Goal: Transaction & Acquisition: Purchase product/service

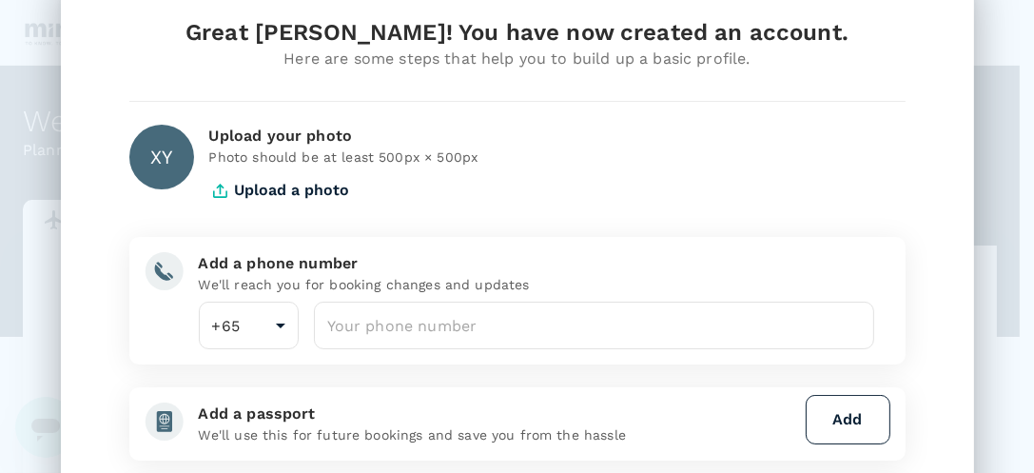
scroll to position [60, 0]
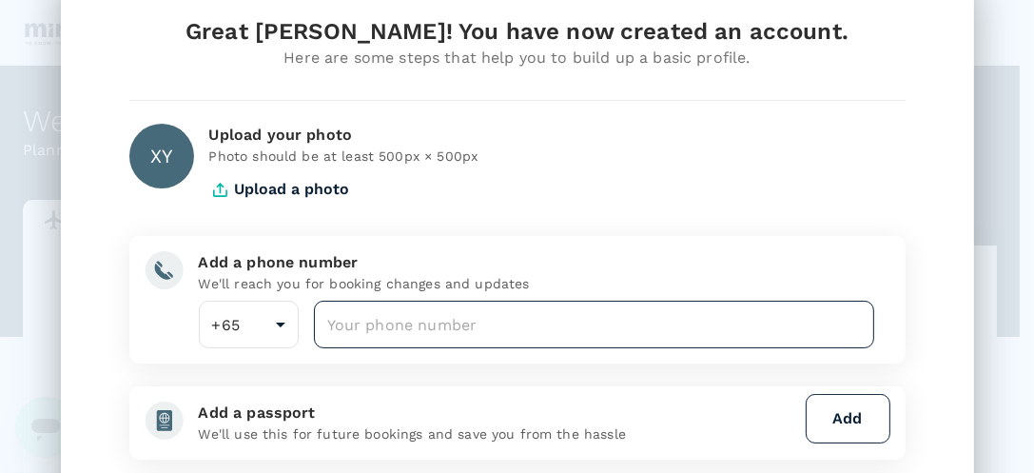
click at [447, 338] on input "number" at bounding box center [594, 325] width 561 height 48
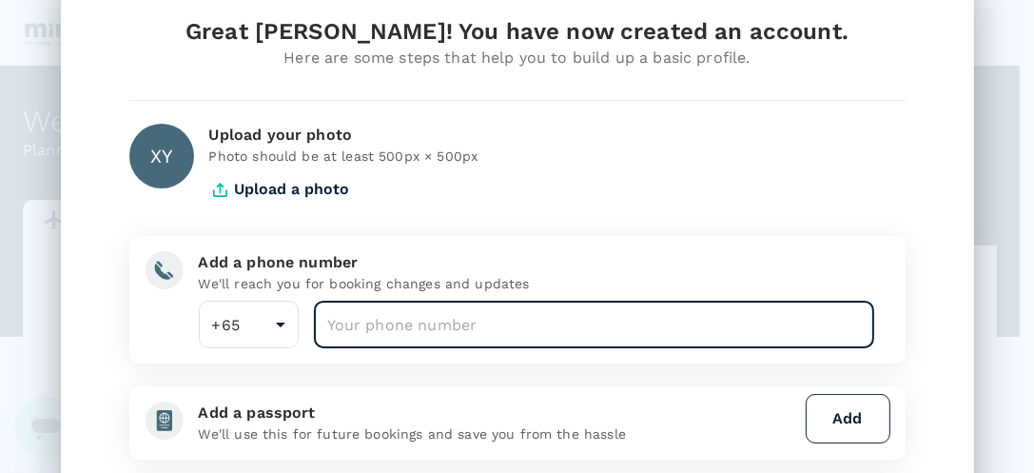
type input "92703258"
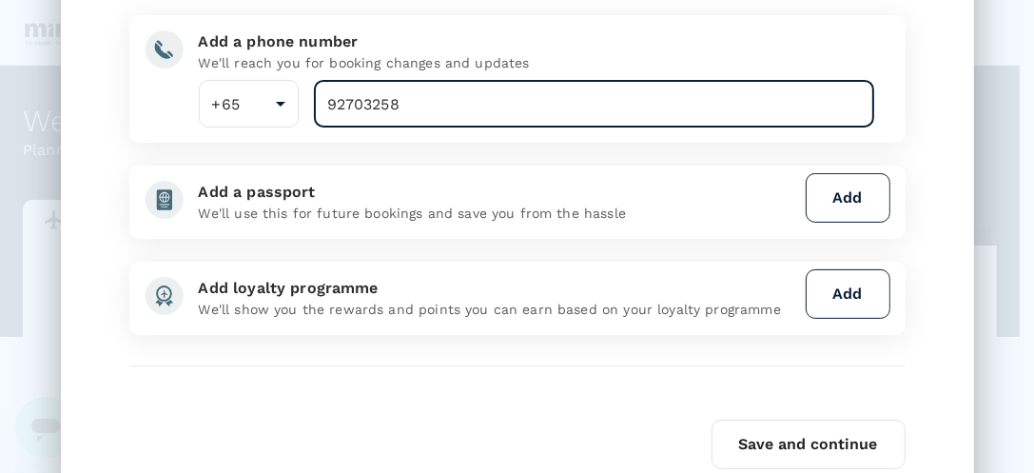
scroll to position [284, 0]
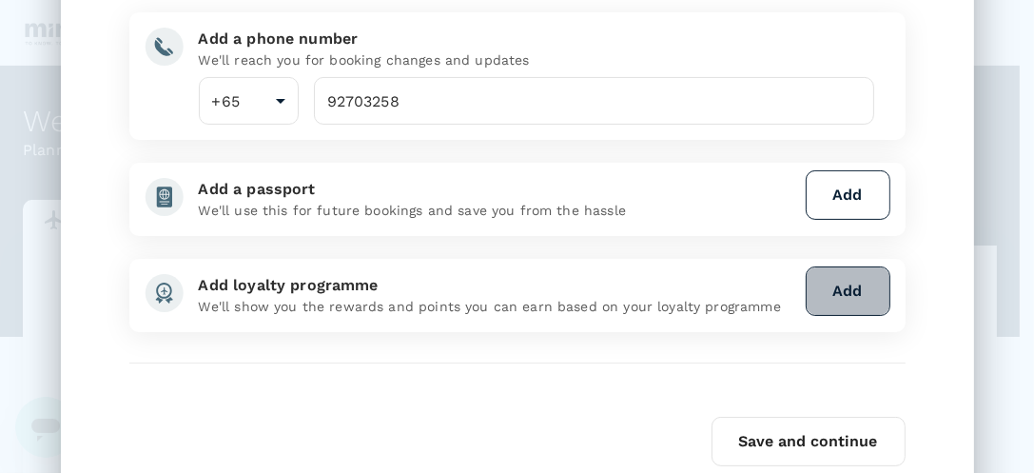
click at [861, 300] on button "Add" at bounding box center [848, 290] width 85 height 49
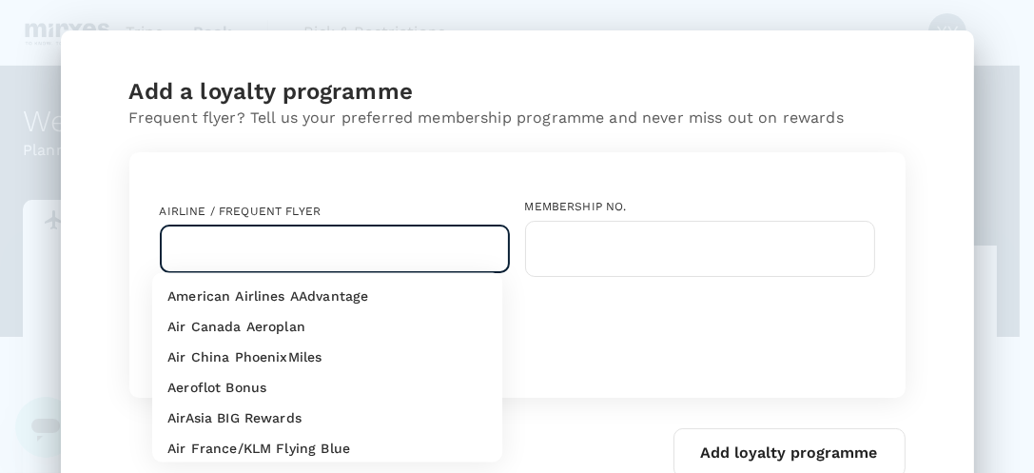
click at [433, 260] on input "text" at bounding box center [320, 249] width 304 height 36
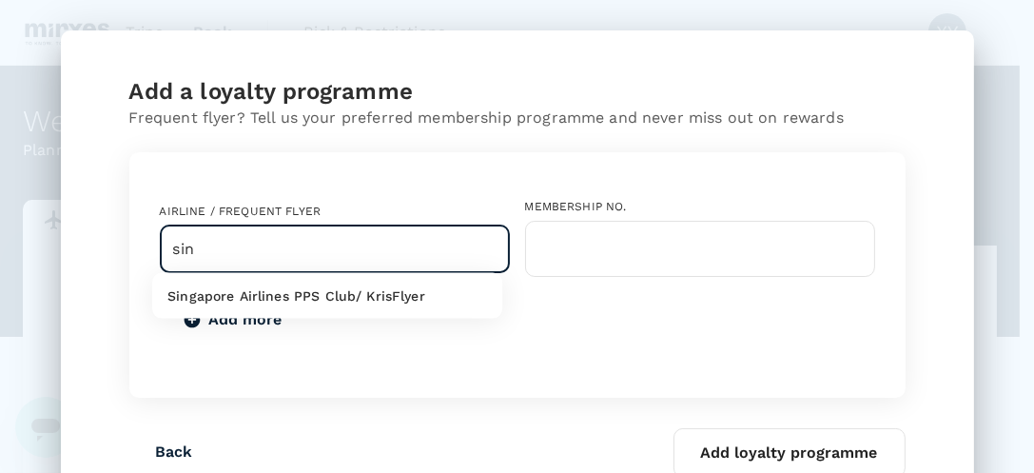
click at [371, 295] on p "Singapore Airlines PPS Club/ KrisFlyer" at bounding box center [296, 295] width 258 height 19
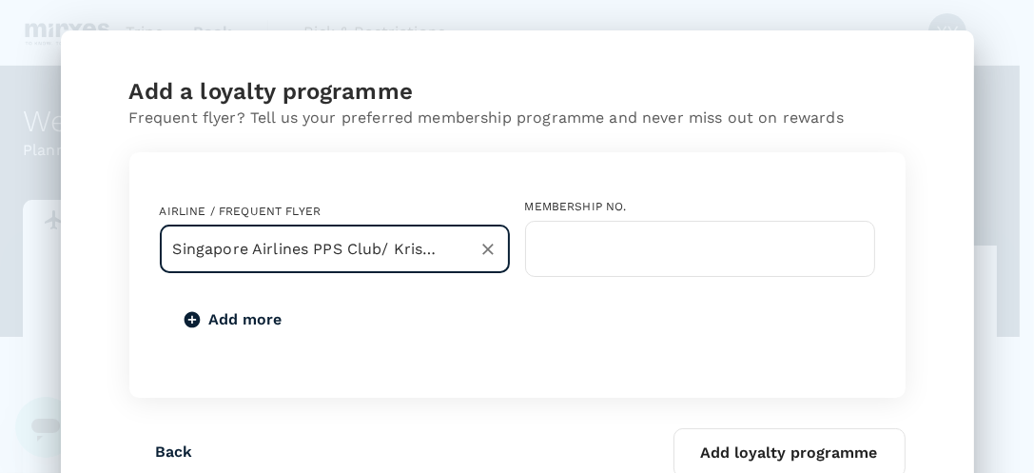
type input "Singapore Airlines PPS Club/ KrisFlyer"
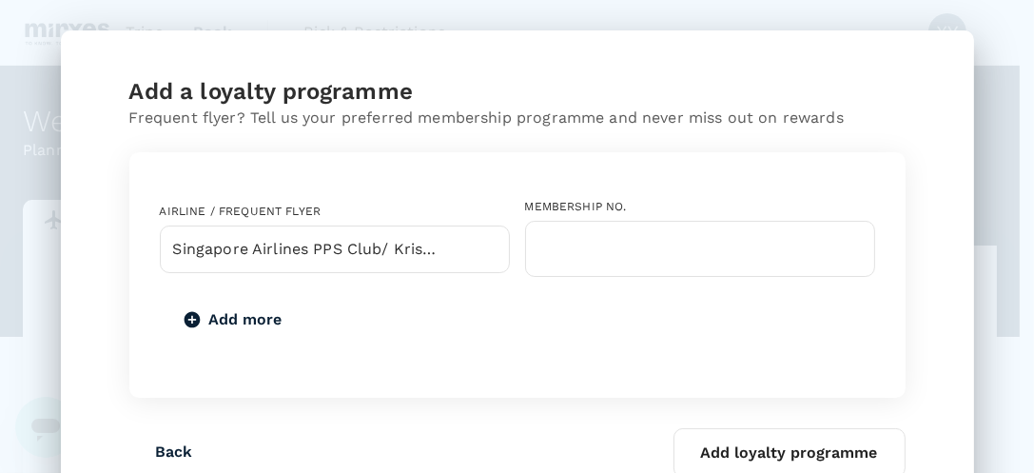
click at [544, 281] on div "Airline / Frequent Flyer Singapore Airlines PPS Club/ KrisFlyer ​ Membership No…" at bounding box center [518, 270] width 746 height 207
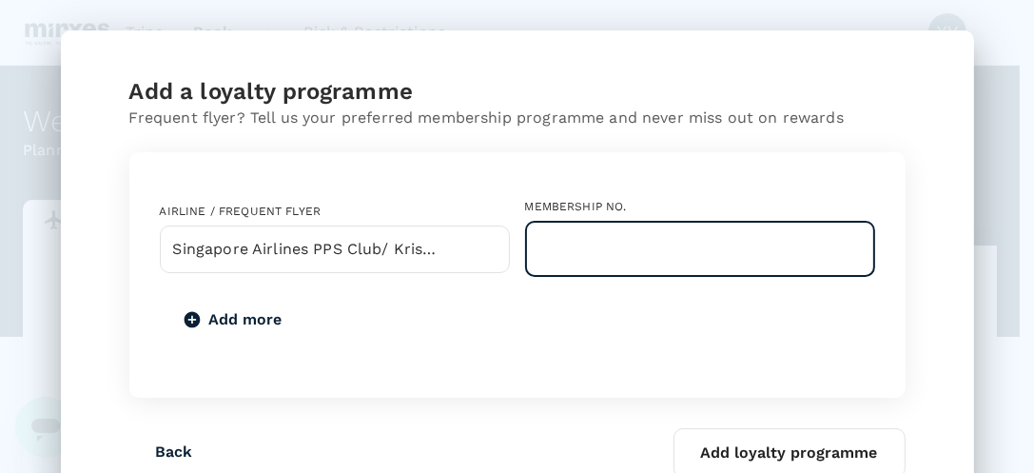
click at [554, 272] on input "text" at bounding box center [700, 249] width 350 height 56
click at [616, 258] on input "text" at bounding box center [700, 249] width 350 height 56
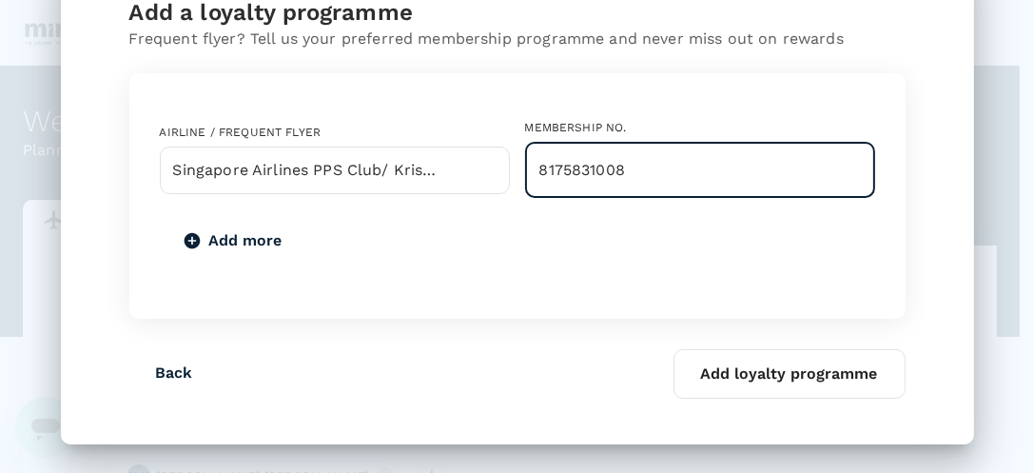
type input "8175831008"
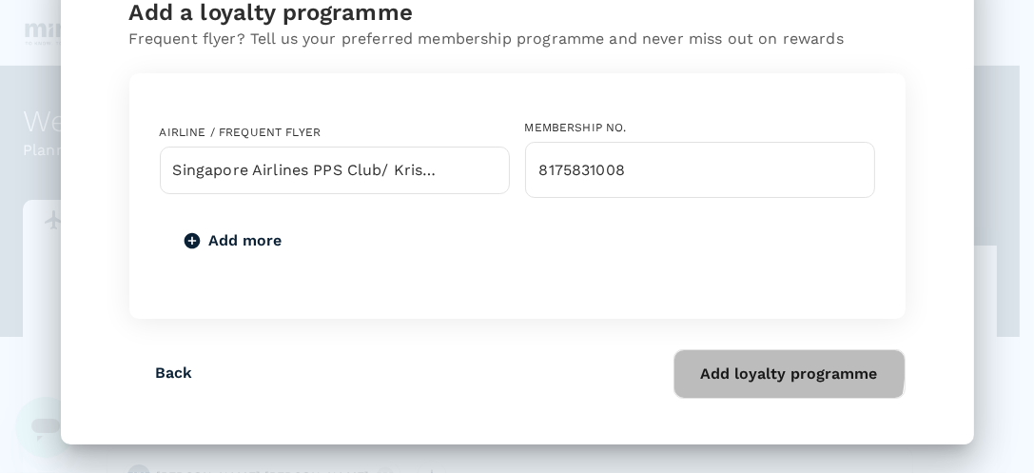
click at [709, 360] on button "Add loyalty programme" at bounding box center [790, 373] width 232 height 49
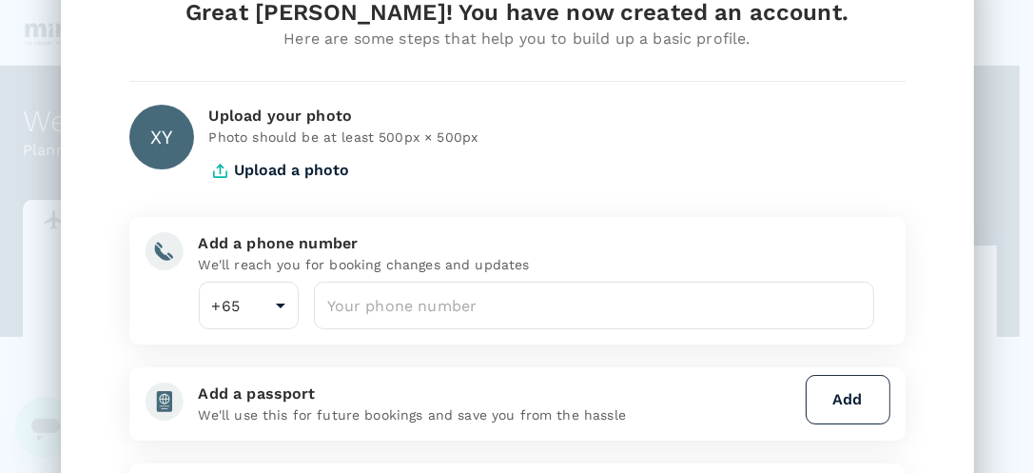
click at [551, 200] on div "Great Xiao Yu! You have now created an account. Here are some steps that help y…" at bounding box center [518, 343] width 822 height 692
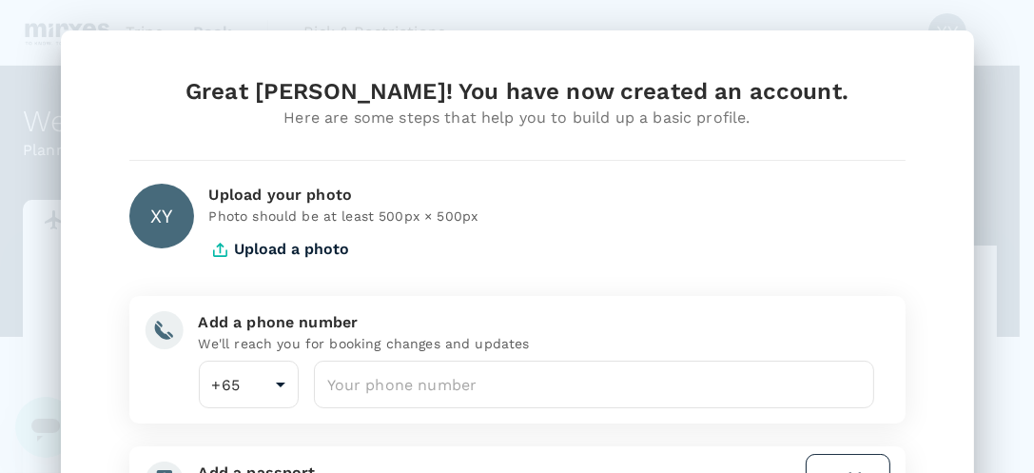
scroll to position [369, 0]
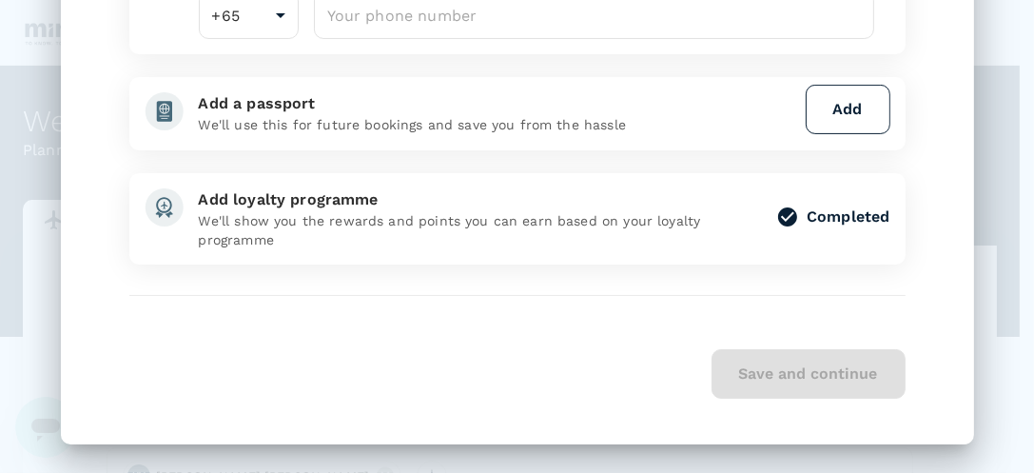
click at [382, 392] on div "Save and continue" at bounding box center [517, 373] width 776 height 49
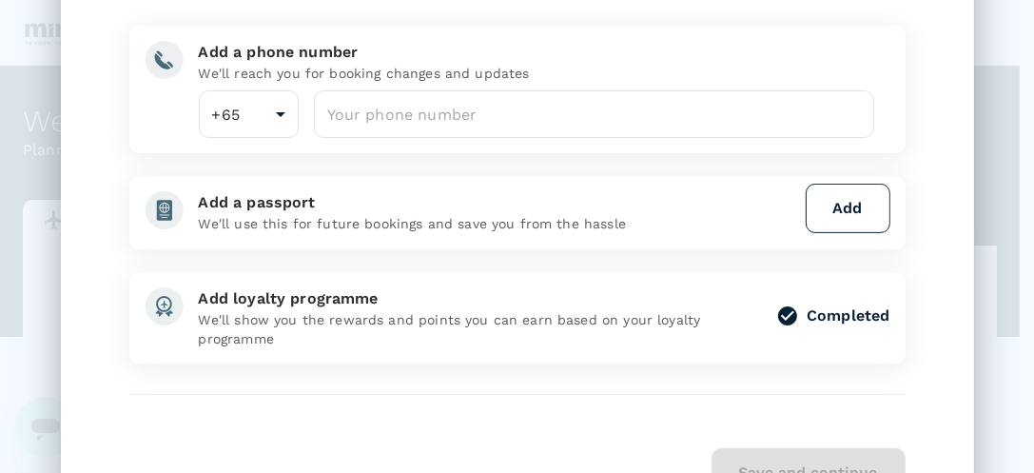
scroll to position [179, 0]
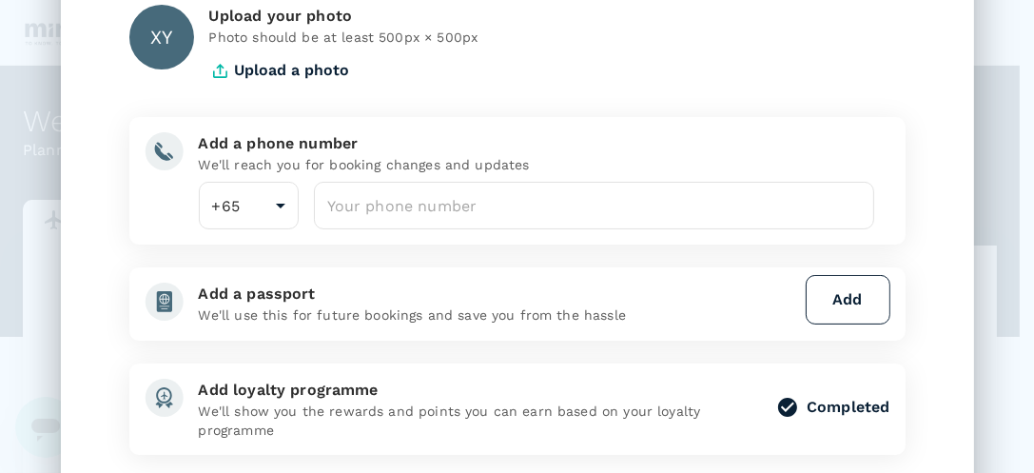
drag, startPoint x: 426, startPoint y: 135, endPoint x: 437, endPoint y: 169, distance: 35.8
click at [426, 136] on div "Add a phone number" at bounding box center [537, 143] width 676 height 23
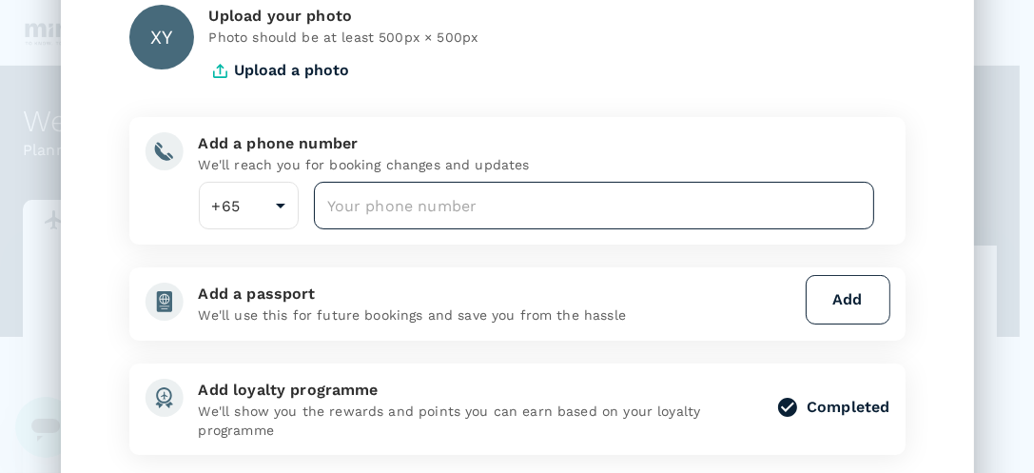
click at [434, 187] on input "number" at bounding box center [594, 206] width 561 height 48
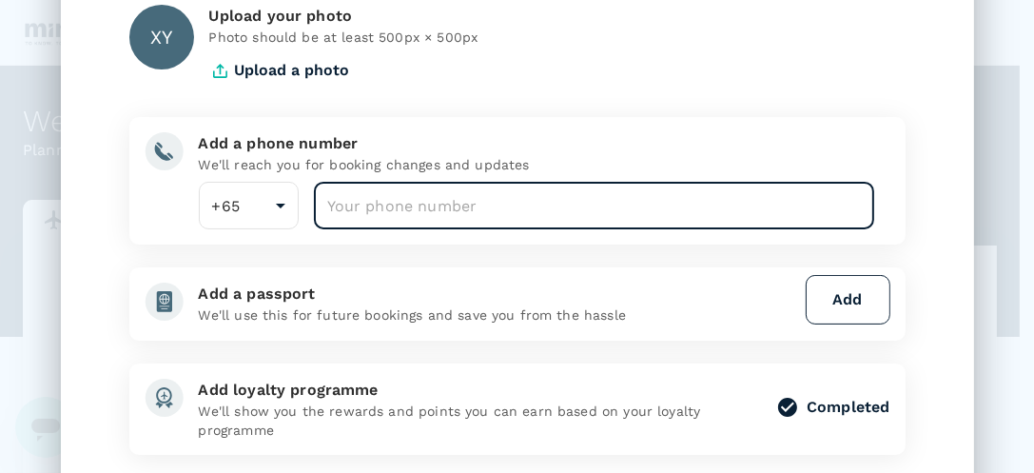
type input "92703258"
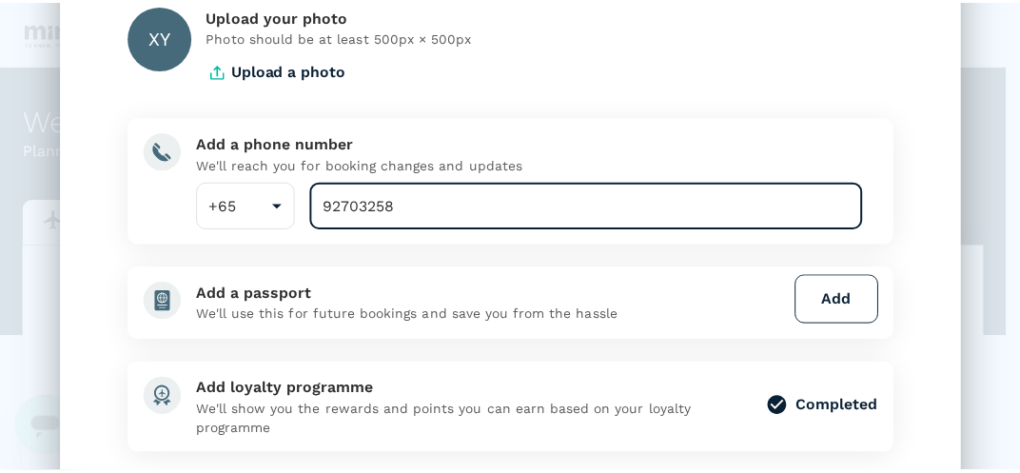
scroll to position [369, 0]
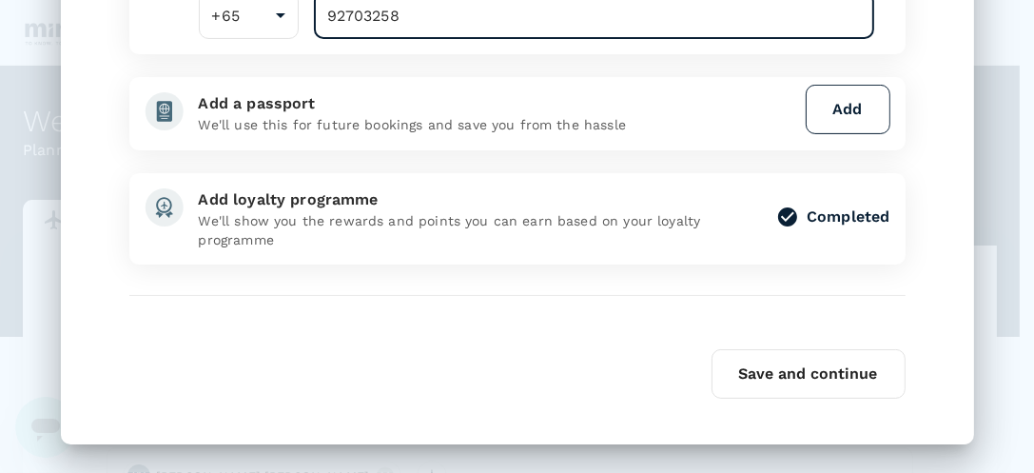
click at [526, 350] on div "Save and continue" at bounding box center [517, 373] width 776 height 49
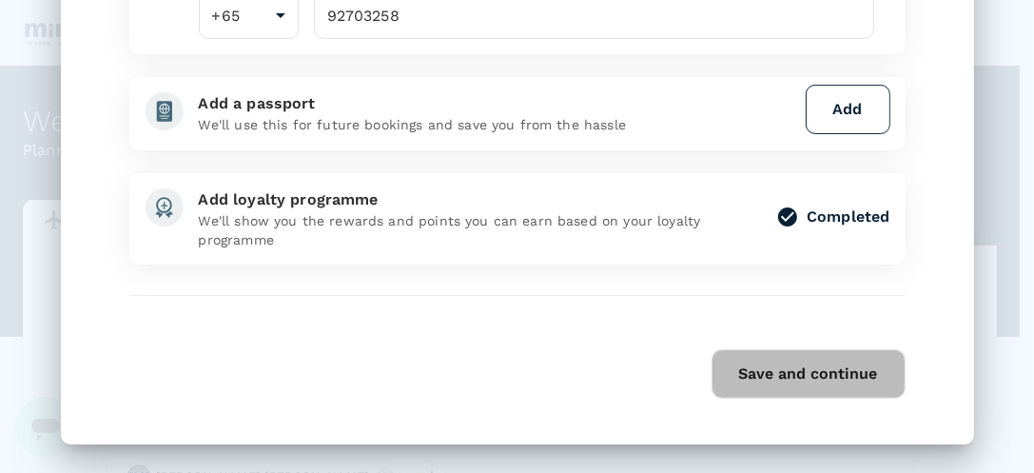
click at [757, 371] on button "Save and continue" at bounding box center [809, 373] width 194 height 49
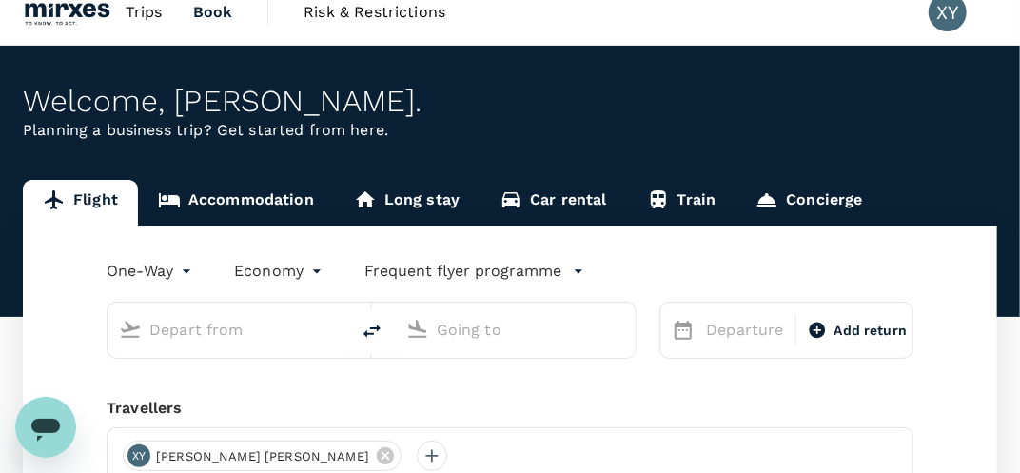
scroll to position [210, 0]
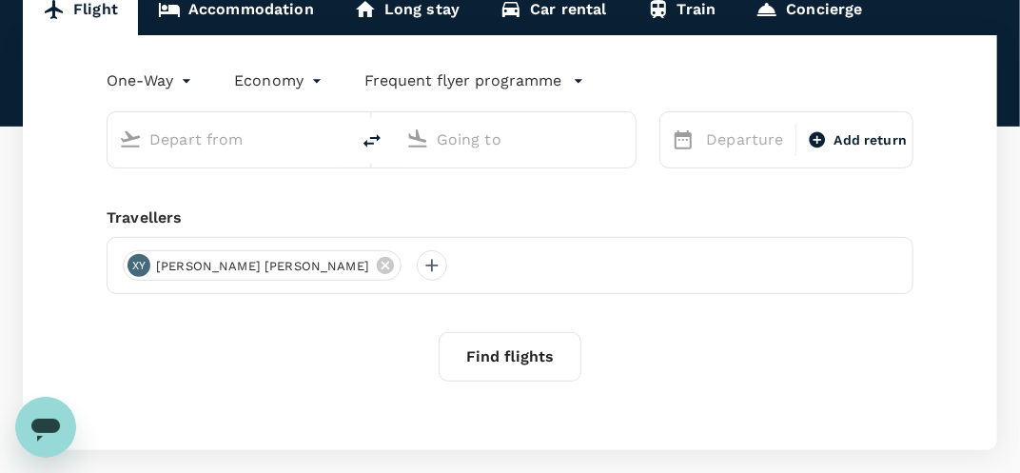
click at [358, 334] on div "Find flights" at bounding box center [510, 356] width 807 height 49
click at [417, 266] on div at bounding box center [432, 265] width 30 height 30
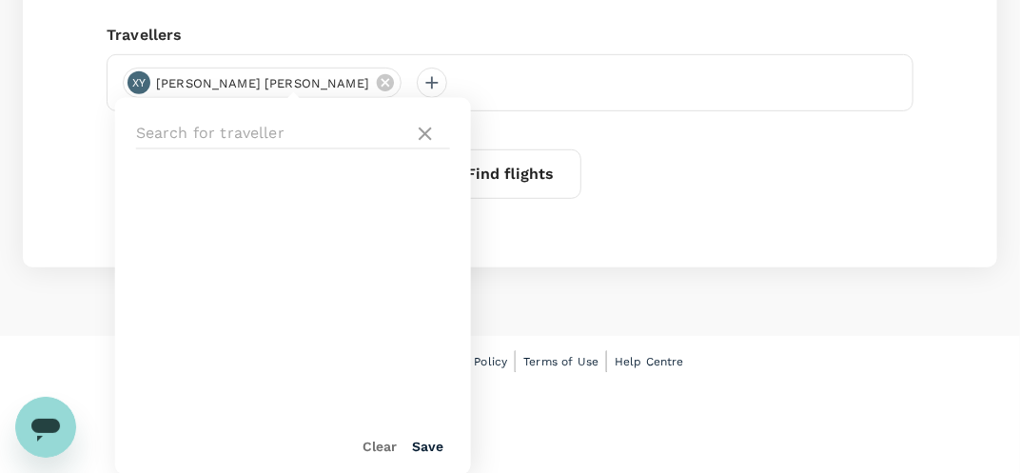
scroll to position [394, 0]
click at [295, 123] on input "text" at bounding box center [271, 133] width 270 height 30
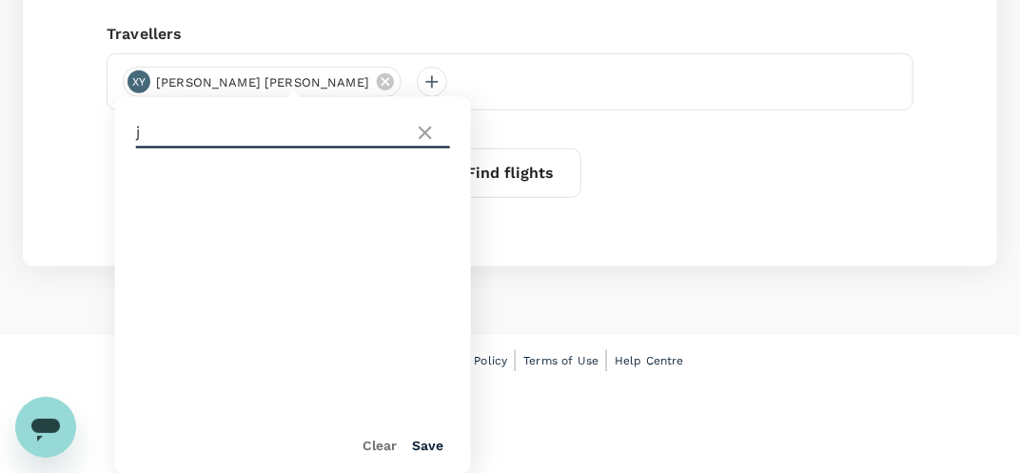
scroll to position [304, 0]
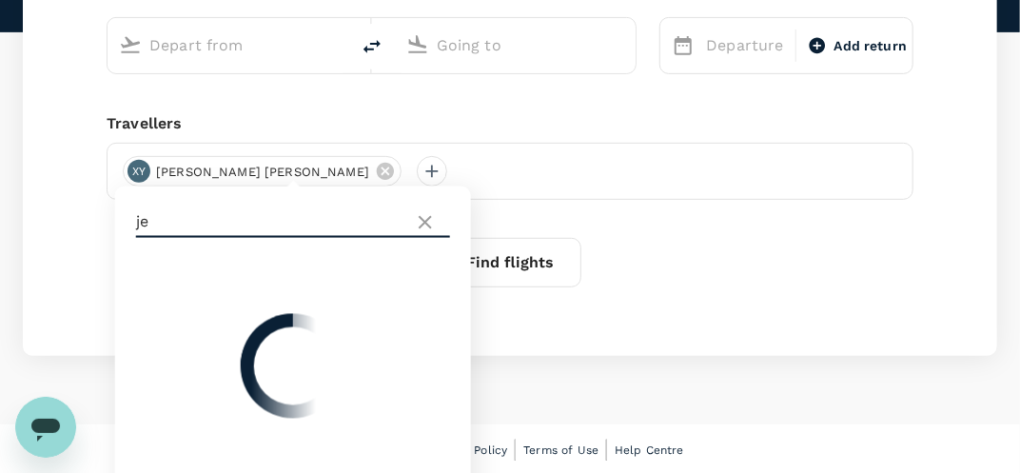
type input "j"
click at [427, 218] on icon at bounding box center [425, 222] width 13 height 13
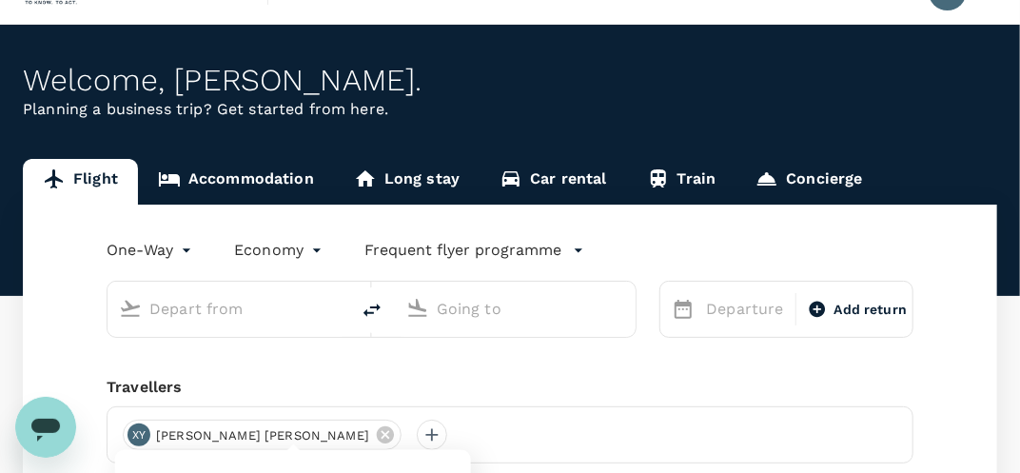
scroll to position [20, 0]
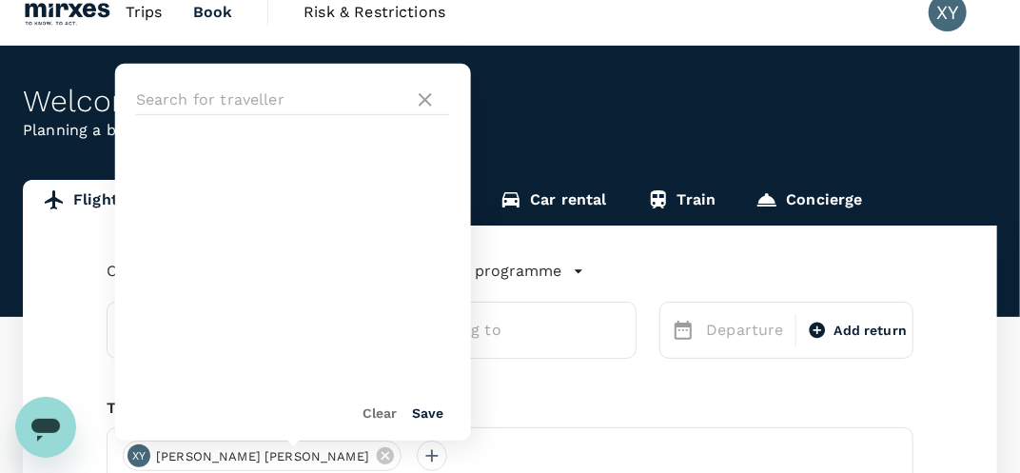
click at [922, 153] on div "Welcome , Xiao Yu . Planning a business trip? Get started from here." at bounding box center [510, 181] width 1020 height 271
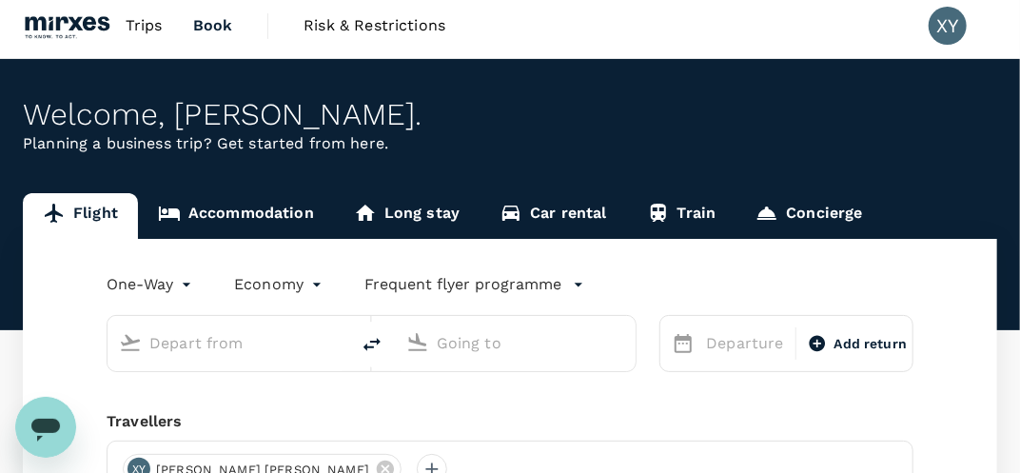
scroll to position [0, 0]
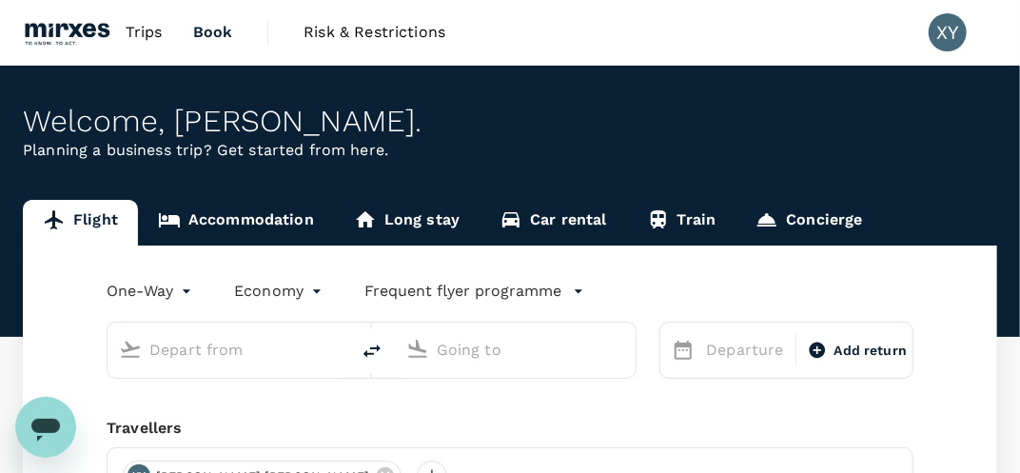
click at [203, 30] on span "Book" at bounding box center [213, 32] width 40 height 23
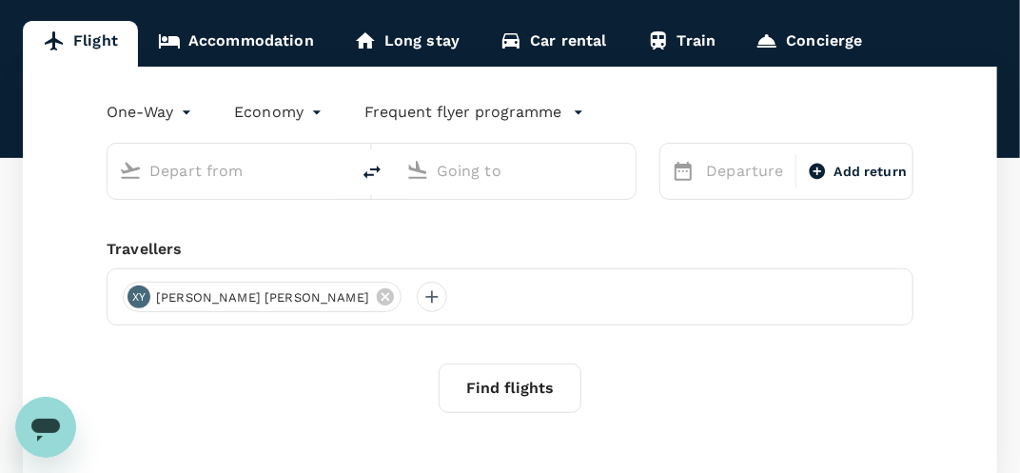
scroll to position [304, 0]
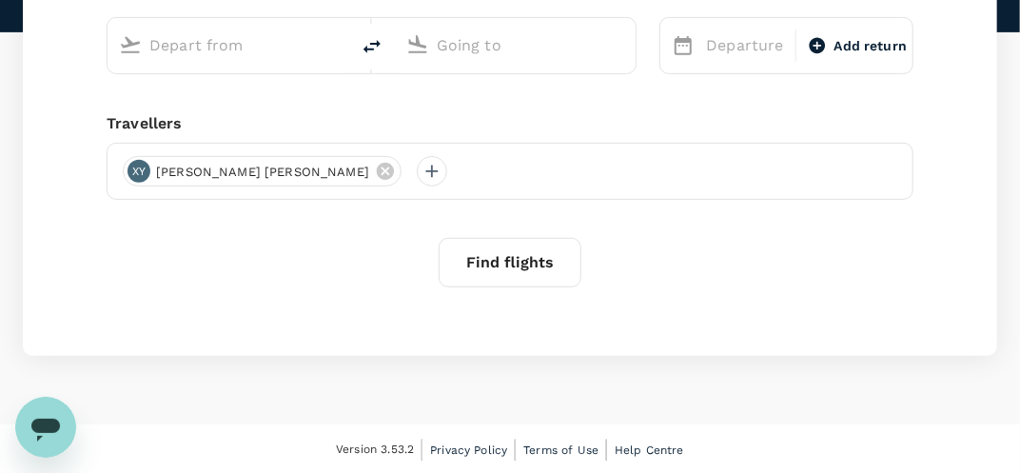
click at [335, 328] on div "One-Way oneway Economy economy Frequent flyer programme Departure Add return Tr…" at bounding box center [510, 148] width 974 height 415
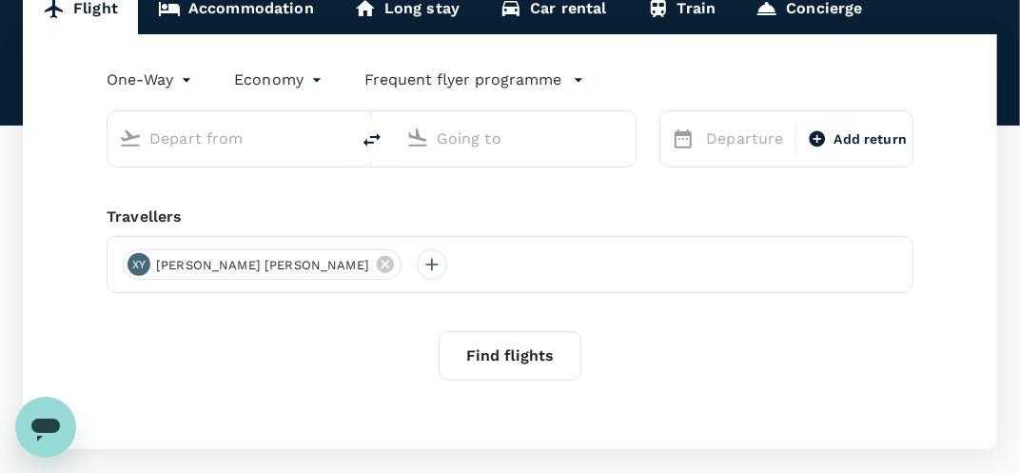
scroll to position [114, 0]
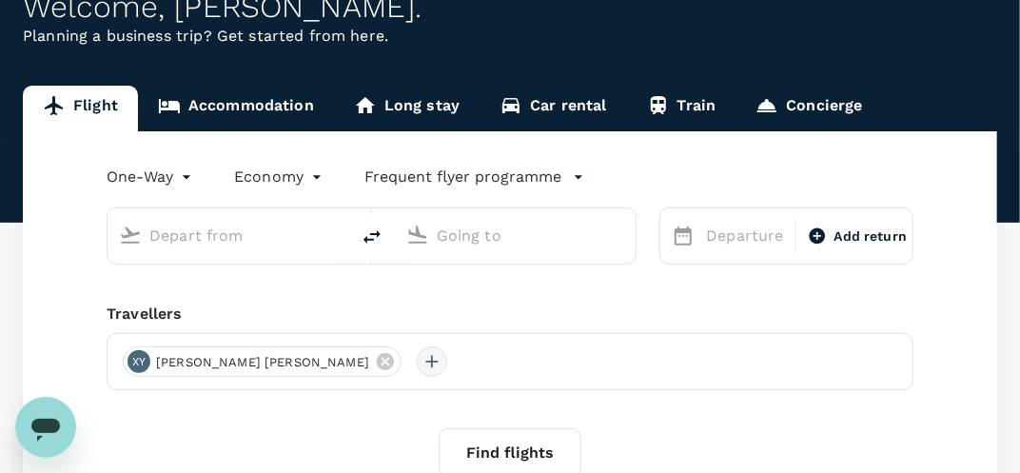
click at [417, 359] on div at bounding box center [432, 361] width 30 height 30
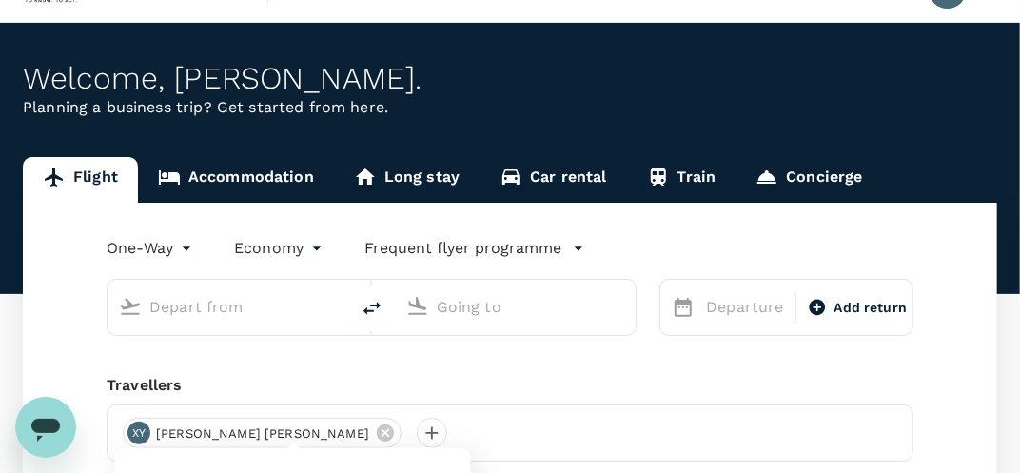
scroll to position [0, 0]
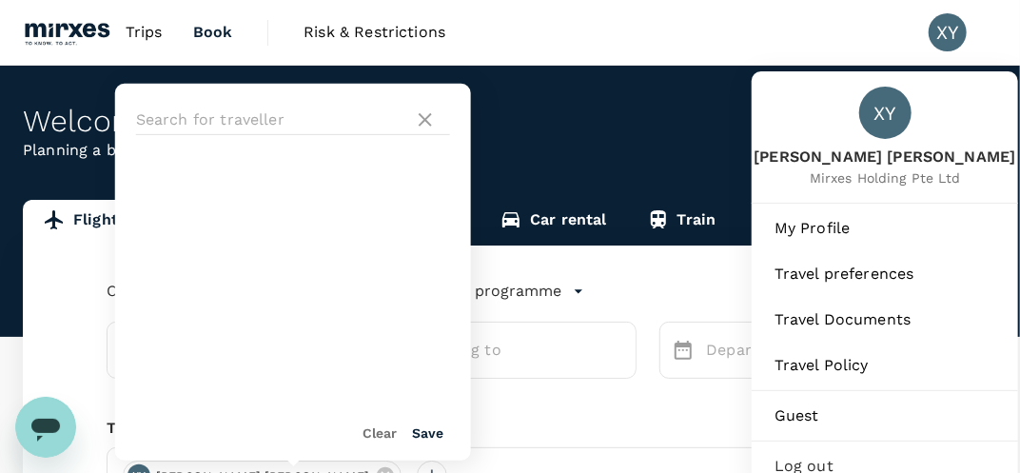
click at [950, 28] on div "XY" at bounding box center [948, 32] width 38 height 38
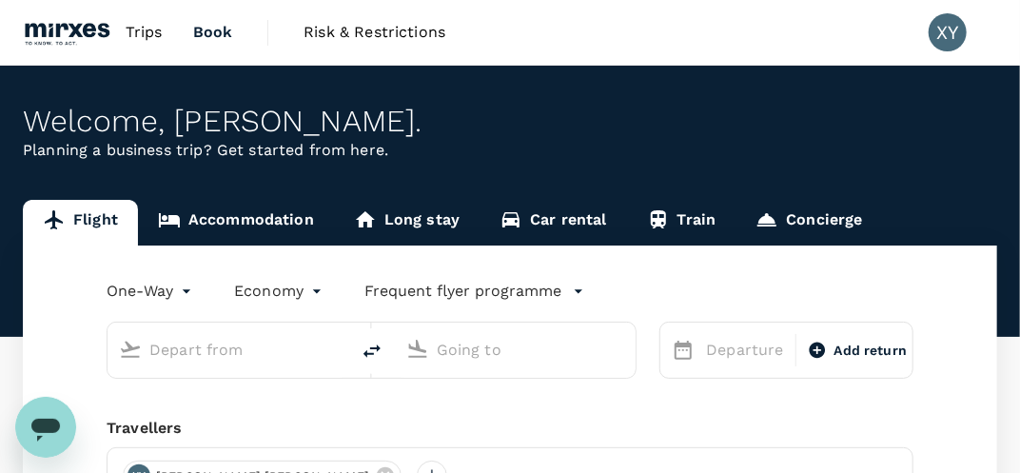
click at [950, 28] on div "XY" at bounding box center [948, 32] width 38 height 38
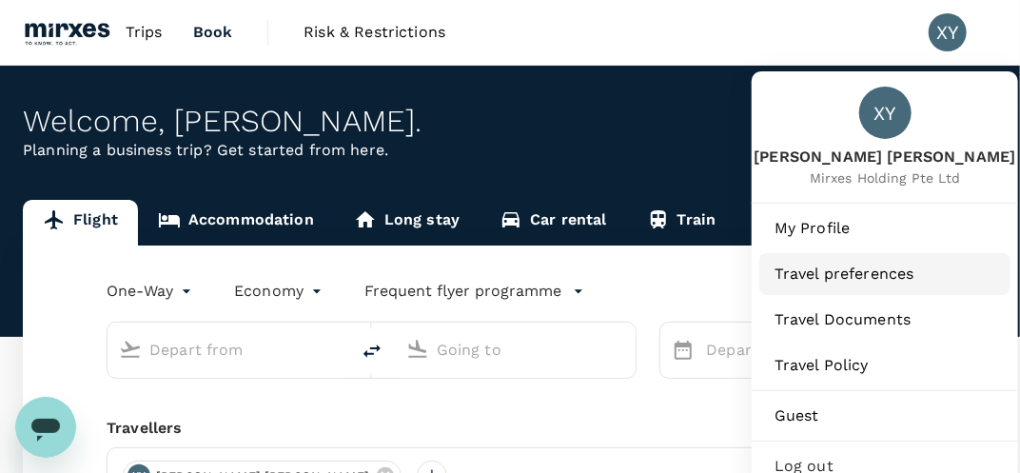
scroll to position [94, 0]
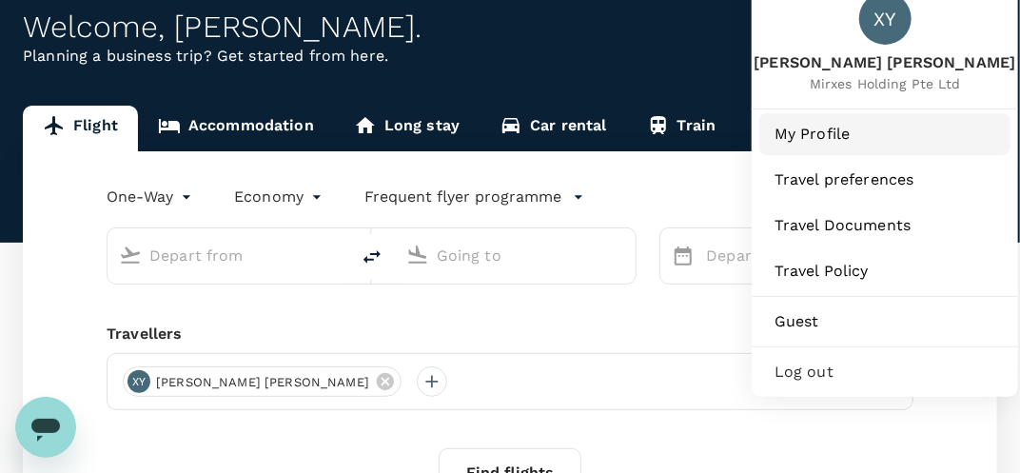
click at [850, 130] on span "My Profile" at bounding box center [884, 134] width 221 height 23
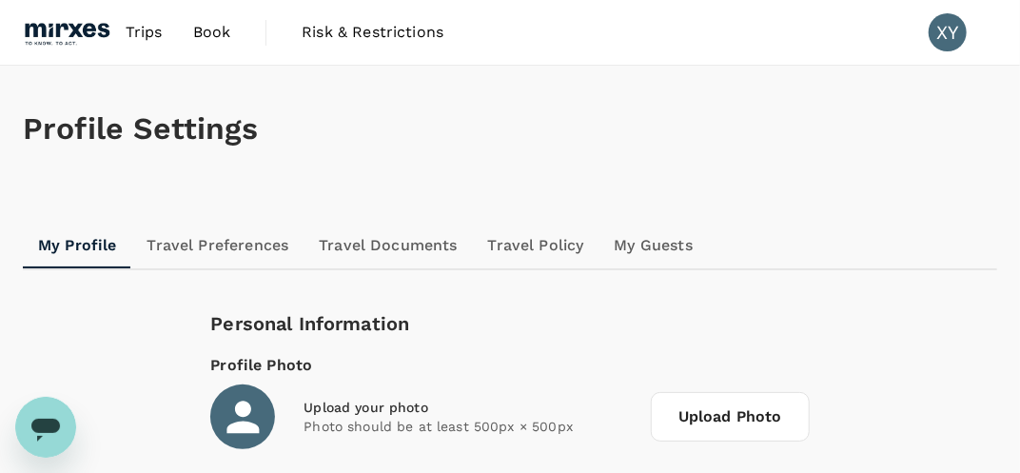
click at [142, 44] on link "Trips" at bounding box center [144, 32] width 68 height 65
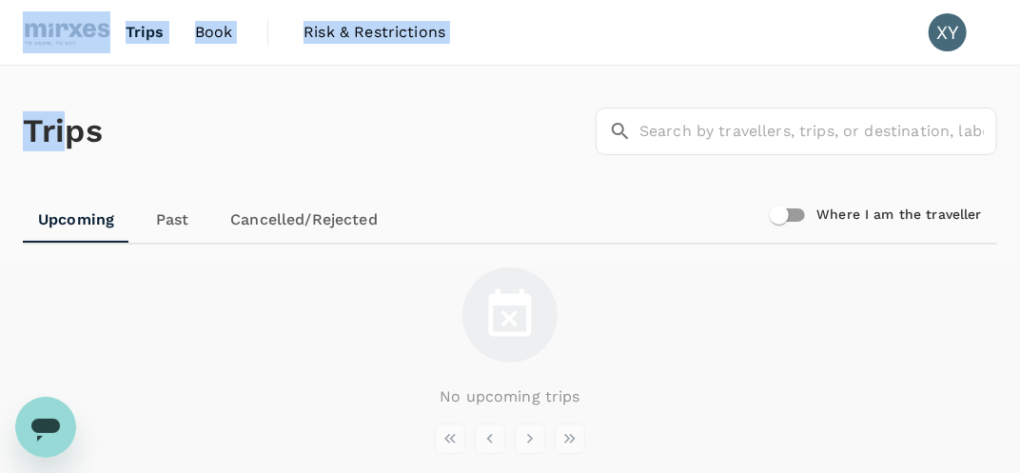
drag, startPoint x: 71, startPoint y: 24, endPoint x: 22, endPoint y: -13, distance: 61.8
click at [22, 0] on html "Trips Book Risk & Restrictions XY Trips ​ ​ Upcoming Past Cancelled/Rejected Wh…" at bounding box center [510, 283] width 1020 height 566
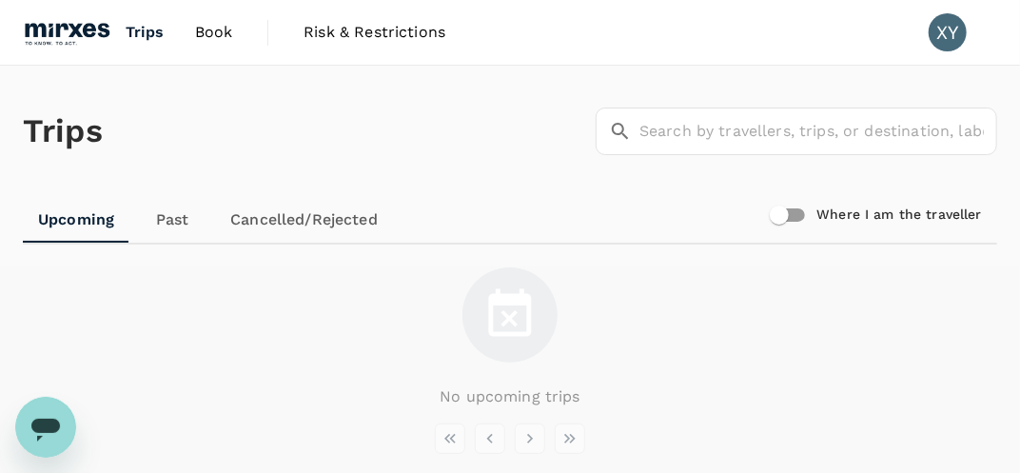
drag, startPoint x: 22, startPoint y: -13, endPoint x: 269, endPoint y: 128, distance: 285.1
click at [269, 128] on div "Trips ​ ​" at bounding box center [506, 127] width 982 height 139
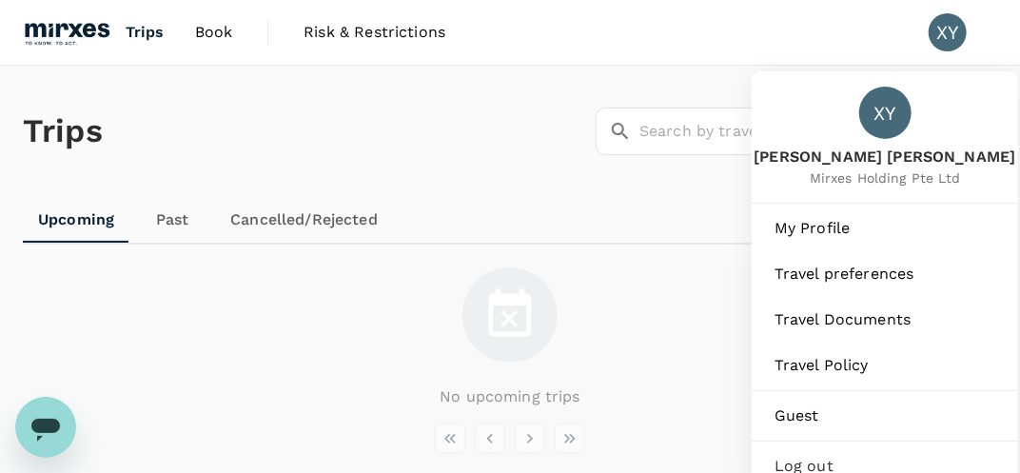
click at [929, 47] on div "XY" at bounding box center [955, 32] width 53 height 38
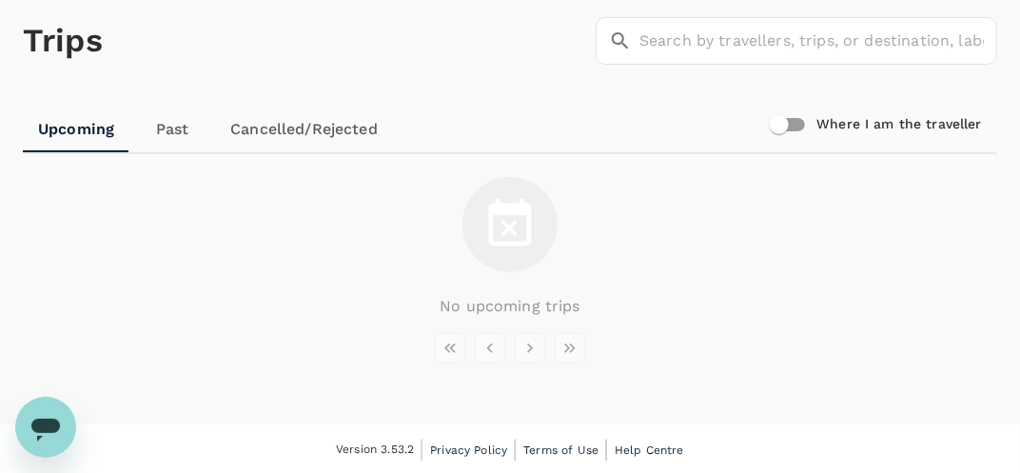
click at [53, 33] on h1 "Trips" at bounding box center [63, 40] width 80 height 131
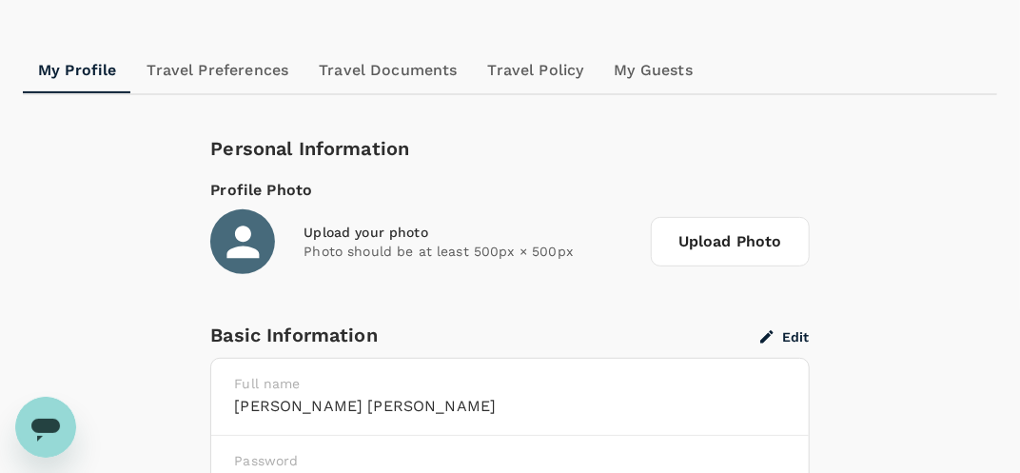
scroll to position [173, 0]
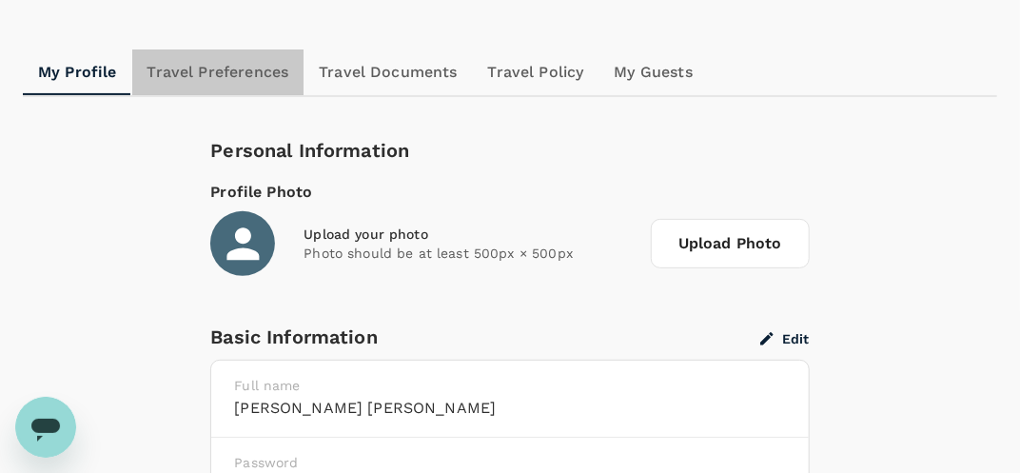
click at [188, 62] on link "Travel Preferences" at bounding box center [218, 72] width 172 height 46
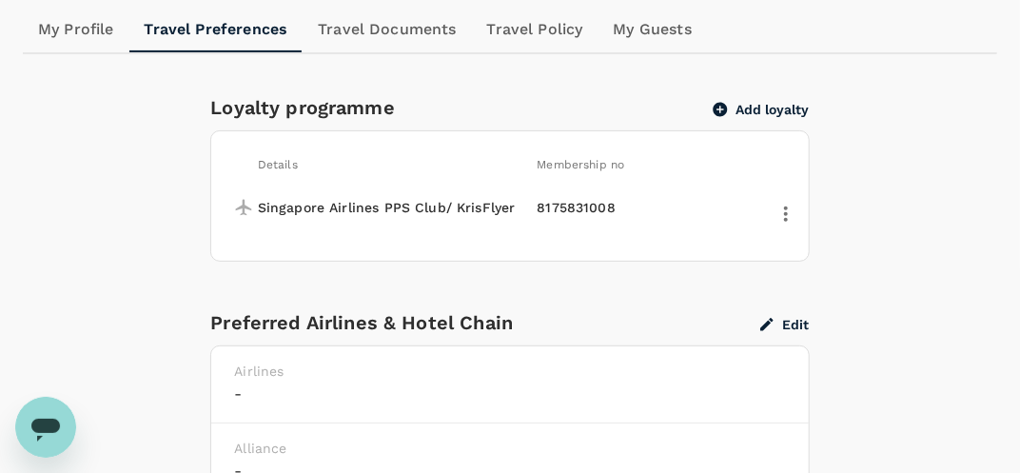
scroll to position [218, 0]
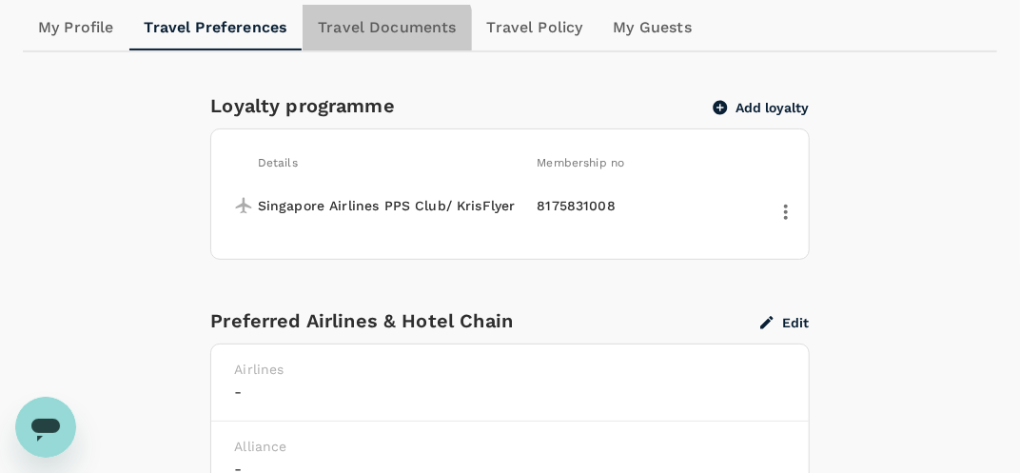
click at [377, 40] on link "Travel Documents" at bounding box center [387, 28] width 168 height 46
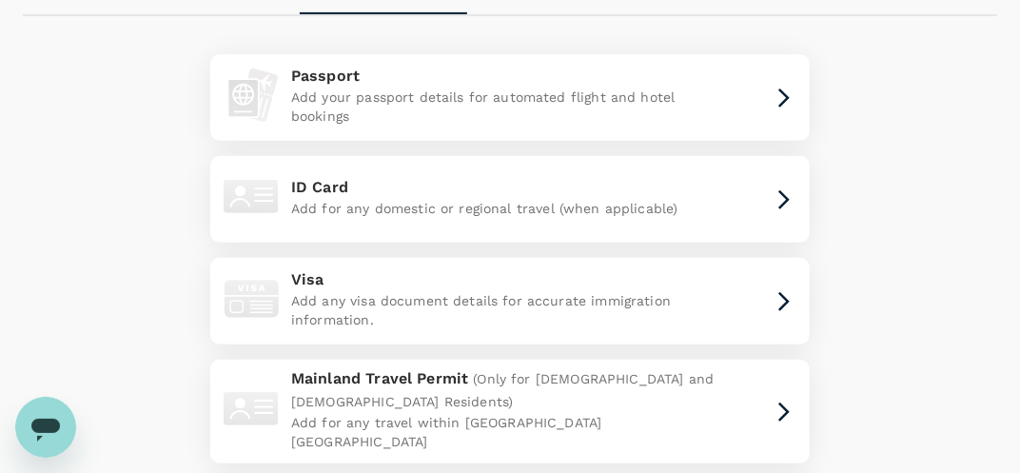
scroll to position [226, 0]
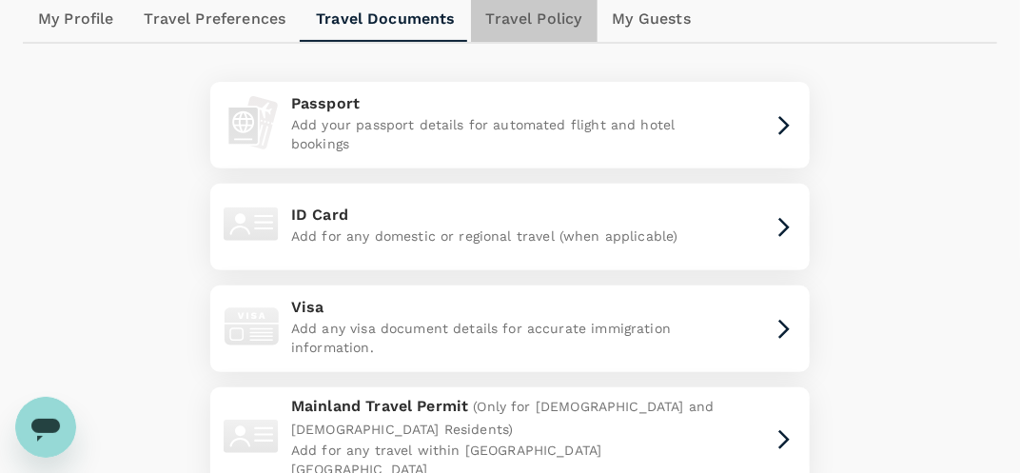
click at [525, 17] on link "Travel Policy" at bounding box center [534, 19] width 127 height 46
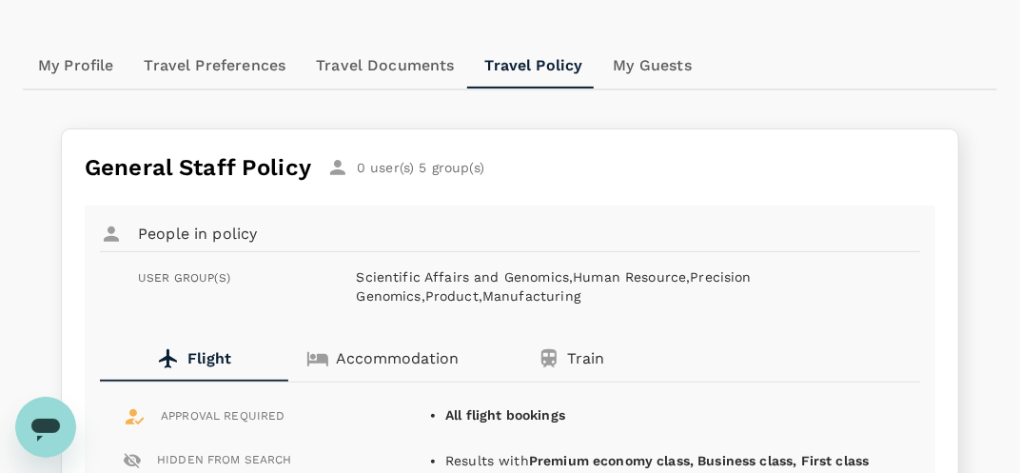
scroll to position [182, 0]
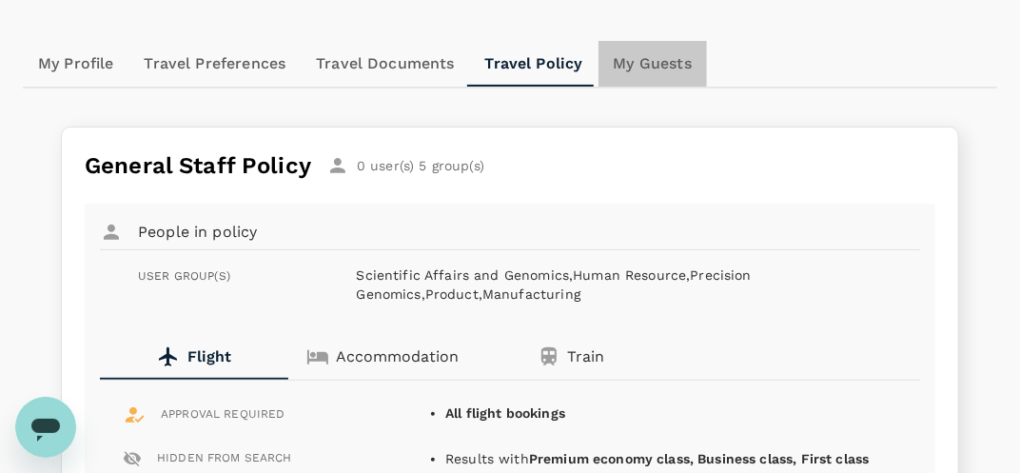
click at [624, 71] on link "My Guests" at bounding box center [652, 64] width 108 height 46
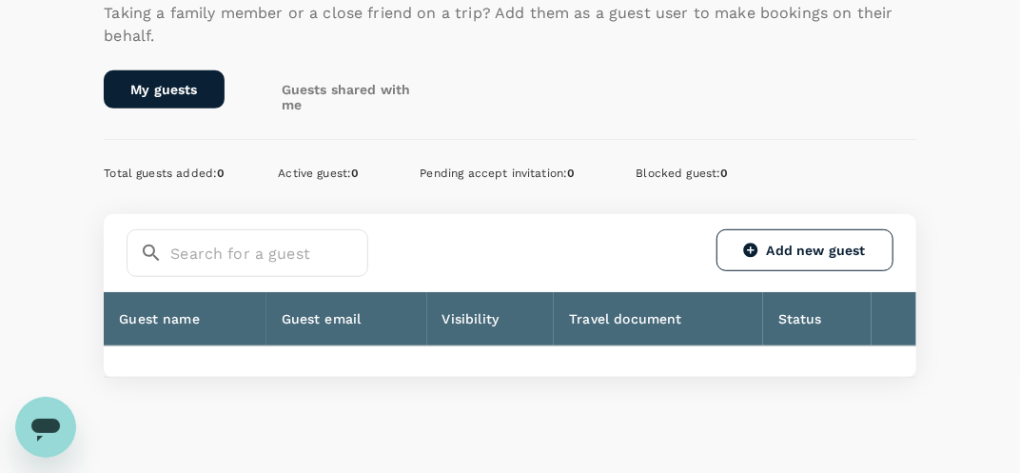
scroll to position [355, 0]
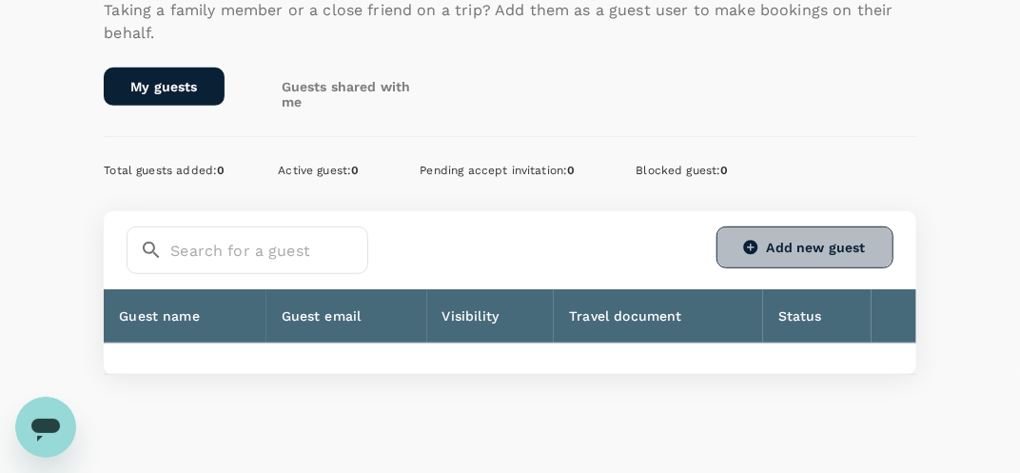
click at [766, 233] on link "Add new guest" at bounding box center [804, 247] width 177 height 42
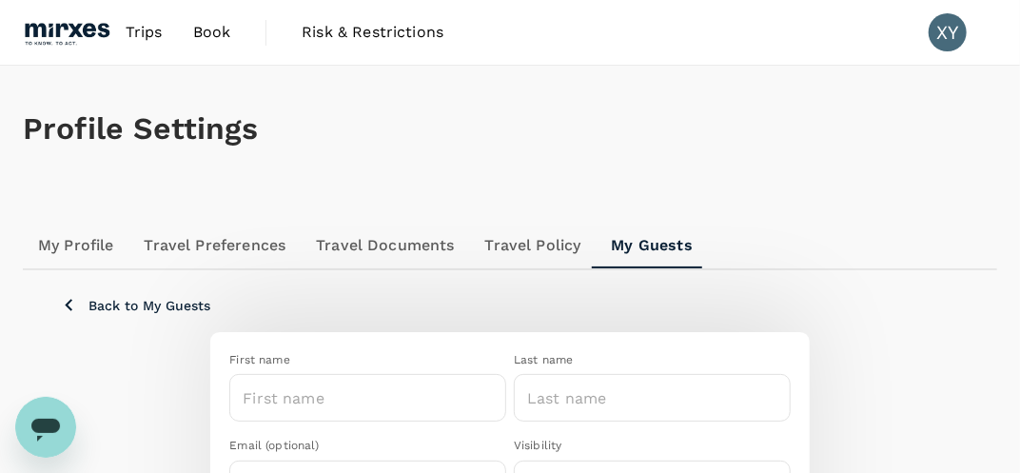
click at [87, 33] on img at bounding box center [67, 32] width 88 height 42
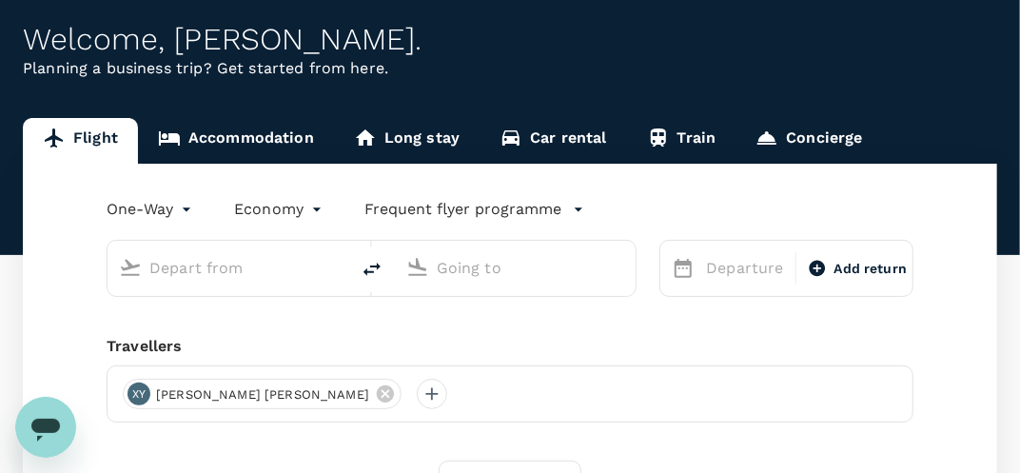
scroll to position [190, 0]
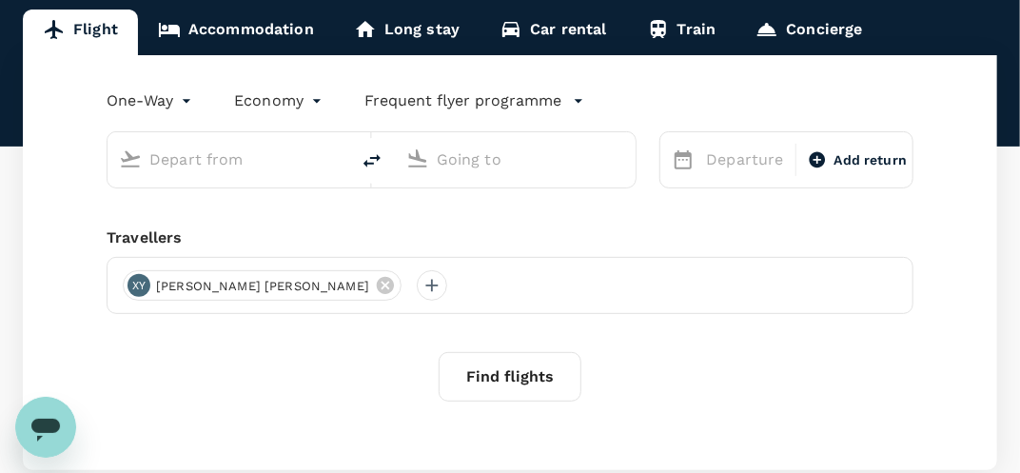
click at [429, 293] on div "XY [PERSON_NAME] [PERSON_NAME]" at bounding box center [510, 285] width 807 height 57
click at [256, 166] on input "text" at bounding box center [229, 159] width 160 height 29
click at [338, 157] on button "Open" at bounding box center [338, 159] width 4 height 4
click at [223, 157] on input "text" at bounding box center [229, 159] width 160 height 29
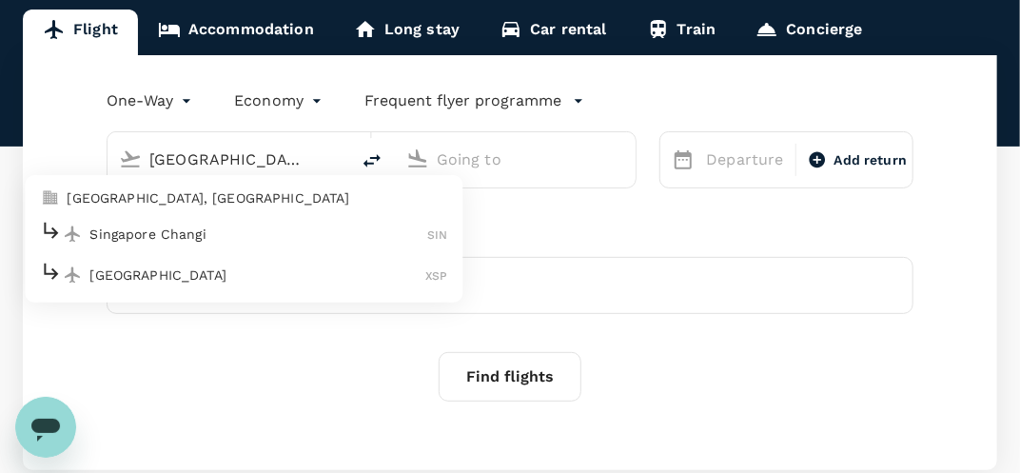
click at [208, 220] on div "Singapore Changi SIN" at bounding box center [243, 233] width 407 height 29
type input "Singapore Changi (SIN)"
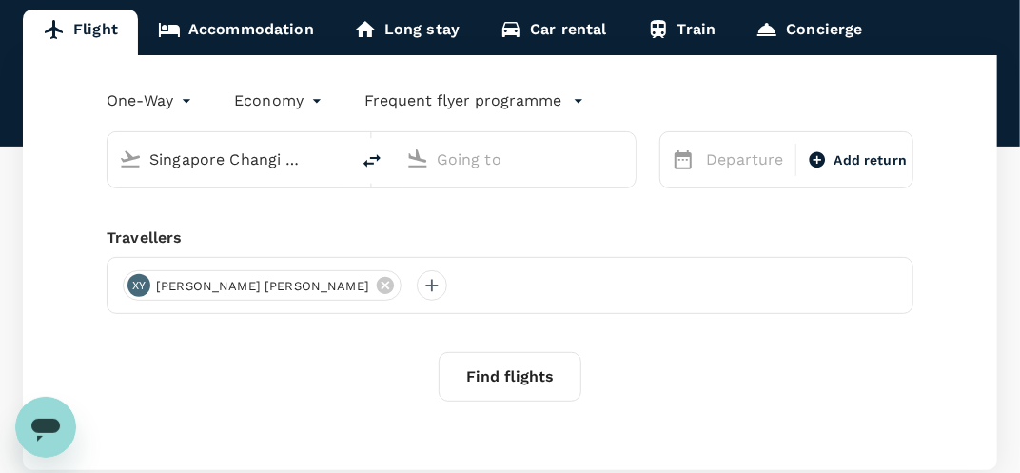
click at [462, 163] on input "text" at bounding box center [517, 159] width 160 height 29
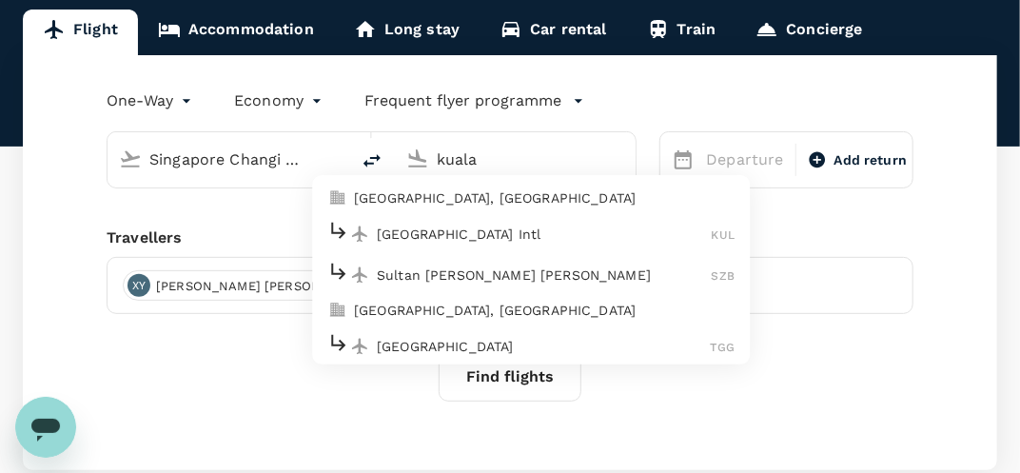
click at [512, 196] on p "[GEOGRAPHIC_DATA], [GEOGRAPHIC_DATA]" at bounding box center [544, 197] width 381 height 19
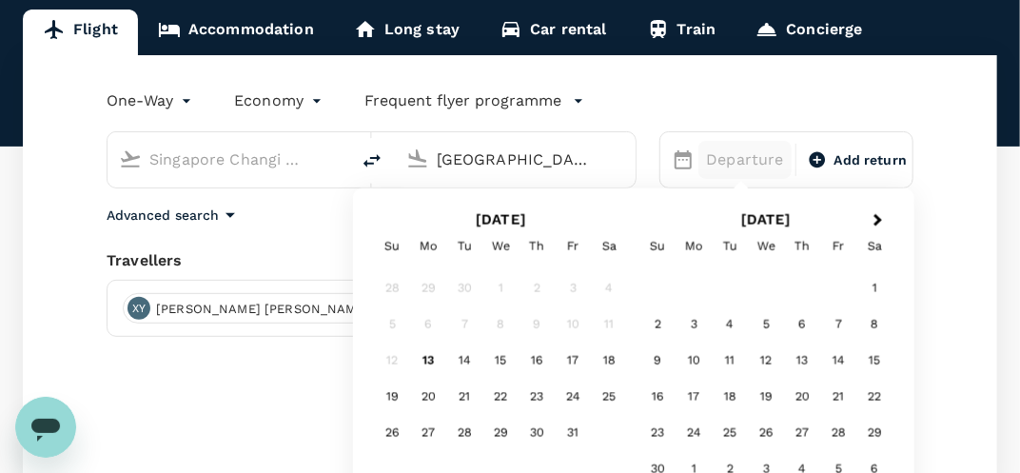
type input "Kuala Lumpur, Malaysia (any)"
click at [273, 404] on div "Find flights" at bounding box center [510, 399] width 807 height 49
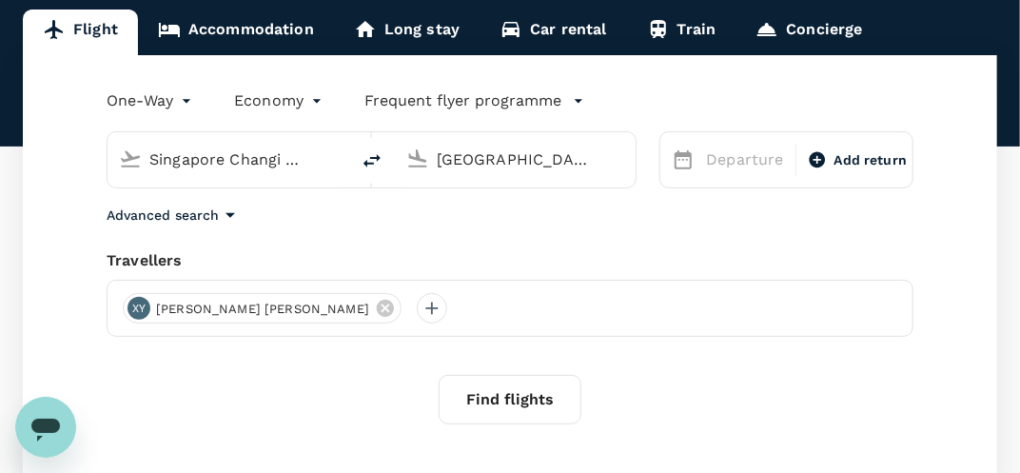
click at [523, 160] on input "Kuala Lumpur, Malaysia (any)" at bounding box center [517, 159] width 160 height 29
click at [305, 316] on div "XY [PERSON_NAME] [PERSON_NAME]" at bounding box center [510, 308] width 807 height 57
click at [417, 310] on div at bounding box center [432, 308] width 30 height 30
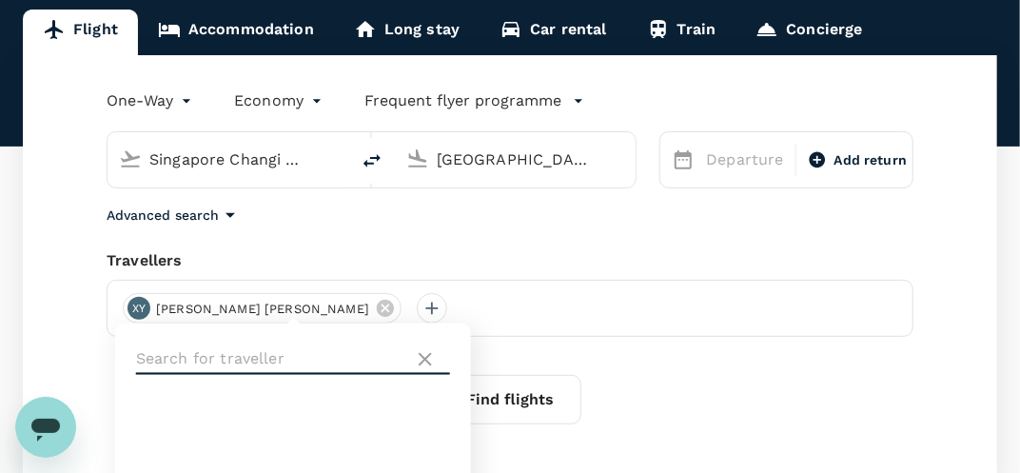
click at [221, 360] on input "text" at bounding box center [271, 359] width 270 height 30
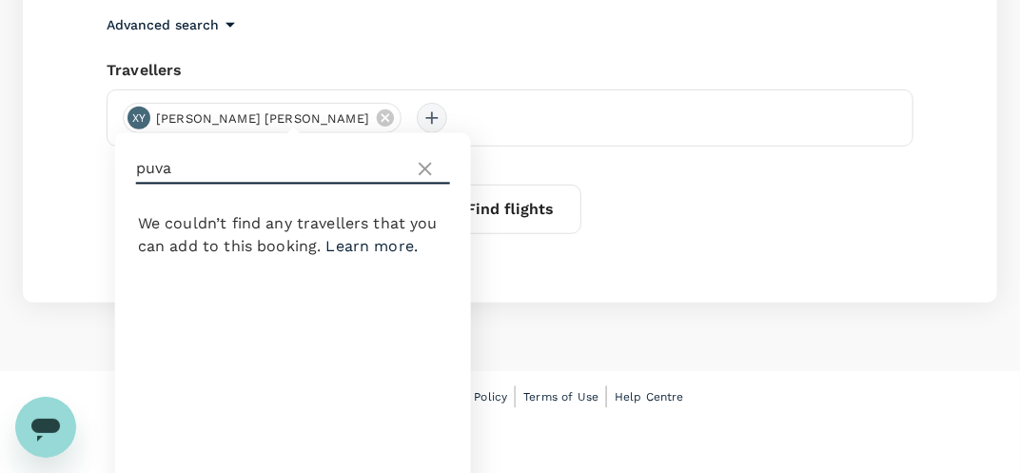
scroll to position [327, 0]
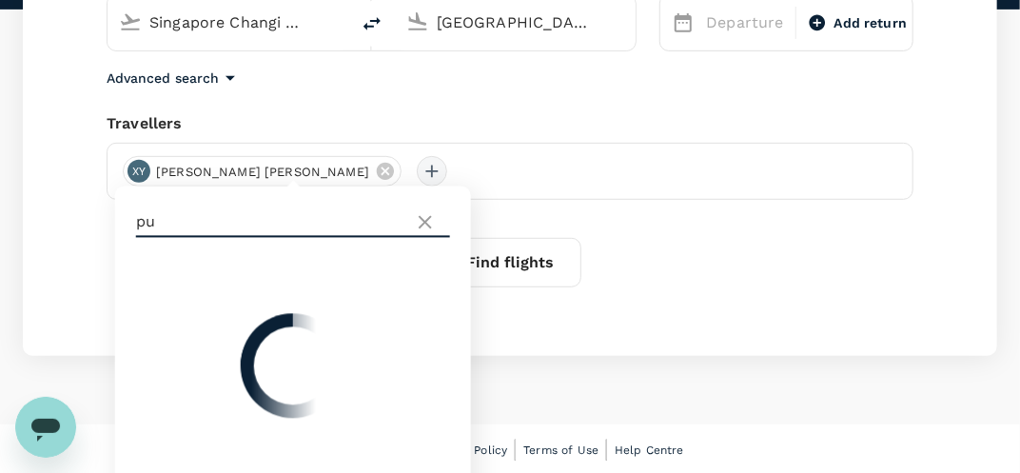
type input "p"
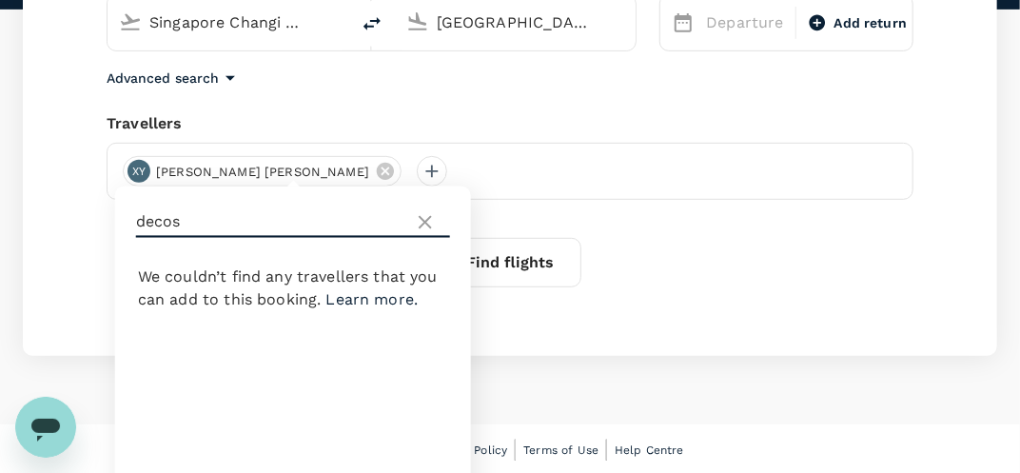
click at [206, 218] on input "decos" at bounding box center [271, 222] width 270 height 30
type input "h"
type input "jeremiah"
click at [518, 42] on div "Kuala Lumpur, Malaysia (any)" at bounding box center [516, 22] width 242 height 55
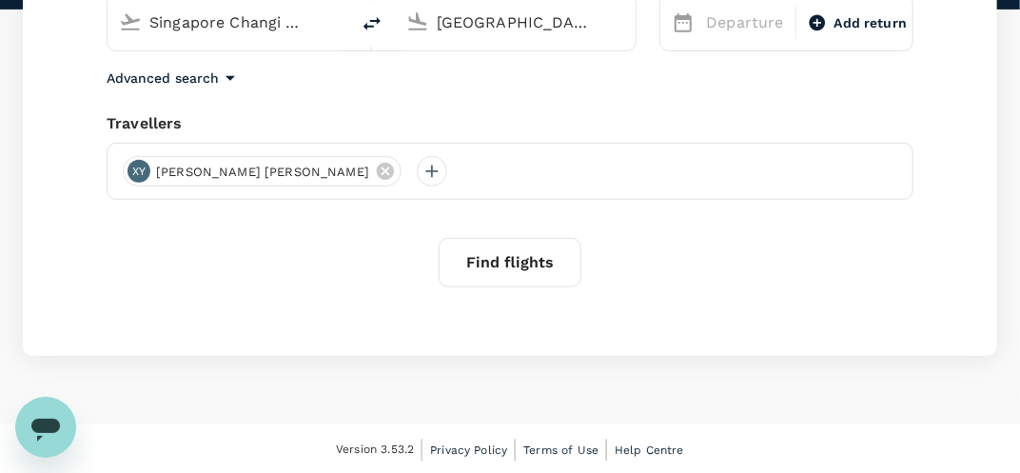
click at [509, 36] on div "Kuala Lumpur, Malaysia (any)" at bounding box center [512, 19] width 226 height 42
click at [505, 21] on input "Kuala Lumpur, Malaysia (any)" at bounding box center [517, 22] width 160 height 29
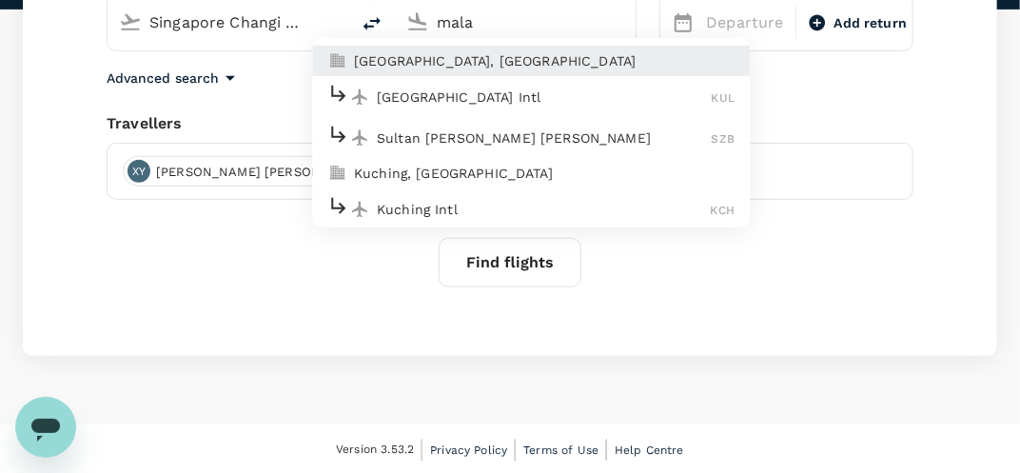
click at [616, 105] on div "Kuala Lumpur Intl KUL" at bounding box center [530, 96] width 407 height 29
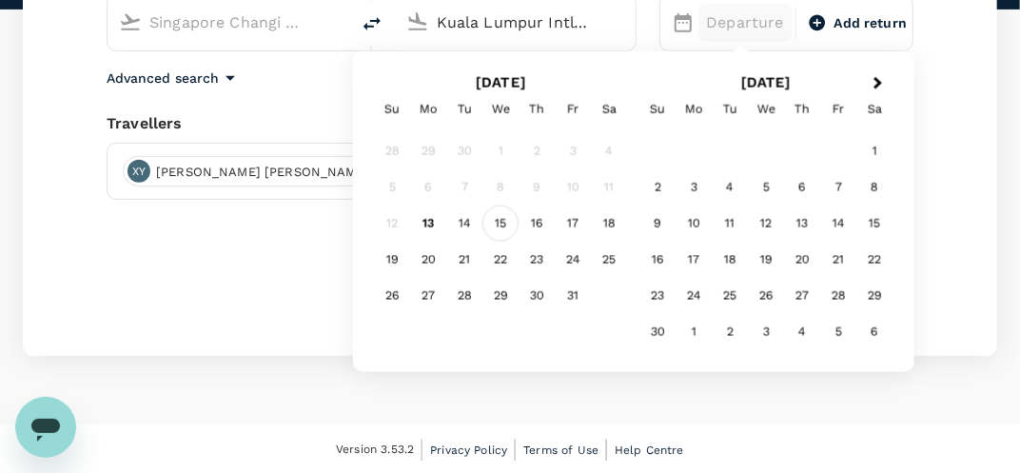
type input "Kuala Lumpur Intl ([GEOGRAPHIC_DATA])"
click at [503, 225] on div "15" at bounding box center [500, 224] width 36 height 36
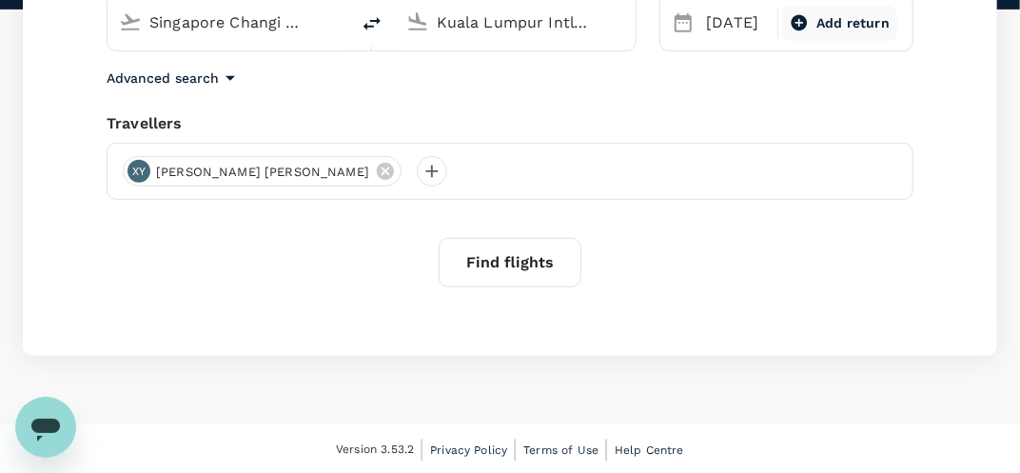
click at [850, 28] on span "Add return" at bounding box center [852, 23] width 73 height 20
type input "roundtrip"
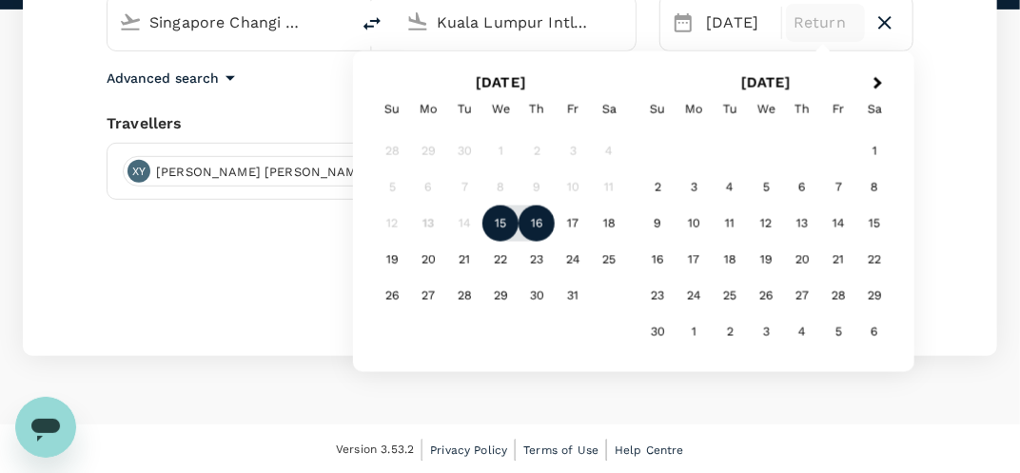
click at [531, 230] on div "16" at bounding box center [537, 224] width 36 height 36
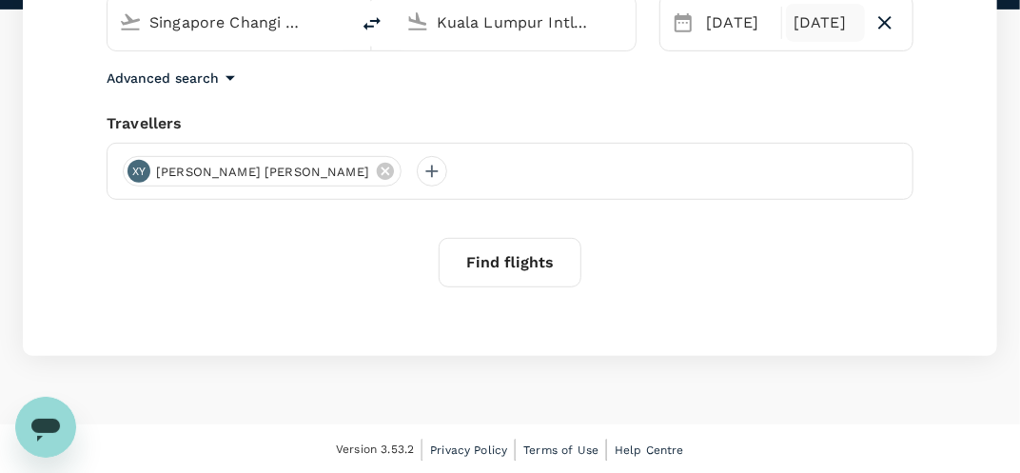
scroll to position [250, 0]
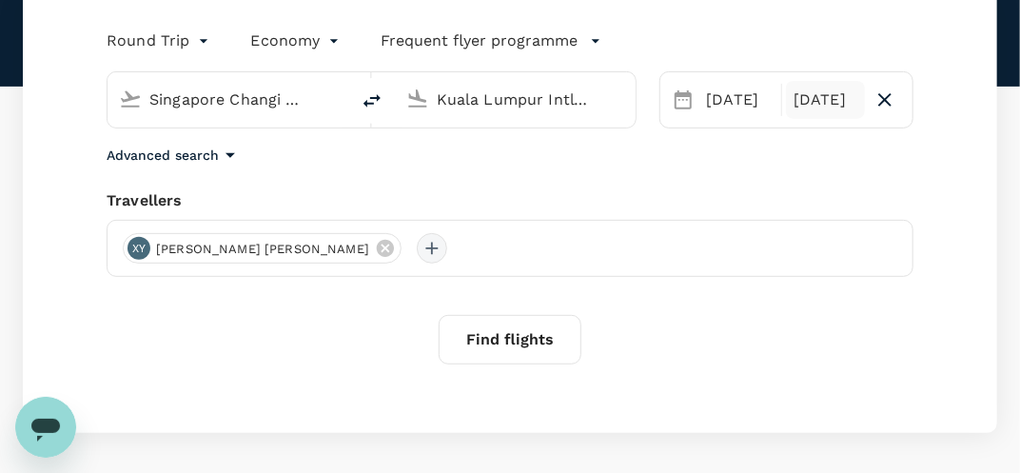
click at [417, 245] on div at bounding box center [432, 248] width 30 height 30
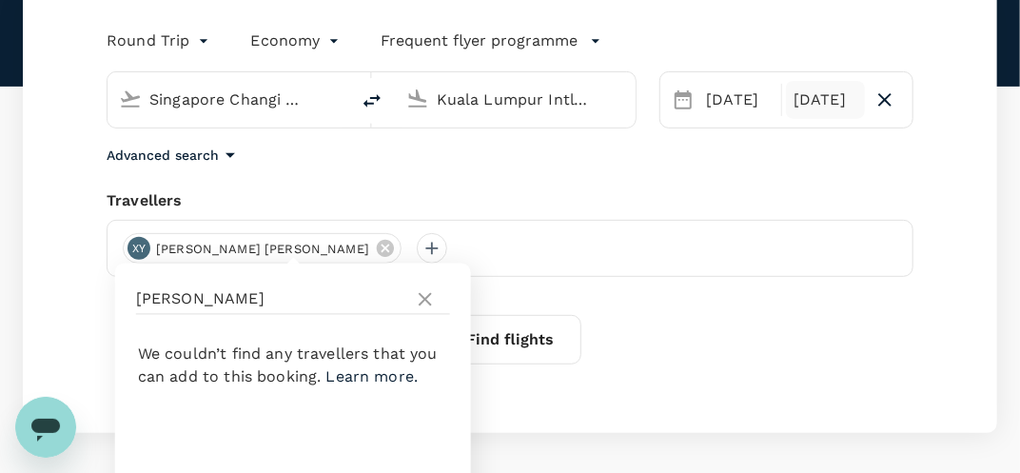
click at [173, 155] on p "Advanced search" at bounding box center [163, 155] width 112 height 19
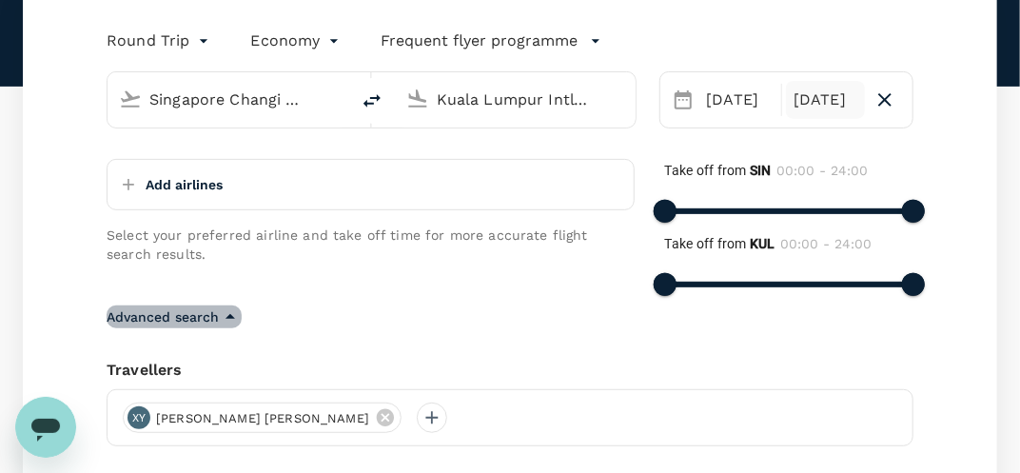
click at [208, 320] on p "Advanced search" at bounding box center [163, 316] width 112 height 19
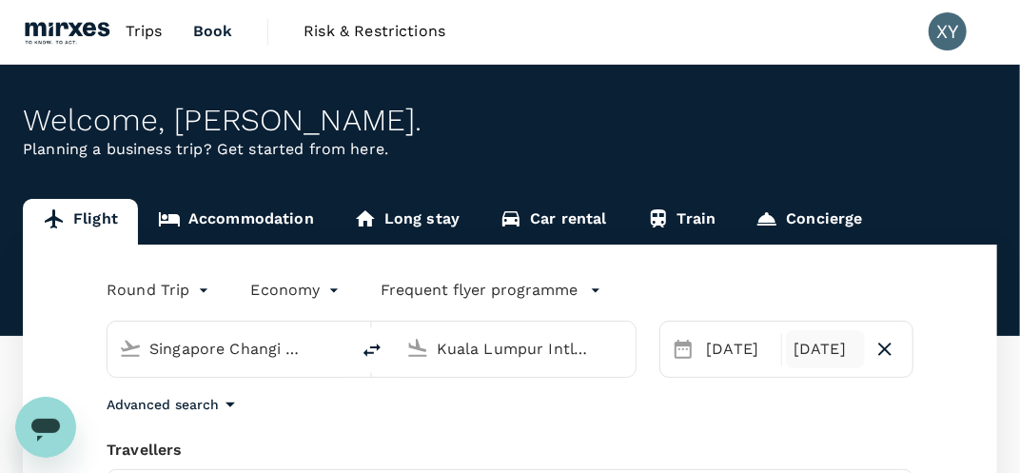
scroll to position [0, 0]
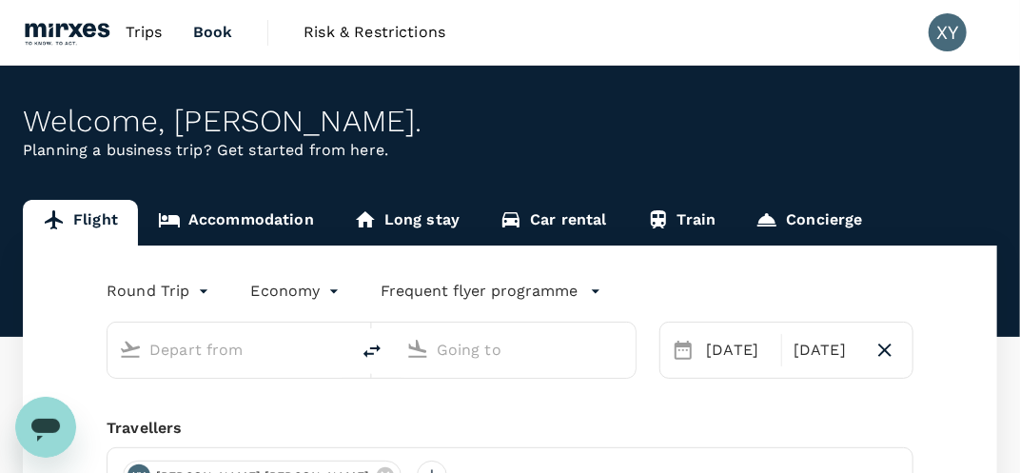
scroll to position [190, 0]
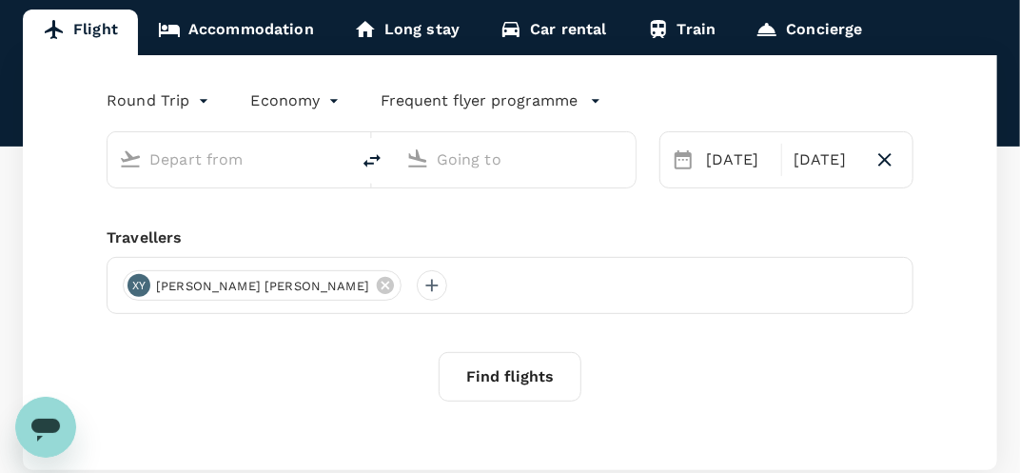
click at [345, 288] on div "XY [PERSON_NAME] [PERSON_NAME]" at bounding box center [510, 285] width 807 height 57
click at [266, 294] on div "XY [PERSON_NAME] [PERSON_NAME]" at bounding box center [510, 285] width 807 height 57
click at [417, 294] on div at bounding box center [432, 285] width 30 height 30
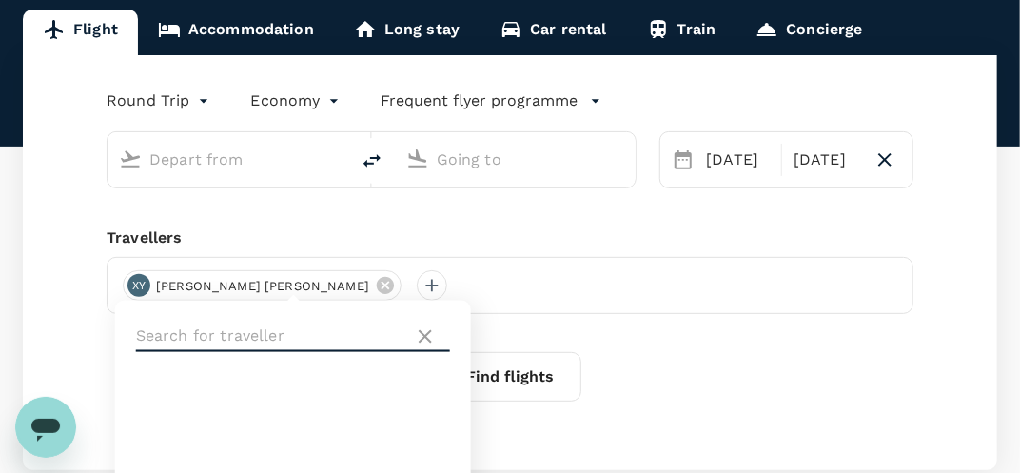
click at [261, 339] on input "text" at bounding box center [271, 337] width 270 height 30
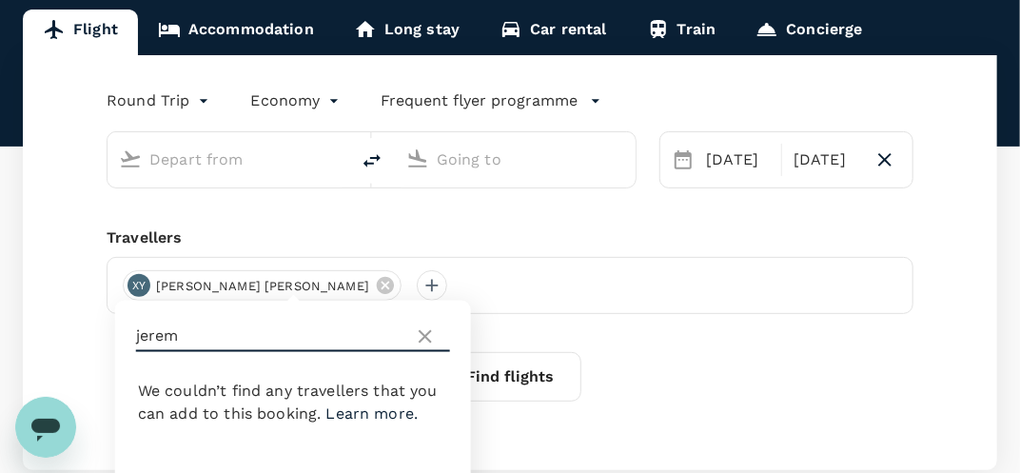
type input "jerem"
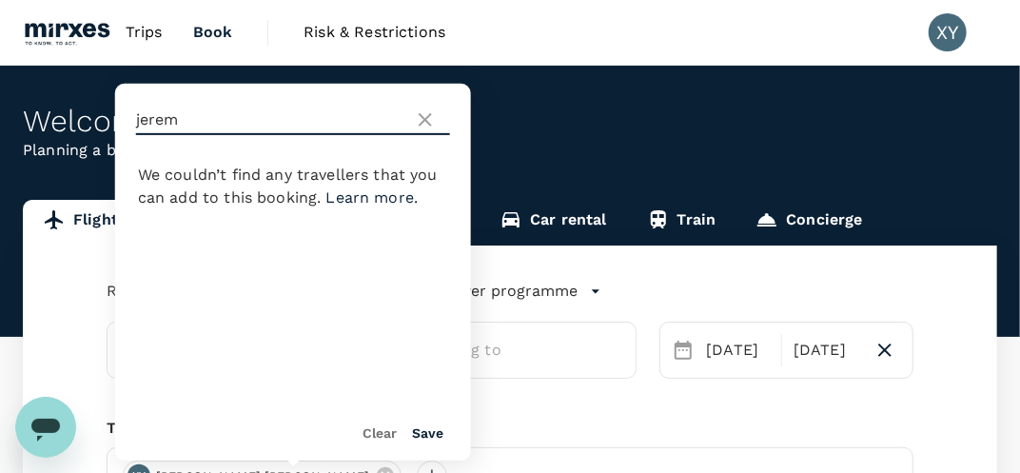
click at [954, 79] on div "Welcome , Xiao Yu . Planning a business trip? Get started from here." at bounding box center [510, 201] width 1020 height 271
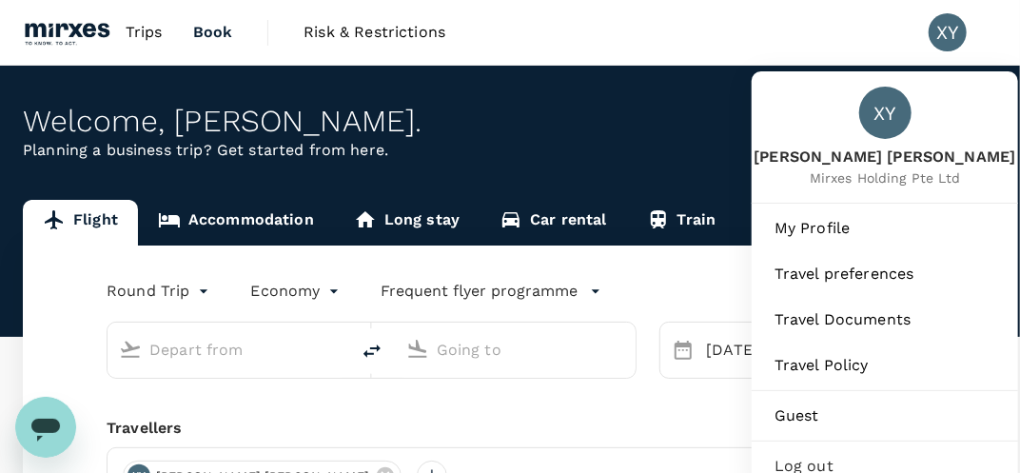
click at [954, 35] on div "XY" at bounding box center [948, 32] width 38 height 38
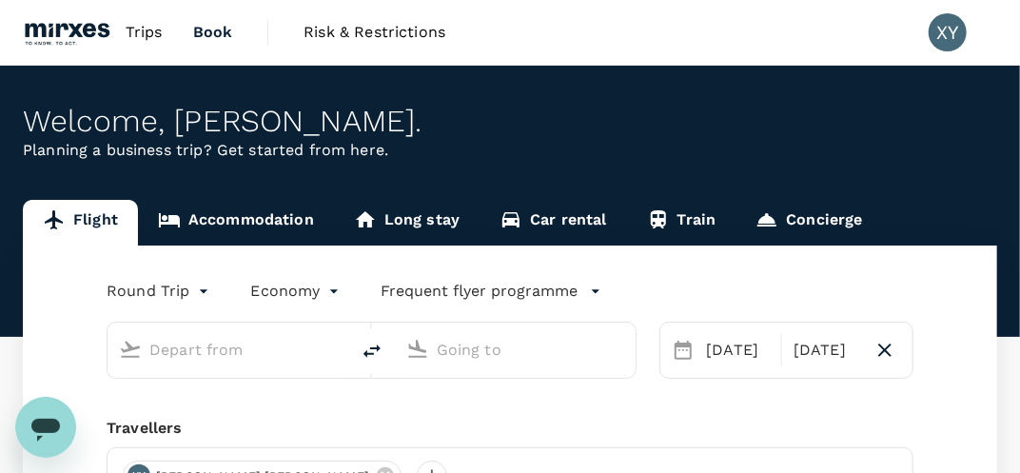
click at [954, 35] on div "XY" at bounding box center [948, 32] width 38 height 38
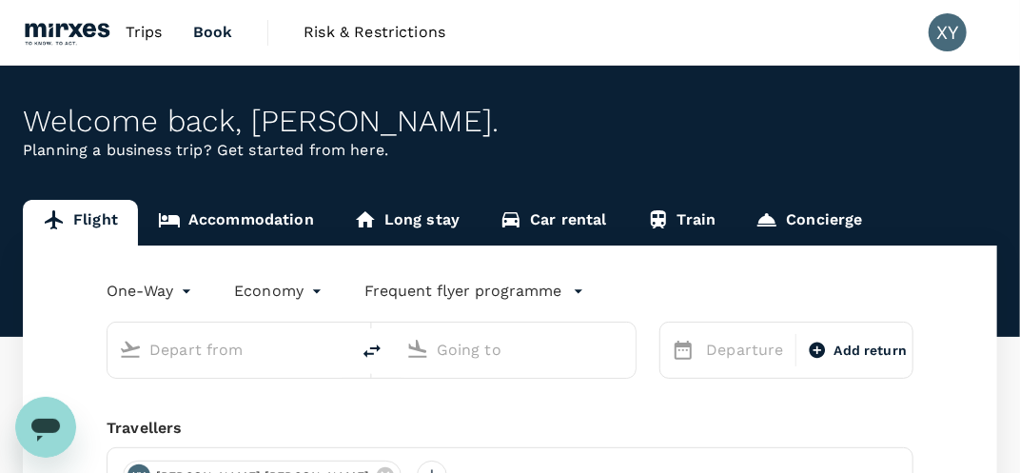
scroll to position [115, 0]
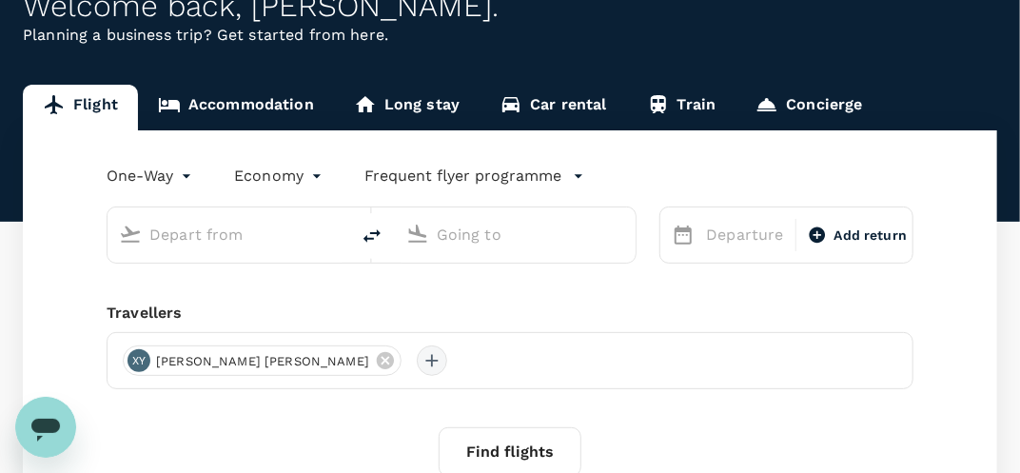
click at [417, 354] on div at bounding box center [432, 360] width 30 height 30
click at [226, 404] on input "text" at bounding box center [271, 412] width 270 height 30
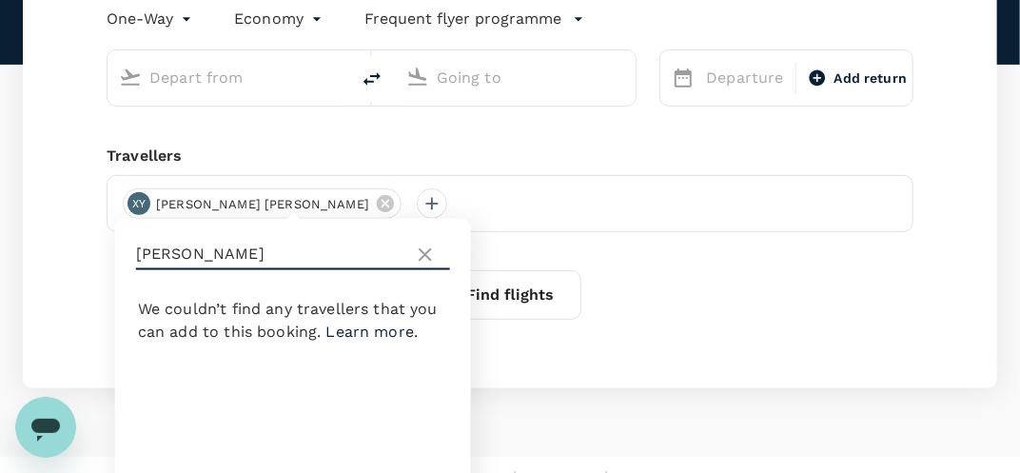
scroll to position [273, 0]
click at [176, 249] on input "jeremiah" at bounding box center [271, 254] width 270 height 30
type input "Jeremiah de"
click at [752, 382] on div "One-Way oneway Economy economy Frequent flyer programme Departure Add return Tr…" at bounding box center [510, 179] width 974 height 415
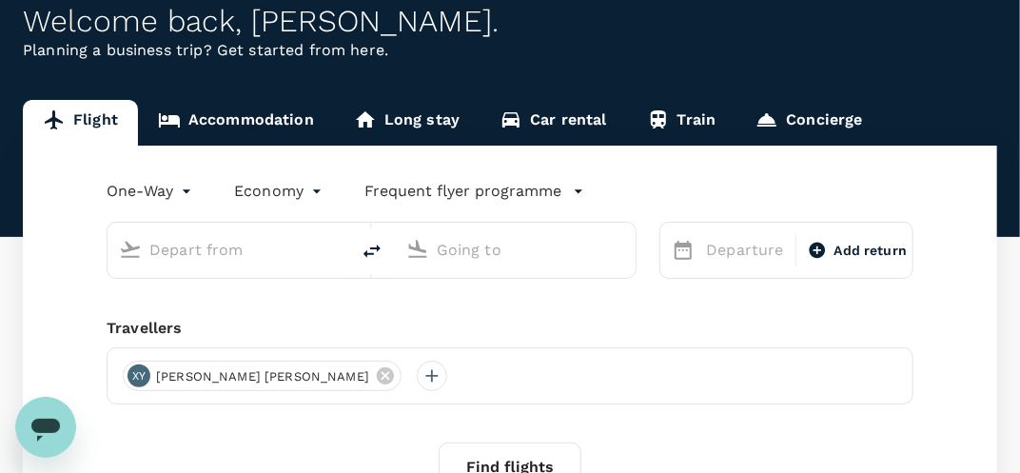
scroll to position [190, 0]
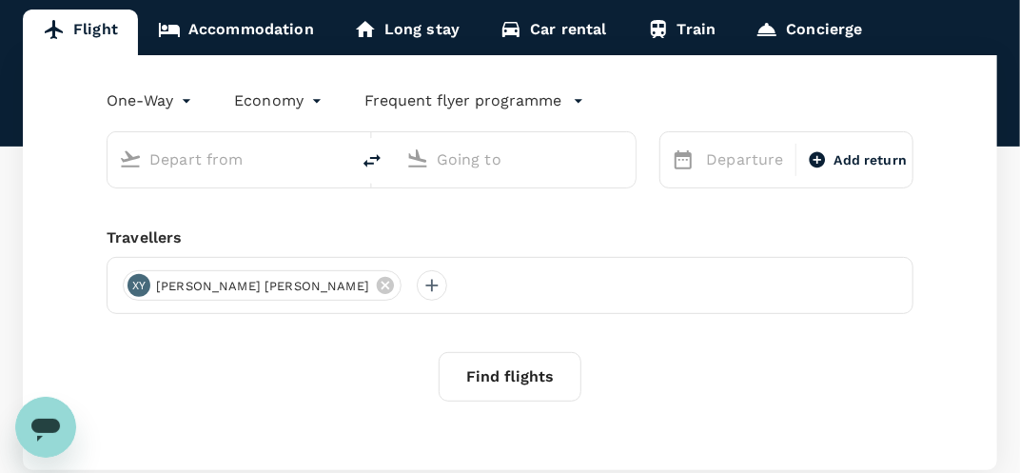
click at [261, 175] on div at bounding box center [224, 156] width 226 height 42
click at [207, 166] on input "text" at bounding box center [229, 159] width 160 height 29
click at [344, 153] on div at bounding box center [229, 159] width 242 height 55
click at [134, 160] on icon at bounding box center [130, 158] width 23 height 23
click at [120, 160] on icon at bounding box center [130, 158] width 23 height 23
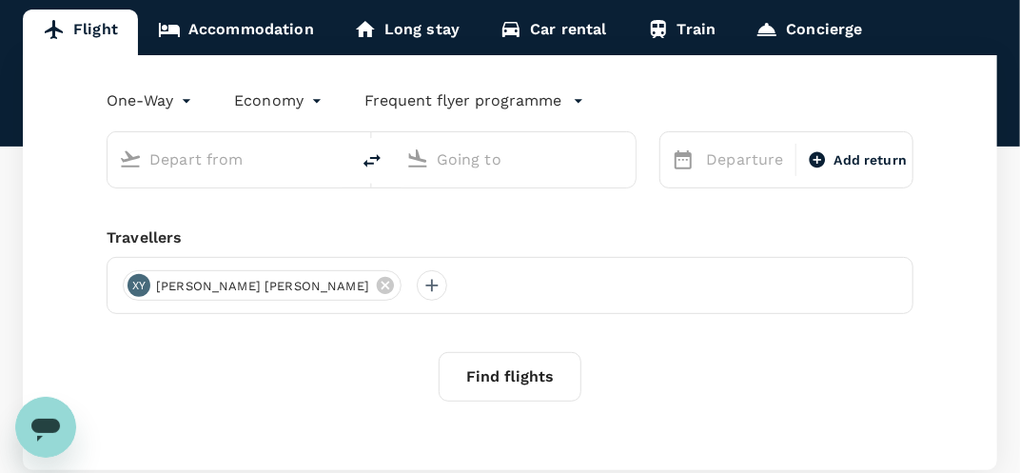
click at [197, 158] on input "text" at bounding box center [229, 159] width 160 height 29
click at [197, 159] on input "text" at bounding box center [229, 159] width 160 height 29
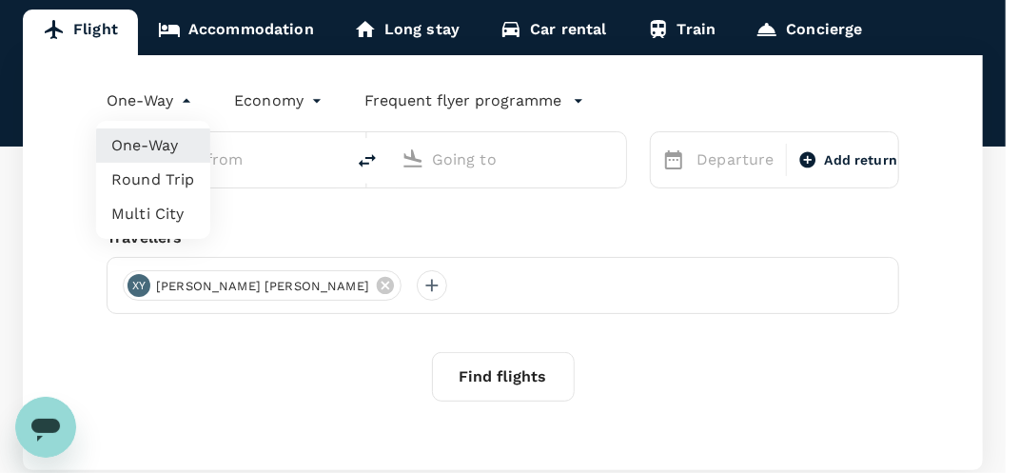
click at [192, 110] on body "Trips Book Risk & Restrictions XY Welcome back , Xiao Yu . Planning a business …" at bounding box center [510, 200] width 1020 height 780
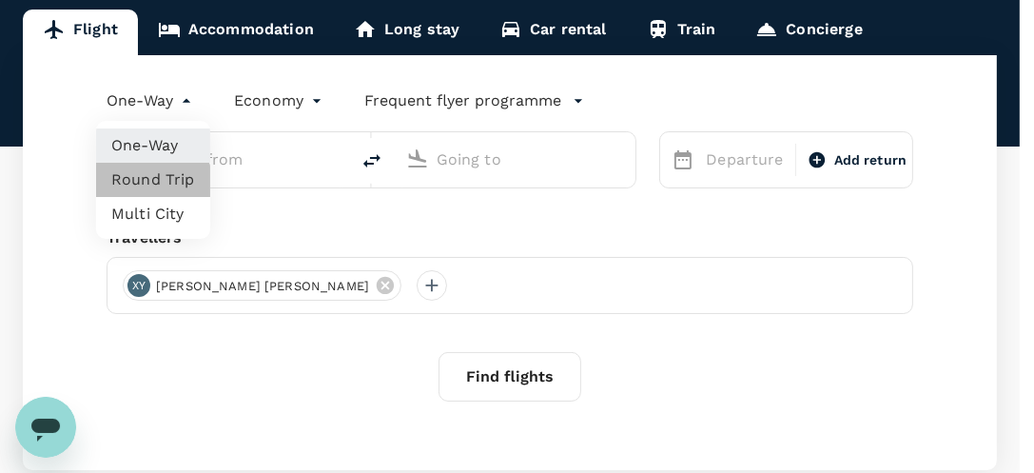
click at [147, 187] on li "Round Trip" at bounding box center [153, 180] width 114 height 34
type input "roundtrip"
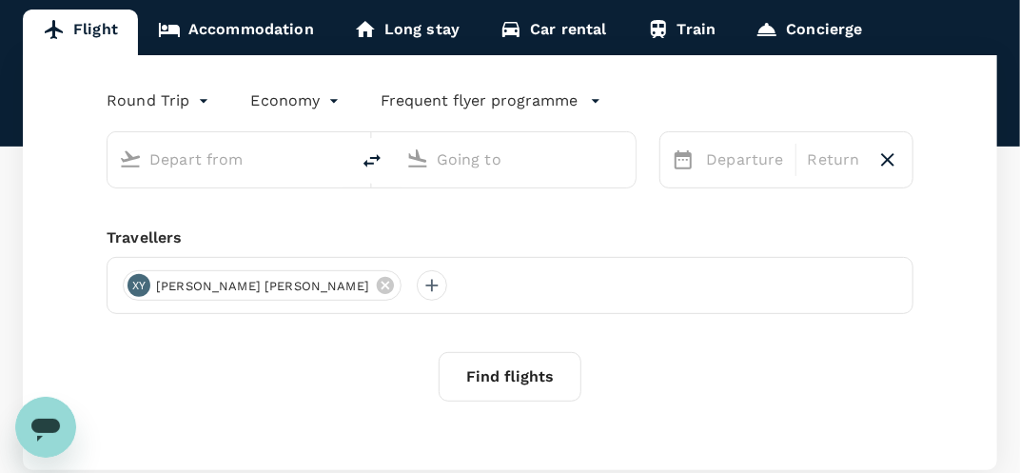
click at [424, 103] on p "Frequent flyer programme" at bounding box center [480, 100] width 197 height 23
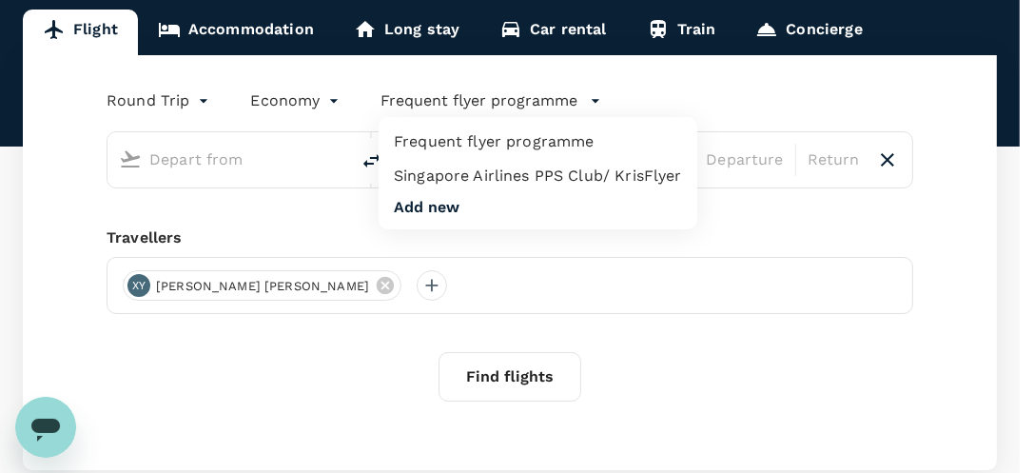
click at [402, 178] on li "Singapore Airlines PPS Club/ KrisFlyer" at bounding box center [538, 176] width 319 height 34
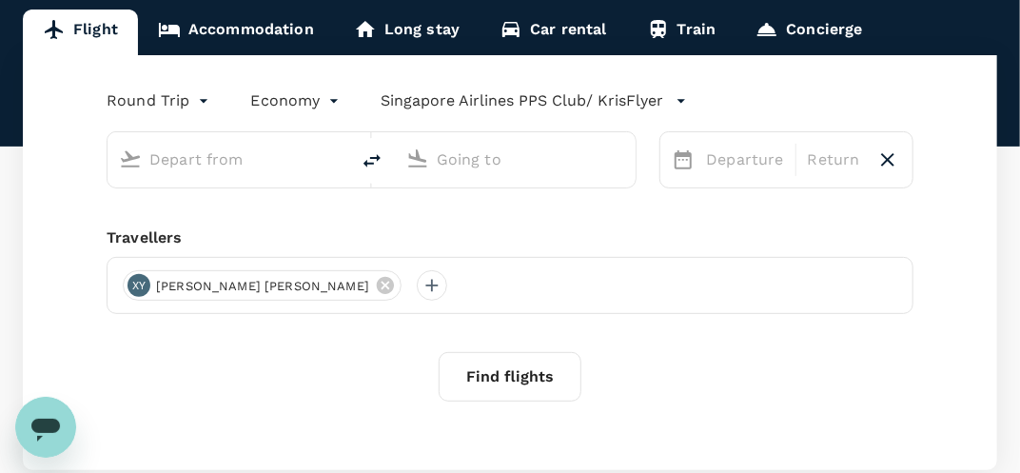
click at [201, 148] on input "text" at bounding box center [229, 159] width 160 height 29
click at [150, 166] on input "text" at bounding box center [229, 159] width 160 height 29
click at [293, 431] on div "Round Trip roundtrip Economy economy Singapore Airlines PPS Club/ KrisFlyer Dep…" at bounding box center [510, 262] width 974 height 415
click at [417, 284] on div at bounding box center [432, 285] width 30 height 30
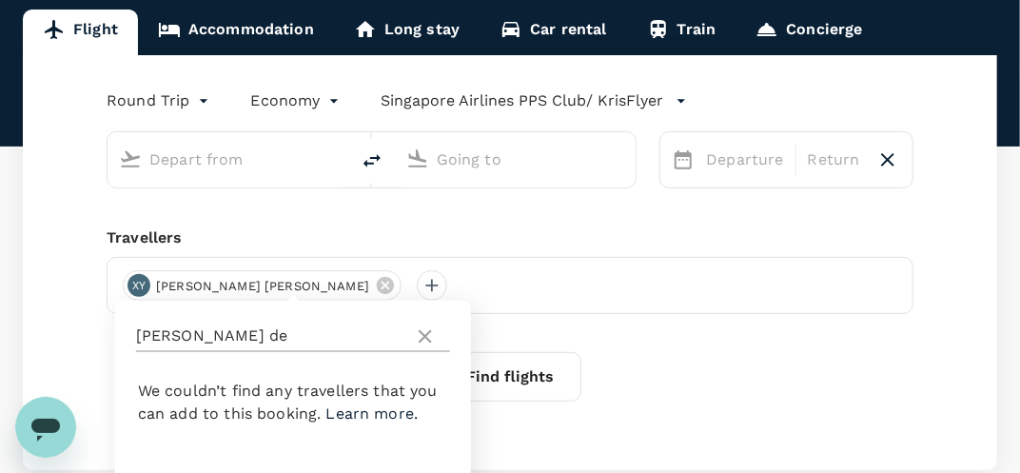
click at [428, 339] on icon at bounding box center [425, 336] width 13 height 13
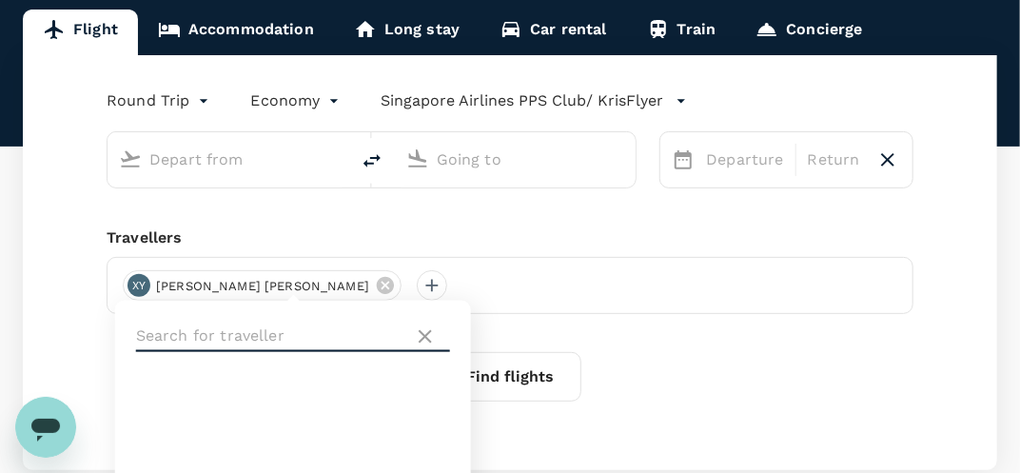
click at [285, 342] on input "text" at bounding box center [271, 337] width 270 height 30
type input "p"
click at [431, 343] on icon at bounding box center [425, 336] width 23 height 23
click at [301, 338] on input "text" at bounding box center [271, 337] width 270 height 30
click at [558, 220] on div "Round Trip roundtrip Economy economy Singapore Airlines PPS Club/ KrisFlyer Dep…" at bounding box center [510, 262] width 974 height 415
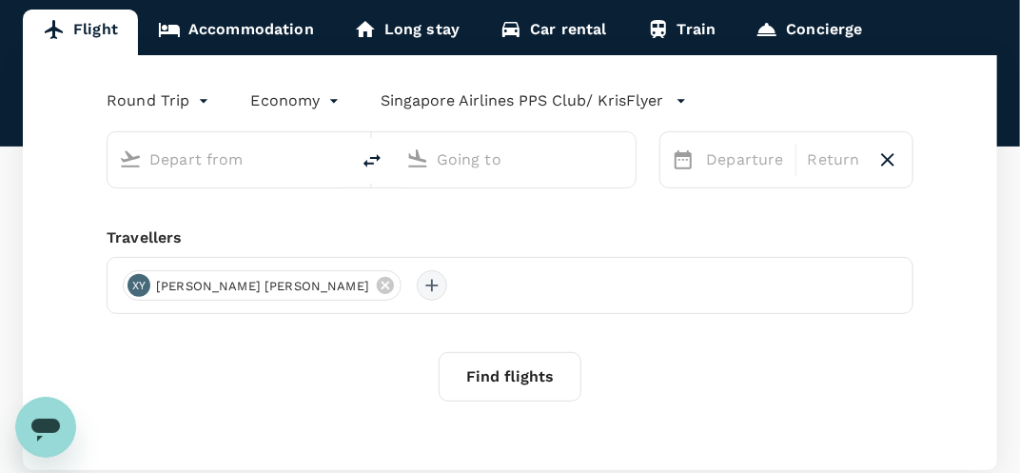
click at [417, 284] on div at bounding box center [432, 285] width 30 height 30
click at [277, 320] on div at bounding box center [293, 337] width 356 height 72
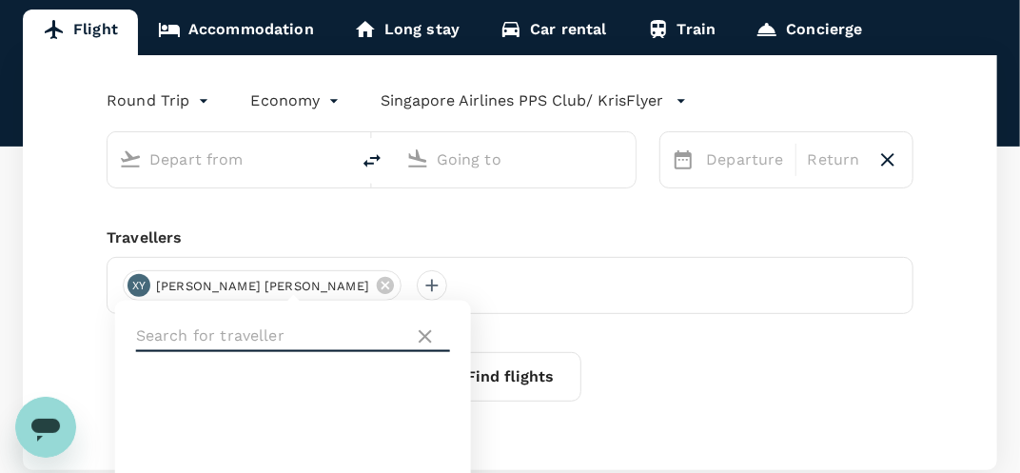
click at [247, 335] on input "text" at bounding box center [271, 337] width 270 height 30
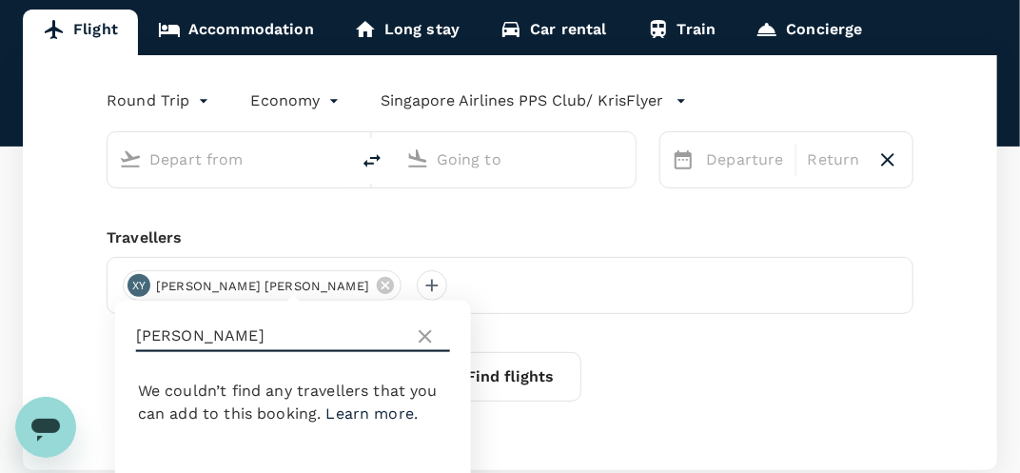
type input "jeremi"
click at [436, 338] on icon at bounding box center [425, 336] width 23 height 23
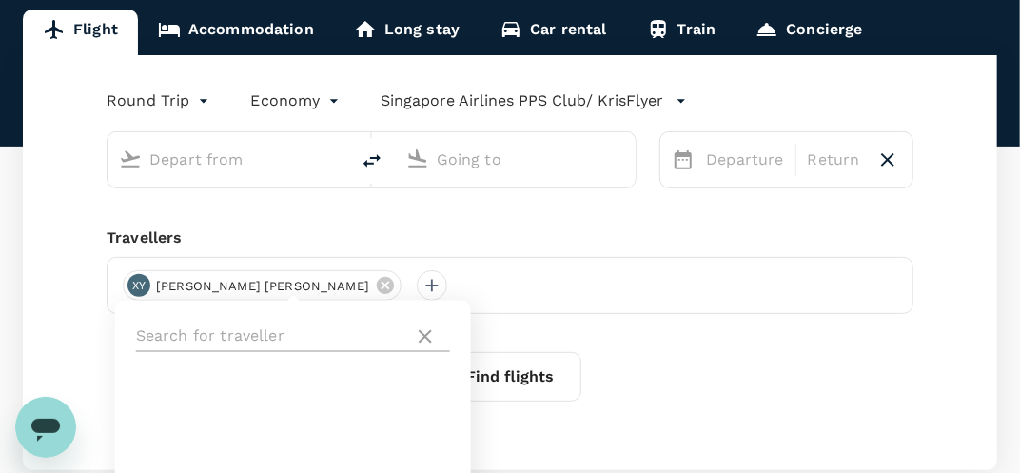
click at [413, 338] on div at bounding box center [293, 337] width 314 height 30
click at [421, 336] on icon at bounding box center [425, 336] width 23 height 23
click at [422, 328] on icon at bounding box center [425, 336] width 23 height 23
click at [375, 284] on icon at bounding box center [385, 285] width 21 height 21
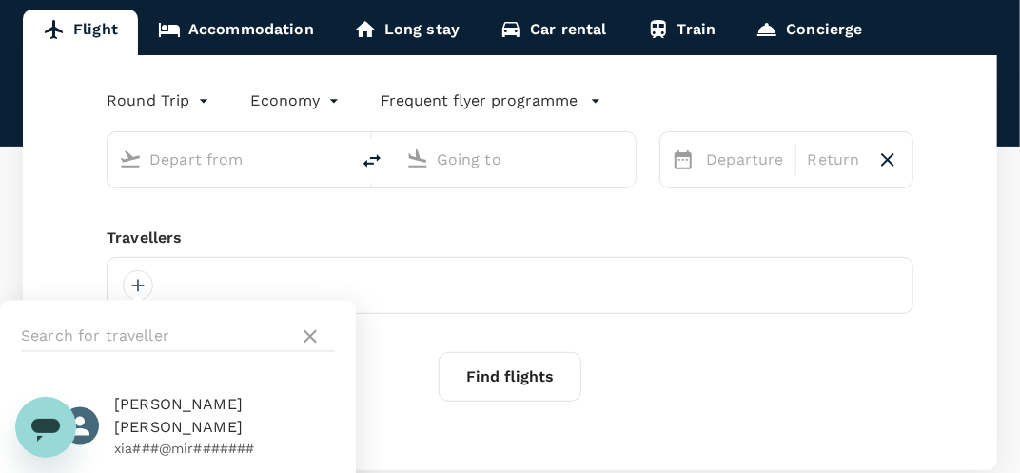
click at [151, 400] on span "[PERSON_NAME] [PERSON_NAME]" at bounding box center [224, 417] width 221 height 46
click at [152, 414] on span "[PERSON_NAME] [PERSON_NAME]" at bounding box center [224, 417] width 221 height 46
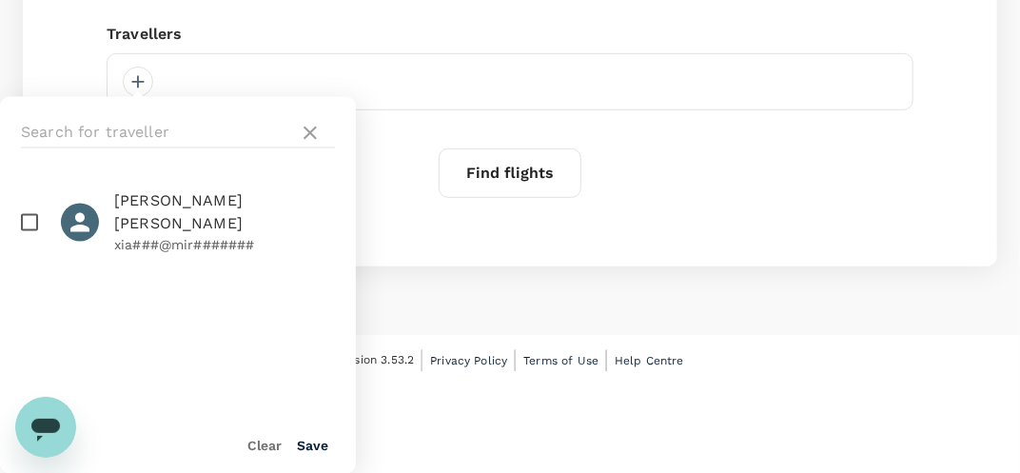
click at [18, 209] on input "checkbox" at bounding box center [30, 223] width 40 height 40
checkbox input "true"
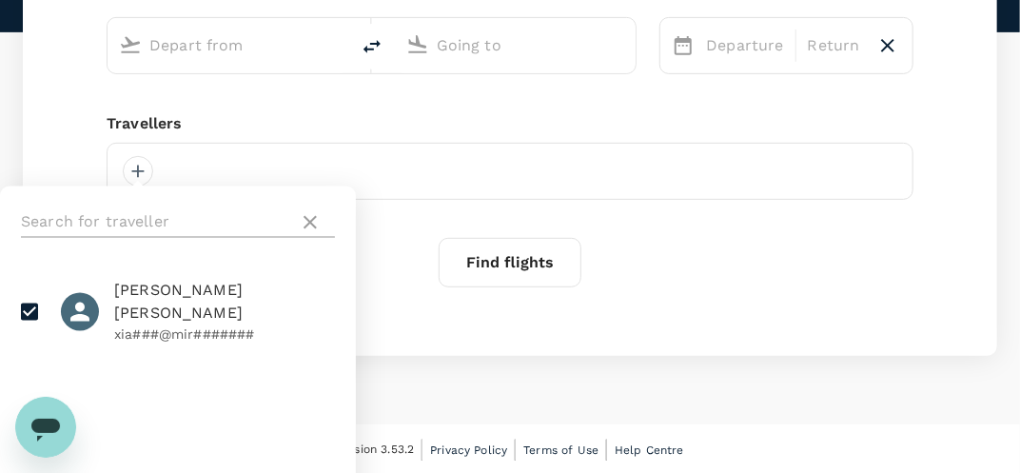
click at [78, 220] on input "text" at bounding box center [156, 222] width 270 height 30
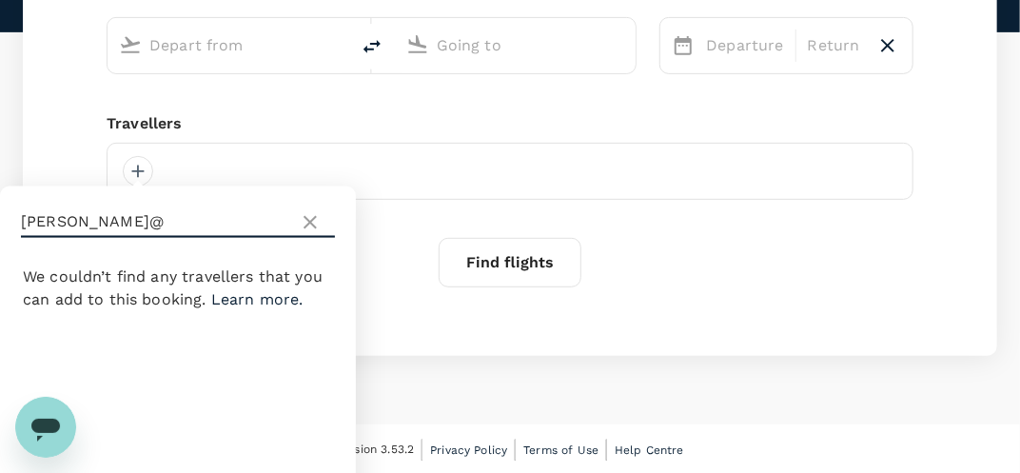
type input "jeremiah@"
click at [306, 222] on icon at bounding box center [310, 222] width 23 height 23
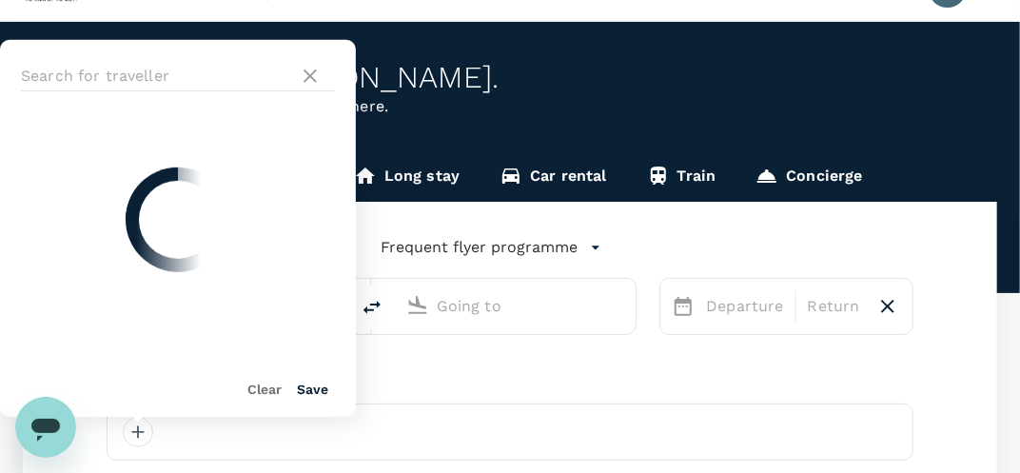
scroll to position [0, 0]
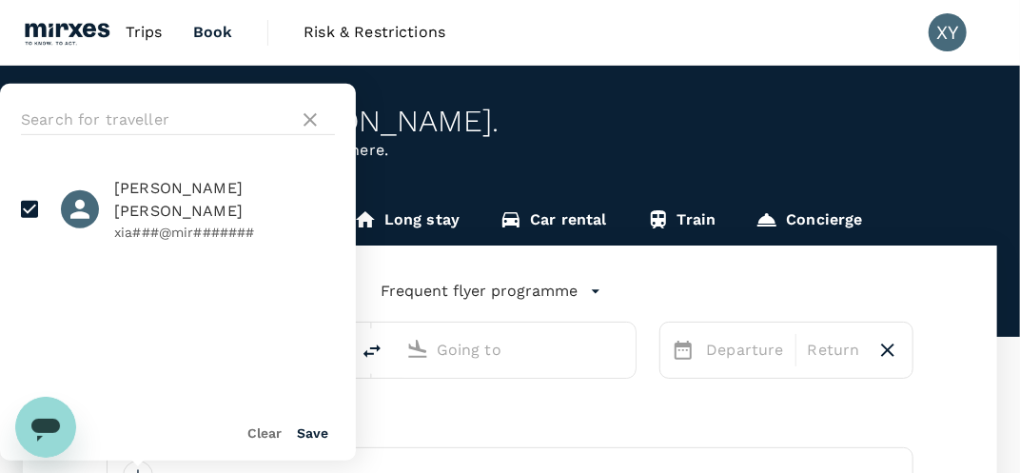
click at [921, 139] on p "Planning a business trip? Get started from here." at bounding box center [510, 150] width 974 height 23
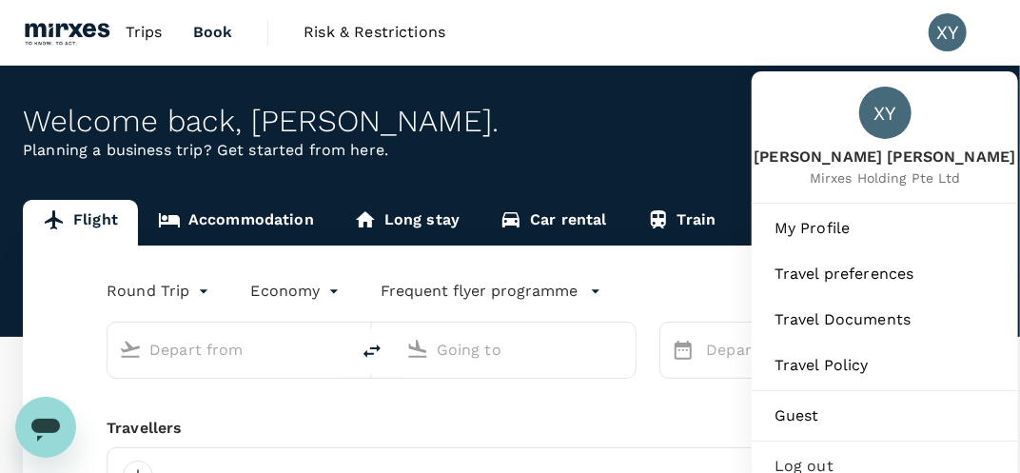
click at [933, 29] on div "XY" at bounding box center [948, 32] width 38 height 38
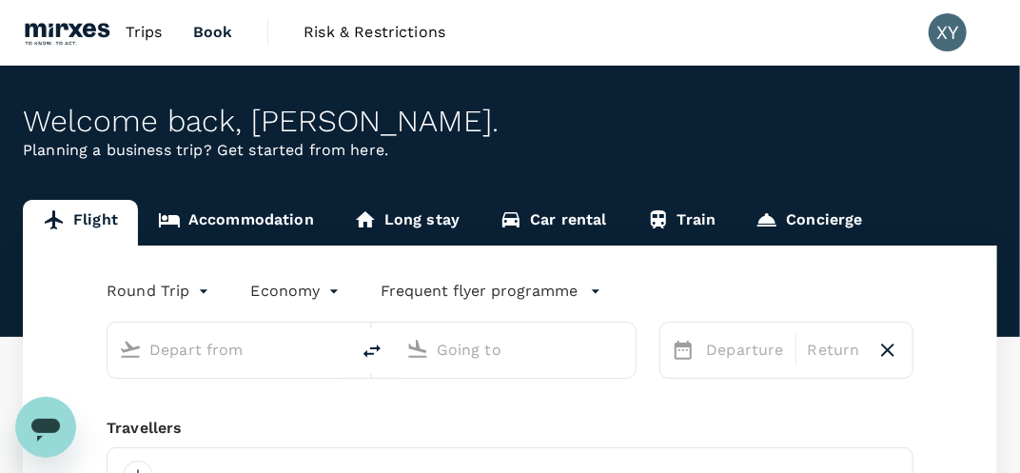
click at [161, 39] on span "Trips" at bounding box center [144, 32] width 37 height 23
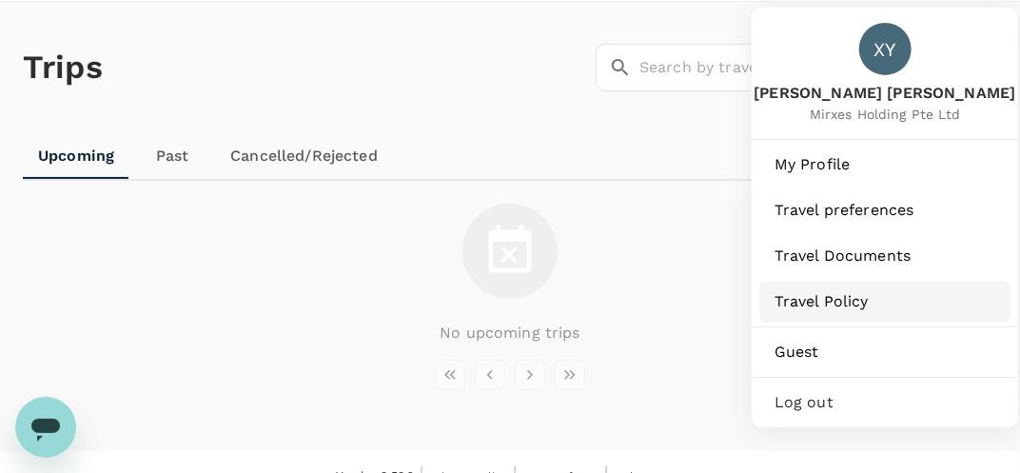
scroll to position [90, 0]
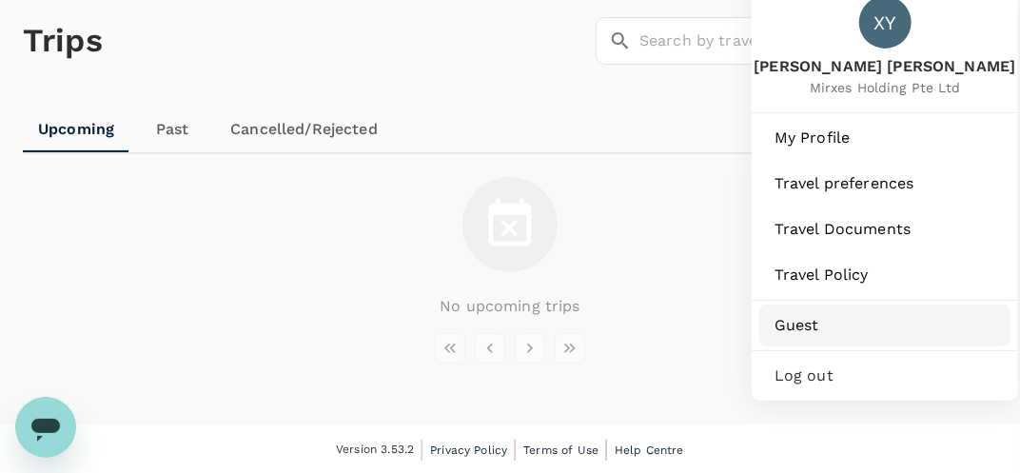
click at [854, 326] on span "Guest" at bounding box center [884, 325] width 221 height 23
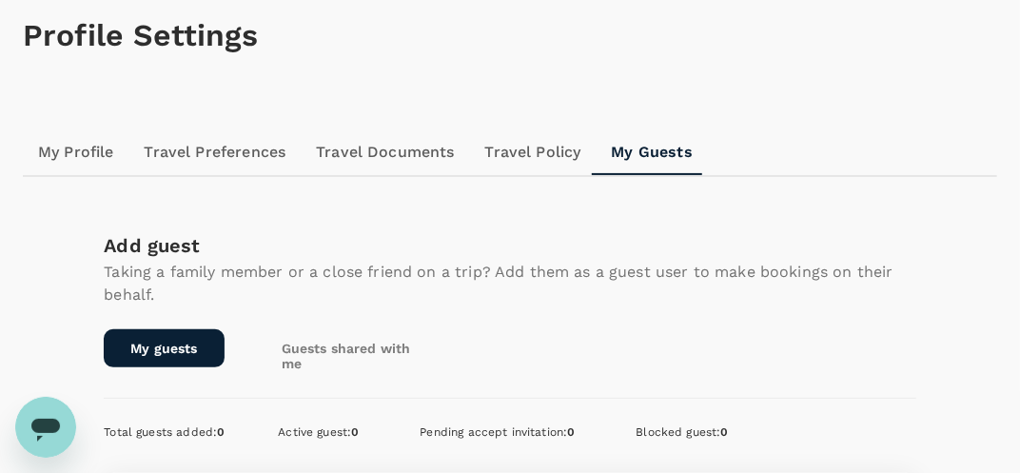
scroll to position [284, 0]
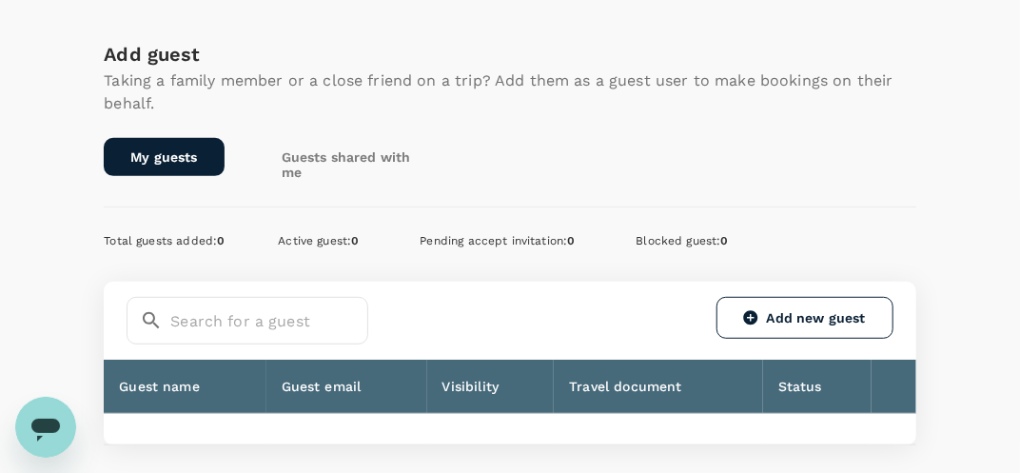
click at [194, 166] on link "My guests" at bounding box center [164, 157] width 120 height 38
click at [730, 304] on link "Add new guest" at bounding box center [804, 318] width 177 height 42
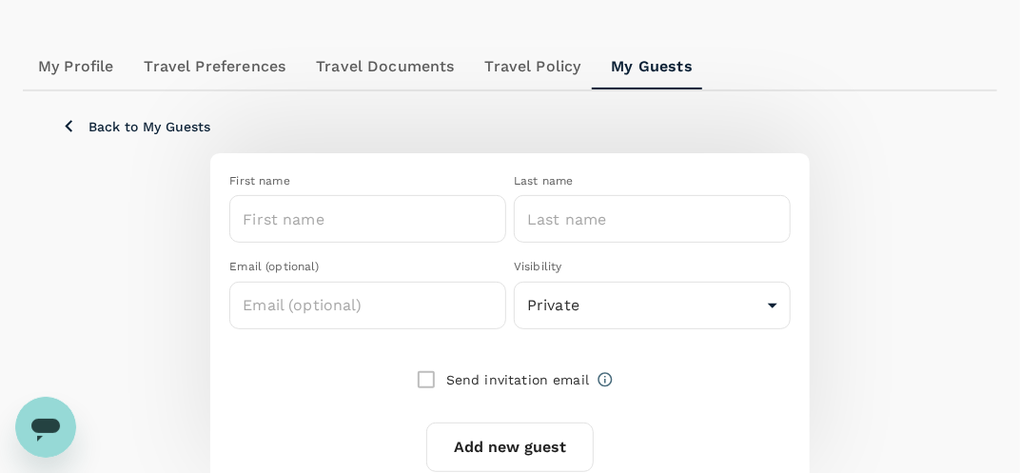
scroll to position [190, 0]
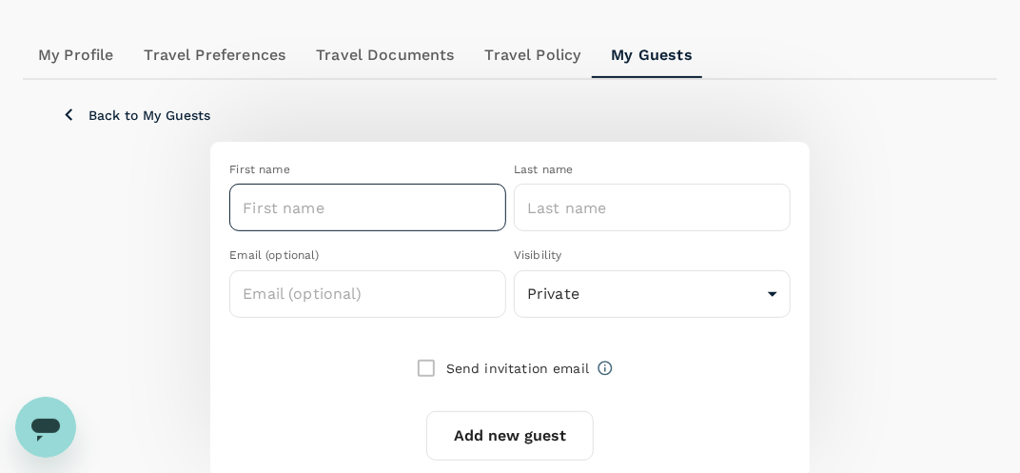
click at [424, 212] on input "text" at bounding box center [367, 208] width 277 height 48
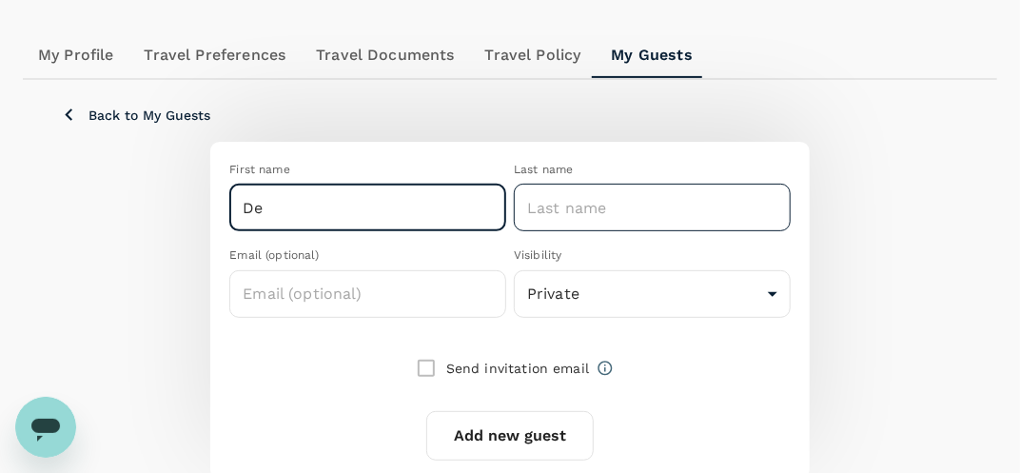
type input "D"
type input "Jeremiah"
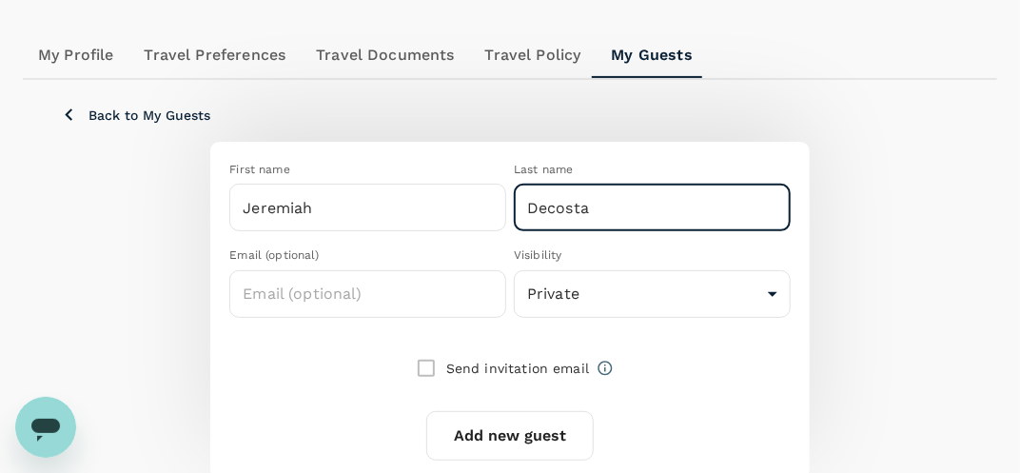
scroll to position [275, 0]
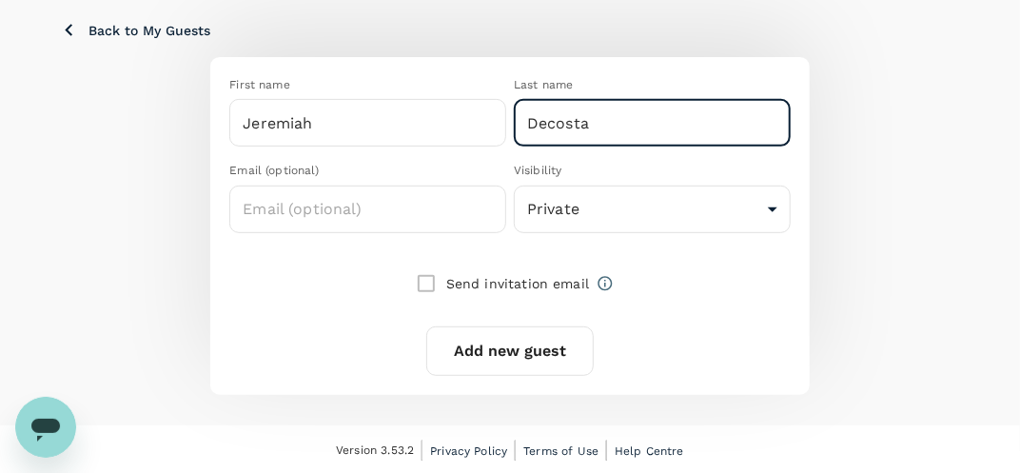
type input "Decosta"
click at [455, 354] on button "Add new guest" at bounding box center [509, 350] width 167 height 49
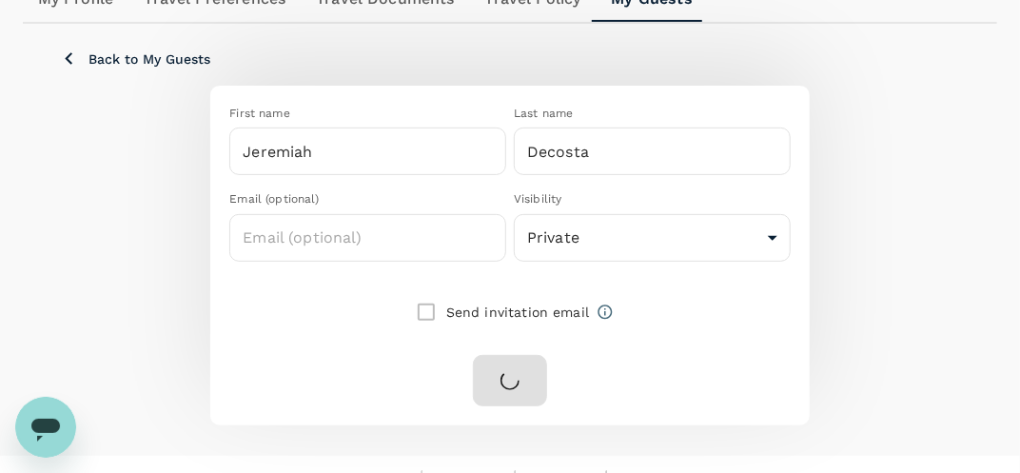
scroll to position [277, 0]
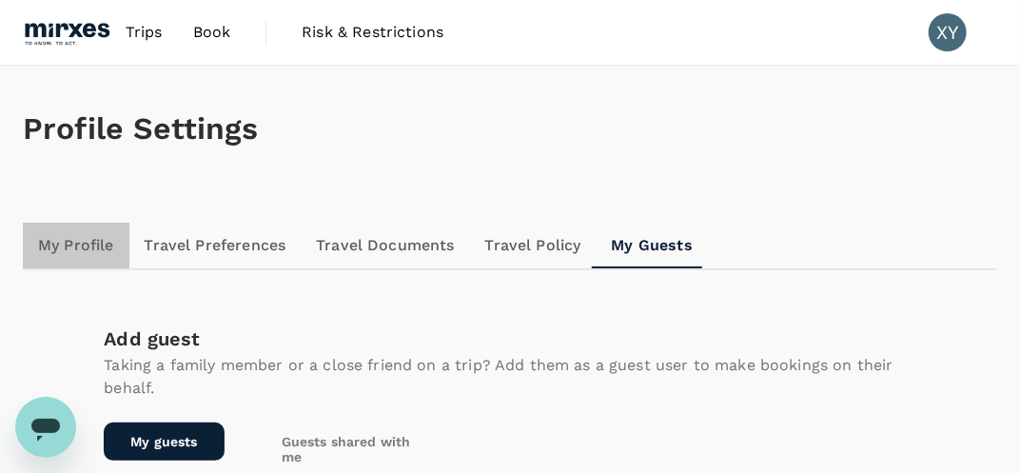
click at [61, 256] on link "My Profile" at bounding box center [76, 246] width 107 height 46
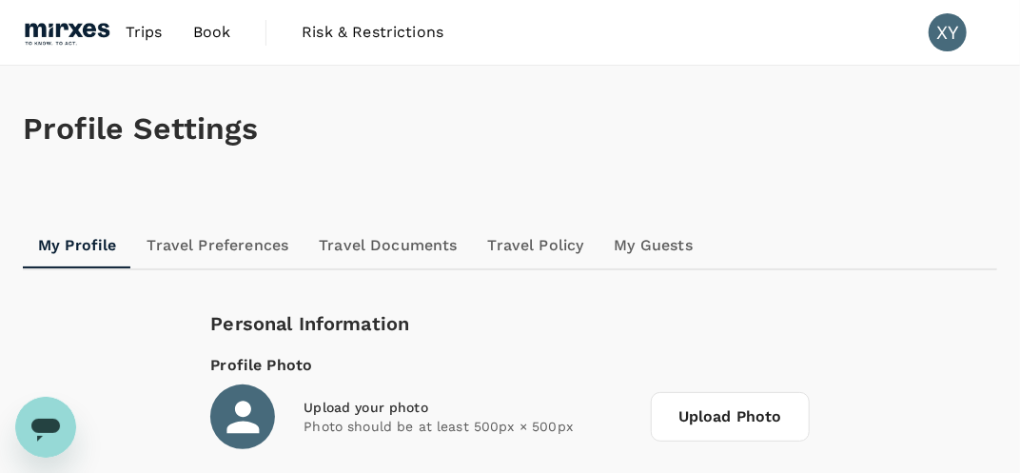
click at [205, 27] on span "Book" at bounding box center [212, 32] width 38 height 23
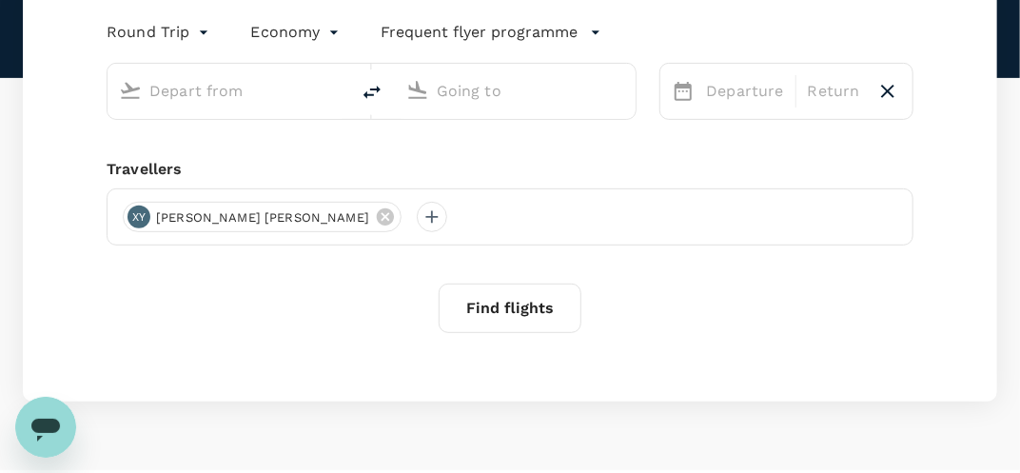
scroll to position [284, 0]
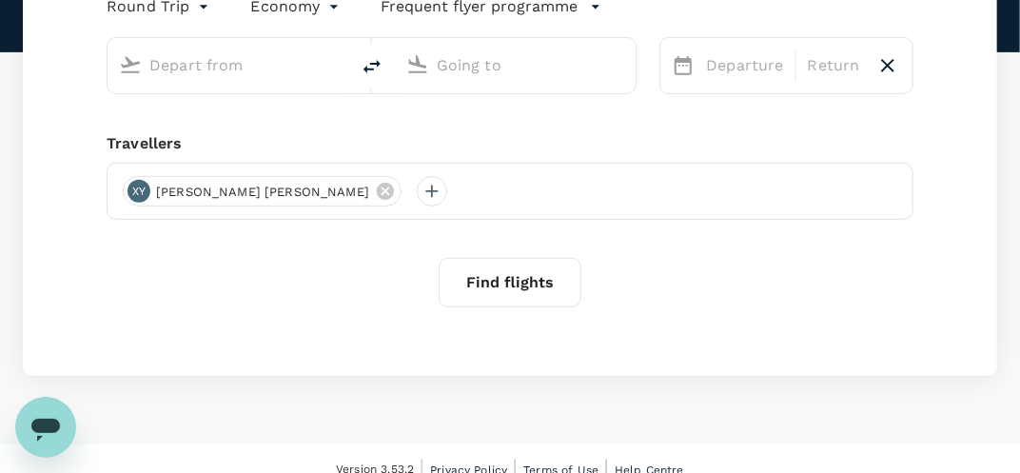
click at [355, 196] on div "XY [PERSON_NAME] [PERSON_NAME]" at bounding box center [510, 191] width 807 height 57
click at [417, 197] on div at bounding box center [432, 191] width 30 height 30
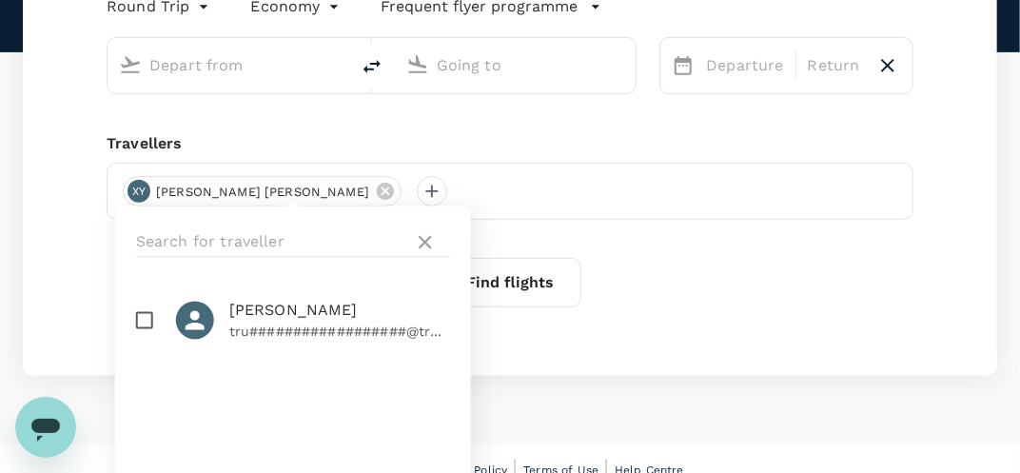
click at [288, 330] on p "tru##################@tru#######" at bounding box center [339, 332] width 221 height 19
checkbox input "true"
click at [25, 346] on div "Round Trip roundtrip Economy economy Frequent flyer programme Departure Return …" at bounding box center [510, 168] width 974 height 415
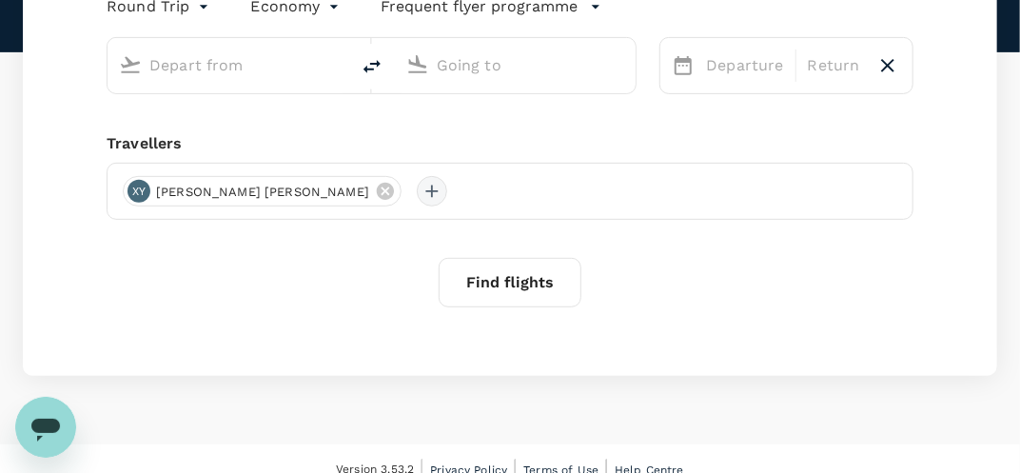
click at [417, 192] on div at bounding box center [432, 191] width 30 height 30
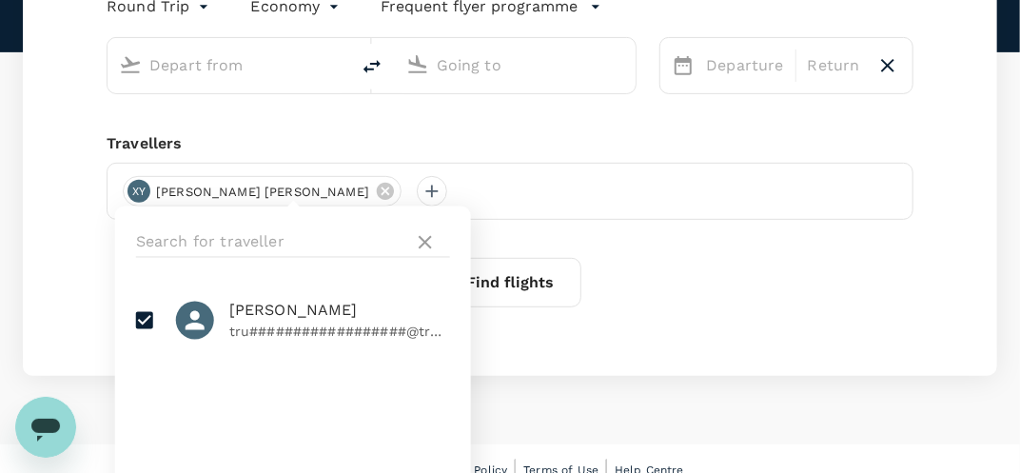
click at [138, 321] on input "checkbox" at bounding box center [145, 321] width 40 height 40
click at [142, 321] on input "checkbox" at bounding box center [145, 321] width 40 height 40
checkbox input "true"
click at [593, 343] on div "Round Trip roundtrip Economy economy Frequent flyer programme Departure Return …" at bounding box center [510, 168] width 974 height 415
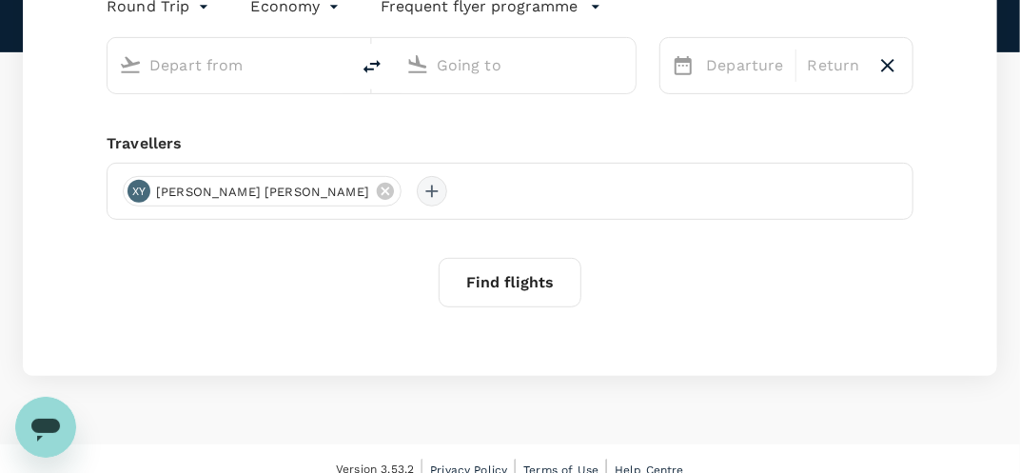
click at [417, 183] on div at bounding box center [432, 191] width 30 height 30
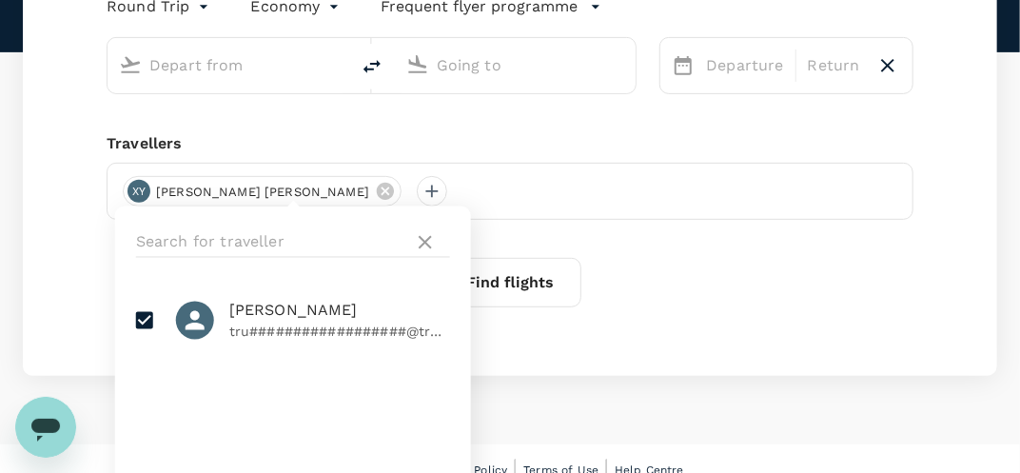
click at [274, 323] on p "tru##################@tru#######" at bounding box center [339, 332] width 221 height 19
click at [425, 338] on p "tru##################@tru#######" at bounding box center [339, 332] width 221 height 19
checkbox input "true"
click at [70, 333] on div "Round Trip roundtrip Economy economy Frequent flyer programme Departure Return …" at bounding box center [510, 168] width 974 height 415
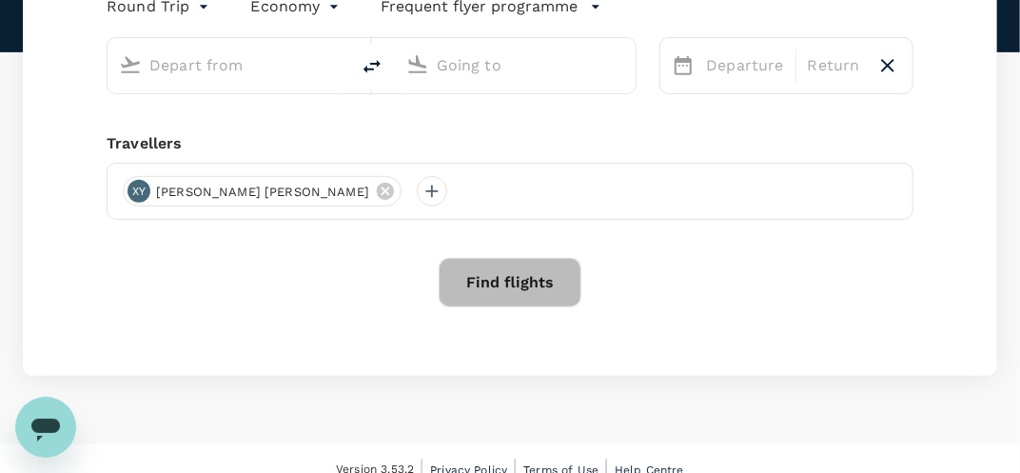
click at [531, 286] on button "Find flights" at bounding box center [510, 282] width 143 height 49
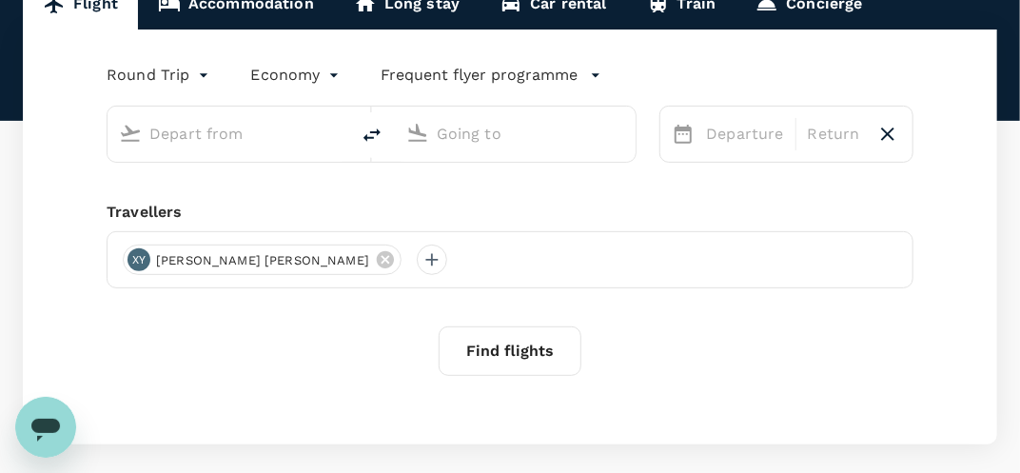
scroll to position [190, 0]
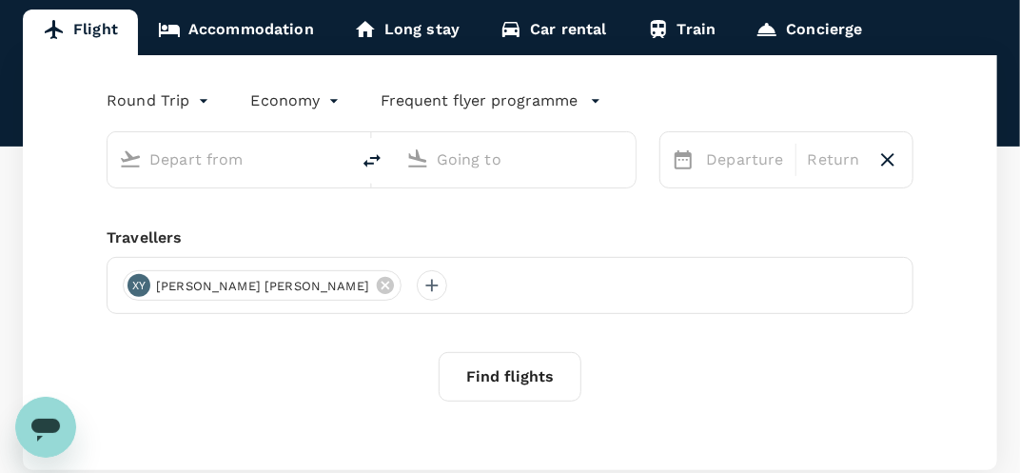
click at [300, 109] on body "Trips Book Risk & Restrictions XY Welcome back , [PERSON_NAME] . Planning a bus…" at bounding box center [510, 200] width 1020 height 780
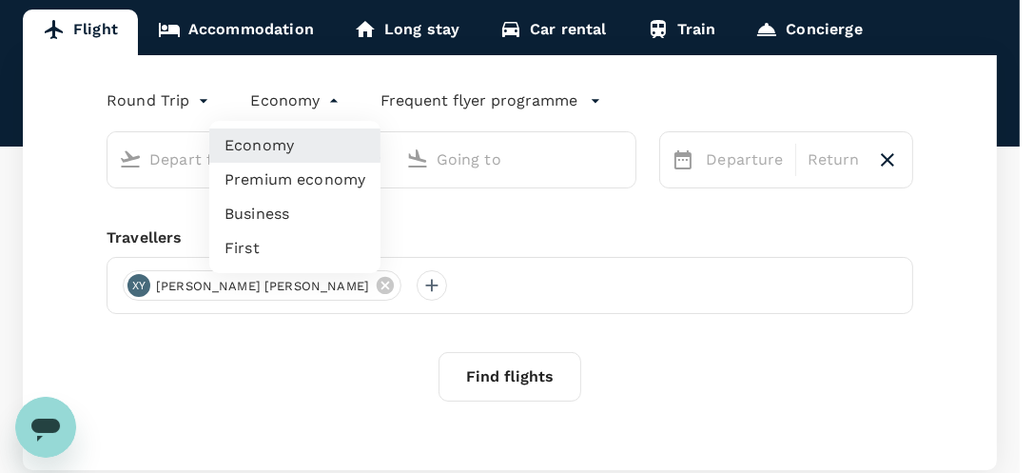
click at [275, 377] on div at bounding box center [517, 236] width 1034 height 473
click at [323, 97] on body "Trips Book Risk & Restrictions XY Welcome back , [PERSON_NAME] . Planning a bus…" at bounding box center [517, 200] width 1034 height 780
click at [519, 110] on div at bounding box center [517, 236] width 1034 height 473
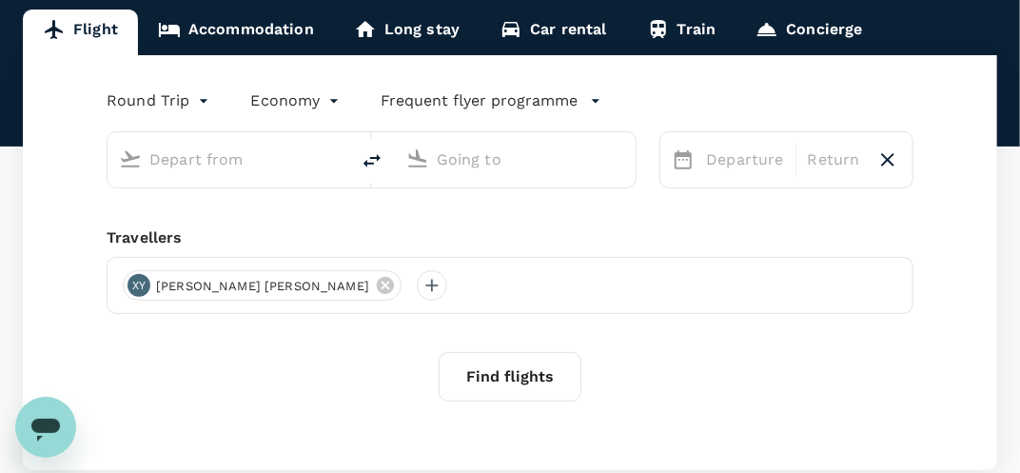
click at [593, 96] on icon "button" at bounding box center [595, 100] width 19 height 19
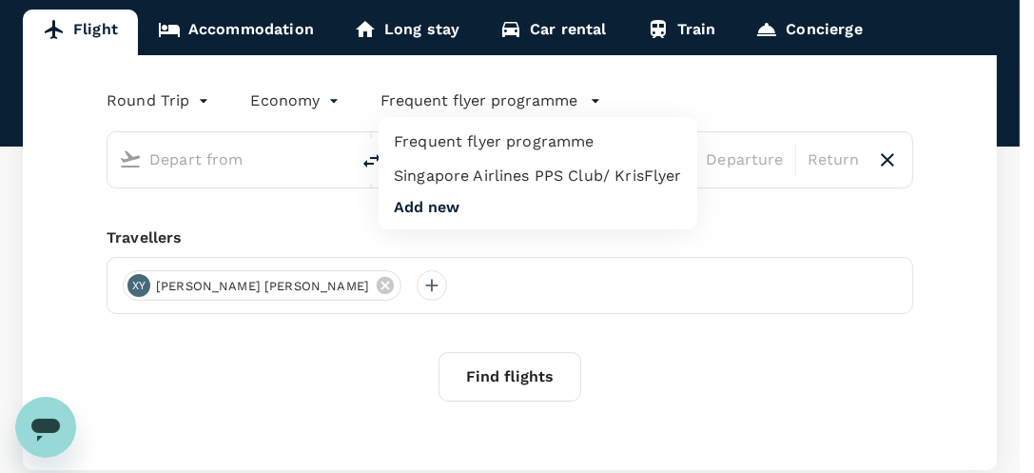
click at [11, 246] on div at bounding box center [517, 236] width 1034 height 473
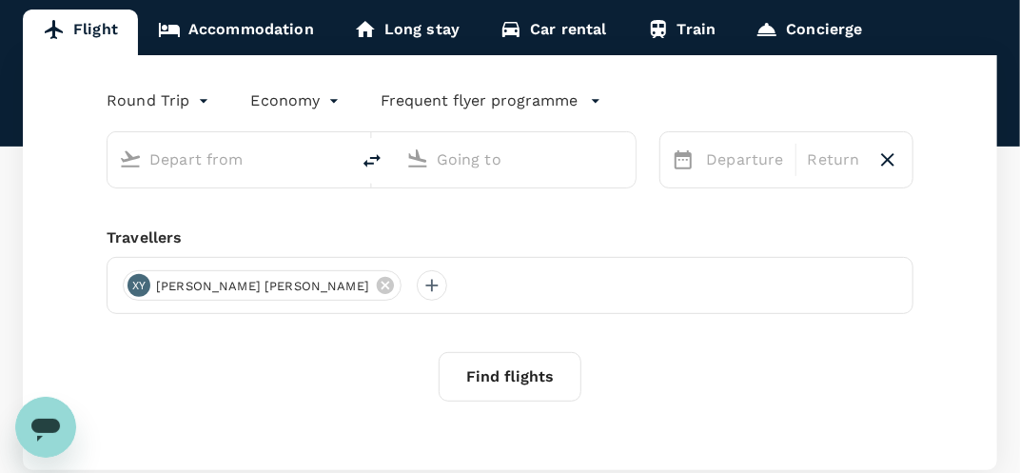
click at [269, 151] on input "text" at bounding box center [229, 159] width 160 height 29
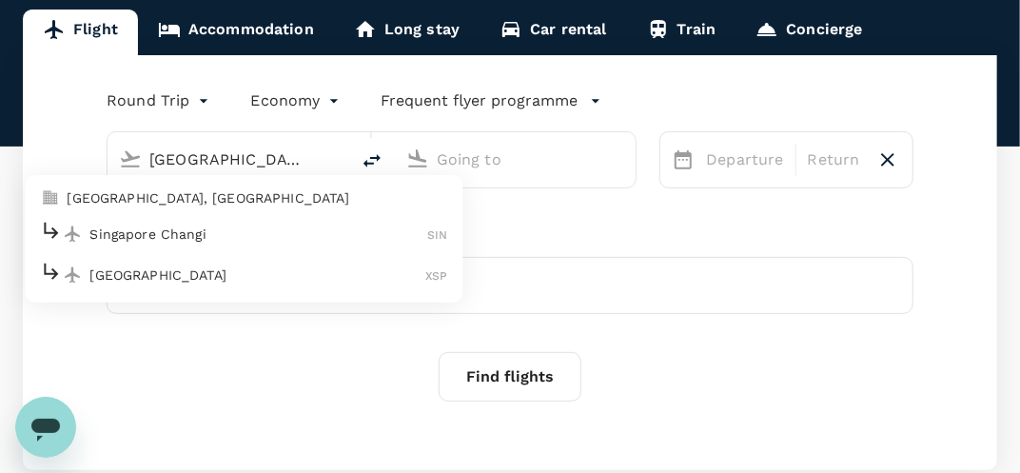
click at [224, 242] on p "Singapore Changi" at bounding box center [258, 234] width 338 height 19
type input "Singapore Changi (SIN)"
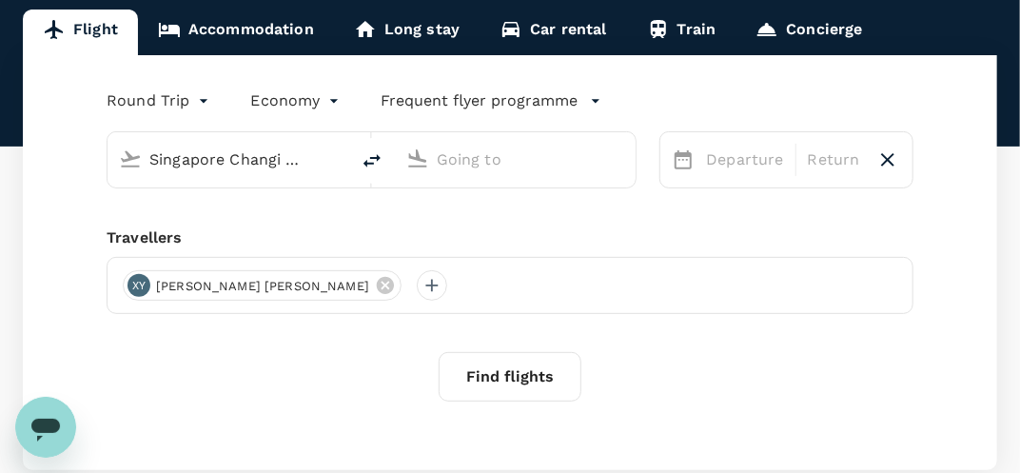
click at [502, 167] on input "text" at bounding box center [517, 159] width 160 height 29
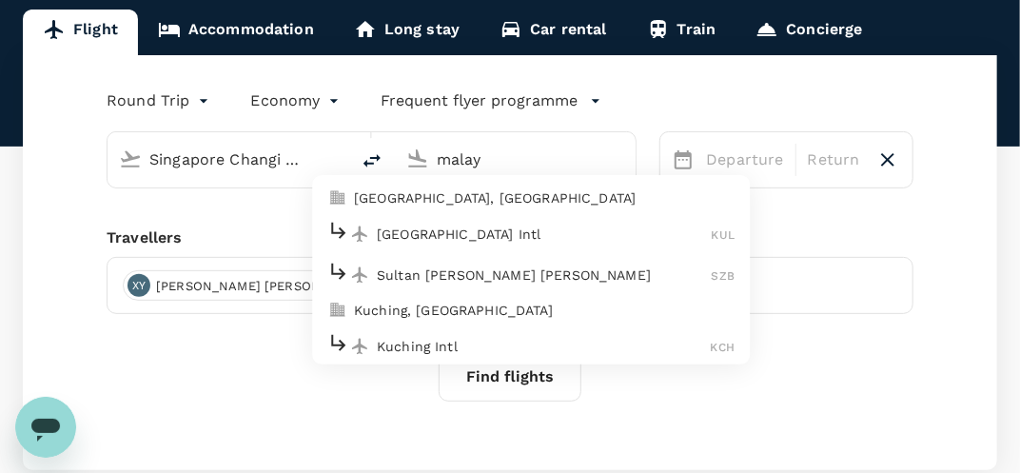
click at [499, 235] on p "[GEOGRAPHIC_DATA] Intl" at bounding box center [544, 234] width 335 height 19
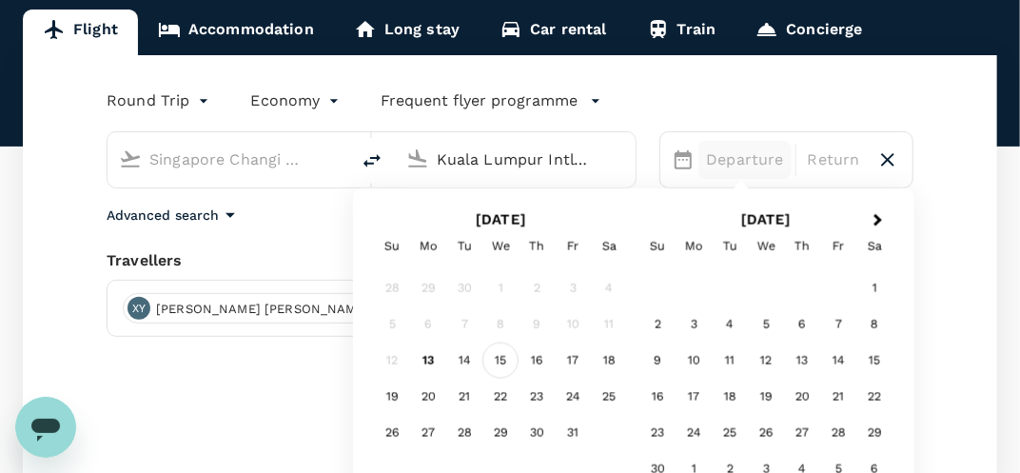
type input "Kuala Lumpur Intl ([GEOGRAPHIC_DATA])"
click at [510, 367] on div "15" at bounding box center [500, 361] width 36 height 36
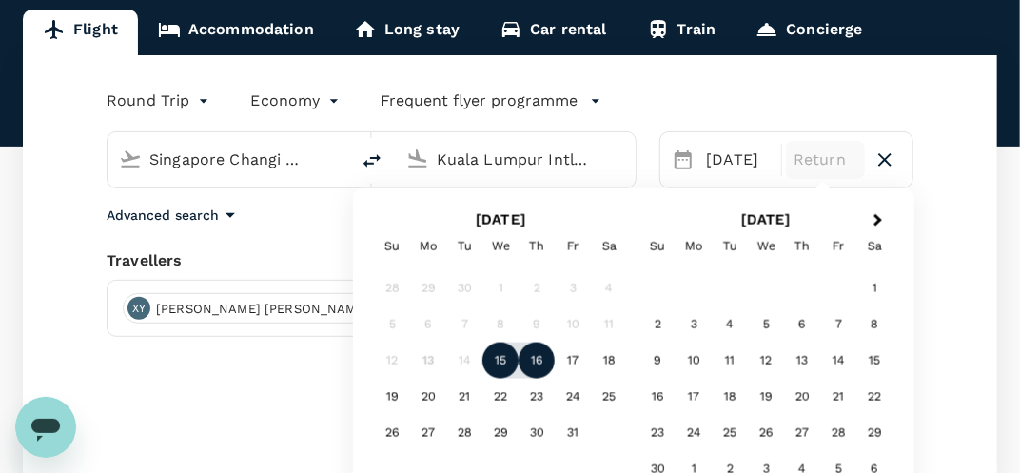
click at [541, 372] on div "16" at bounding box center [537, 361] width 36 height 36
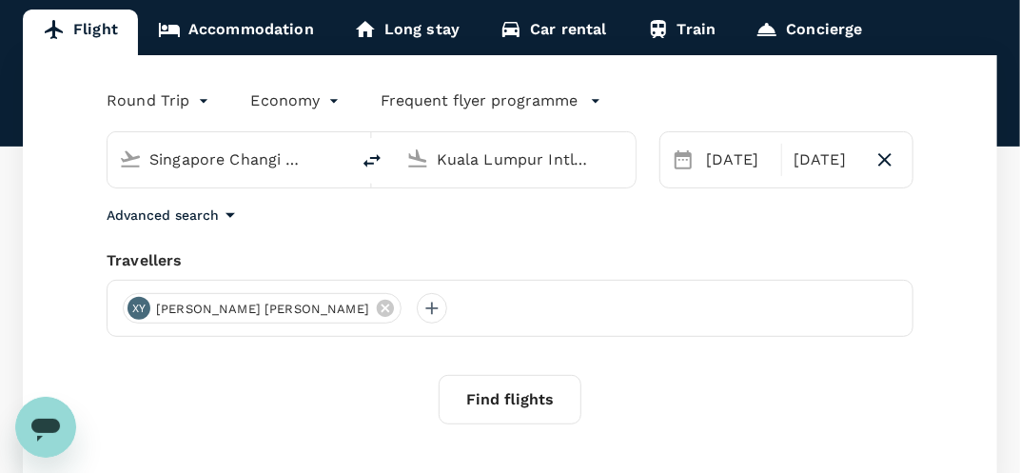
click at [261, 378] on div "Find flights" at bounding box center [510, 399] width 807 height 49
click at [417, 306] on div at bounding box center [432, 308] width 30 height 30
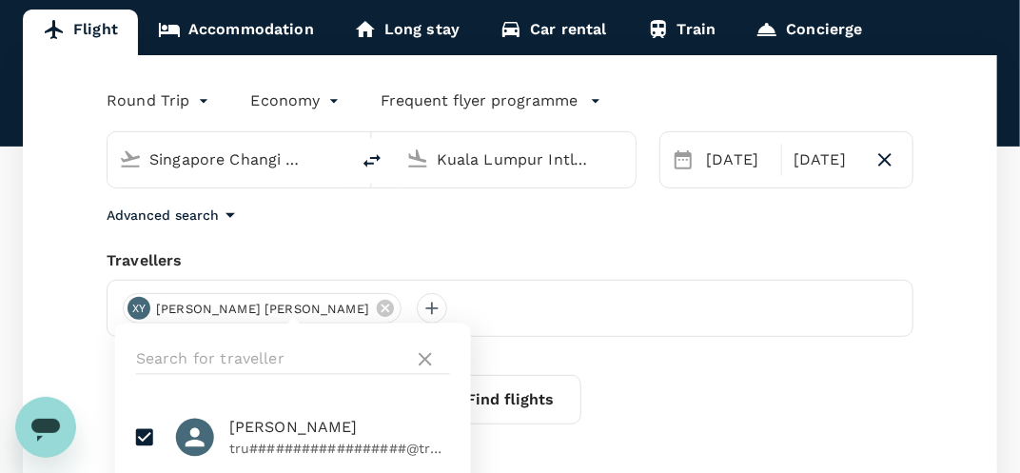
click at [144, 439] on input "checkbox" at bounding box center [145, 438] width 40 height 40
checkbox input "true"
click at [218, 364] on input "text" at bounding box center [271, 359] width 270 height 30
click at [530, 408] on button "Find flights" at bounding box center [510, 399] width 143 height 49
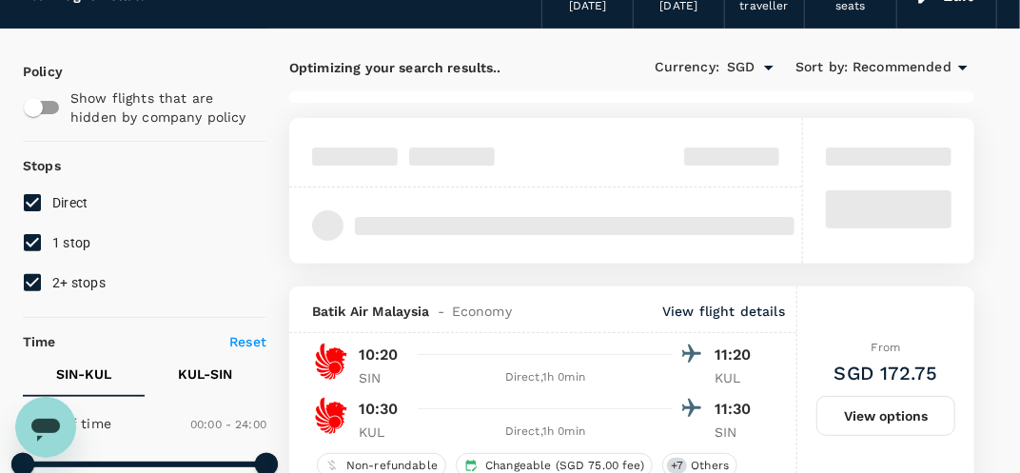
scroll to position [103, 0]
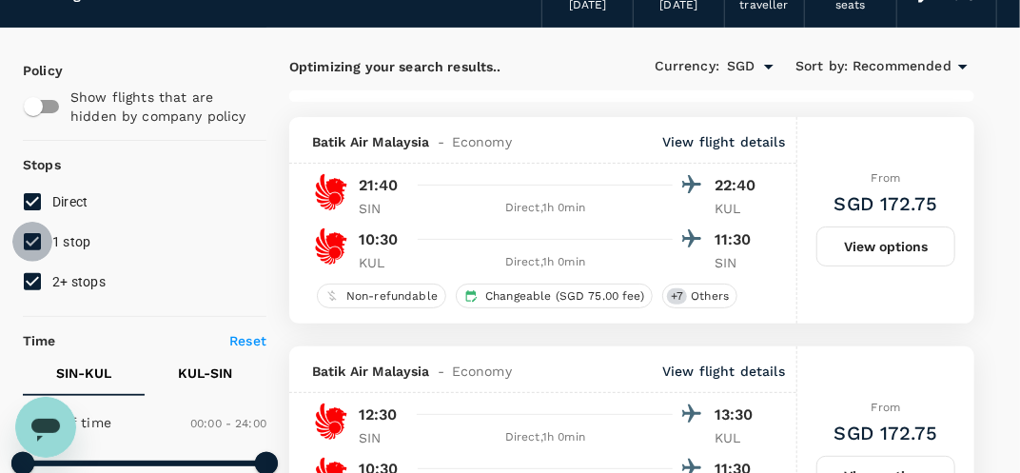
click at [41, 238] on input "1 stop" at bounding box center [32, 242] width 40 height 40
checkbox input "false"
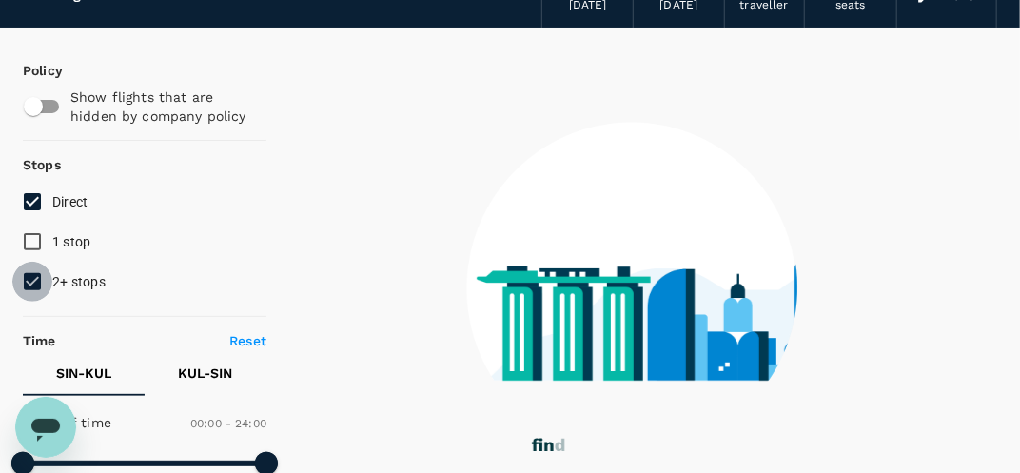
click at [32, 278] on input "2+ stops" at bounding box center [32, 282] width 40 height 40
checkbox input "false"
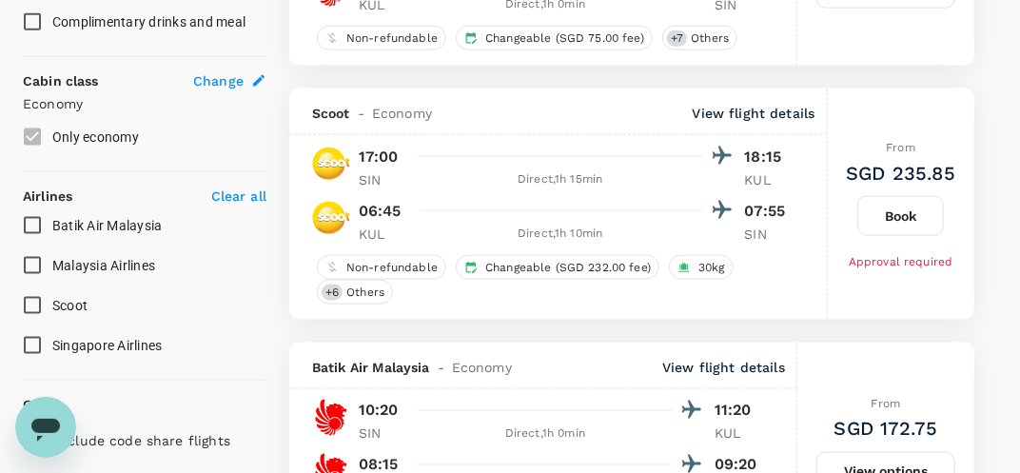
scroll to position [988, 0]
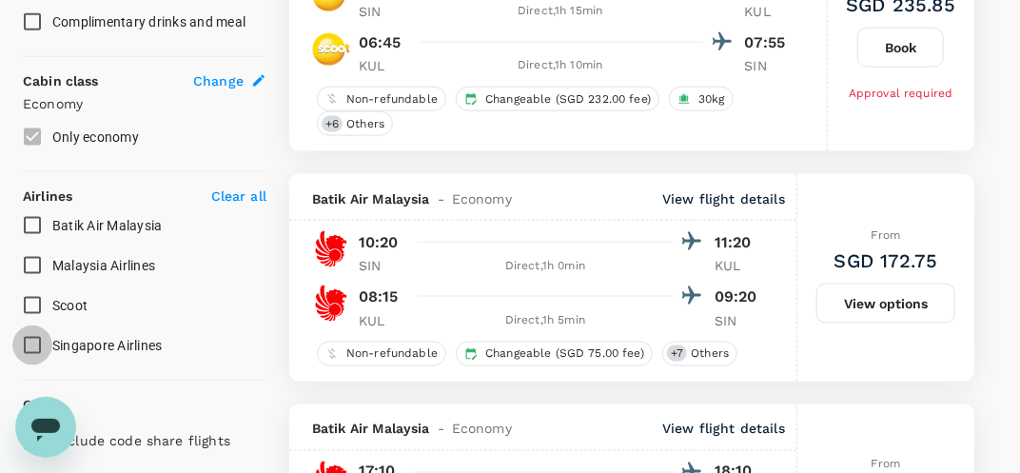
click at [40, 346] on input "Singapore Airlines" at bounding box center [32, 345] width 40 height 40
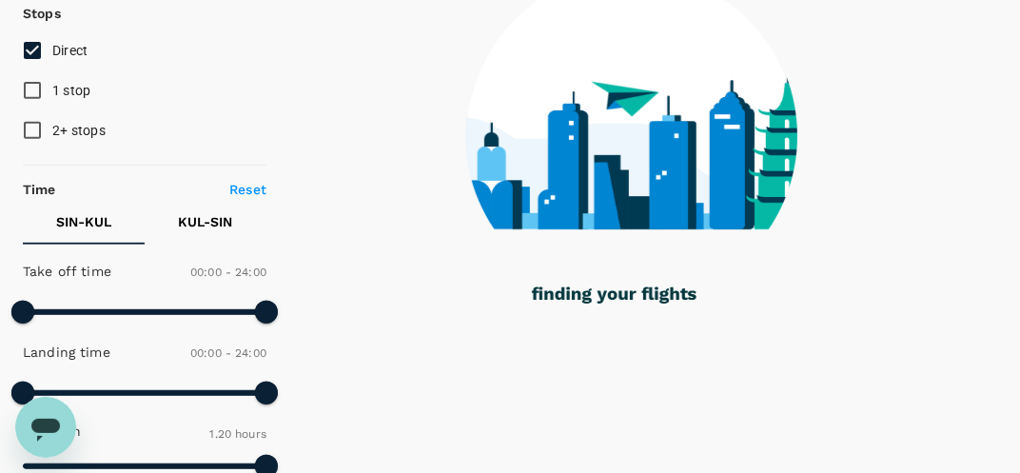
checkbox input "false"
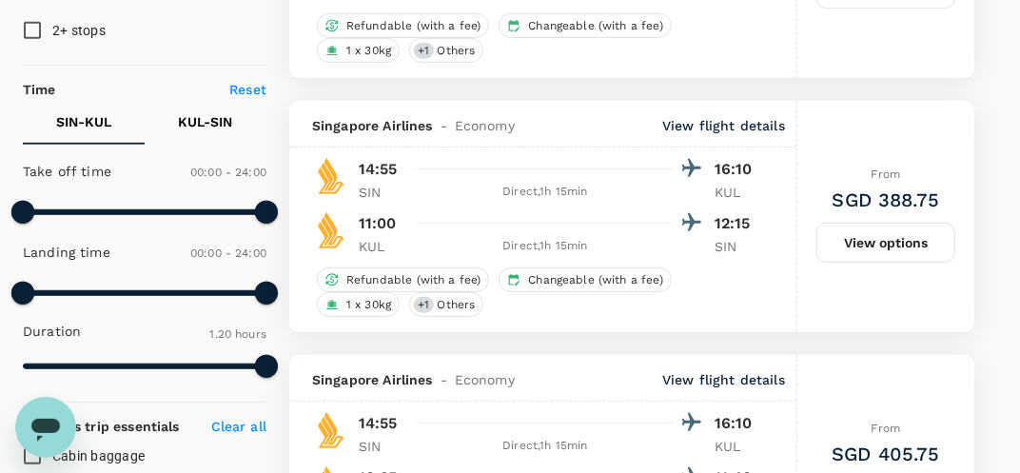
scroll to position [362, 0]
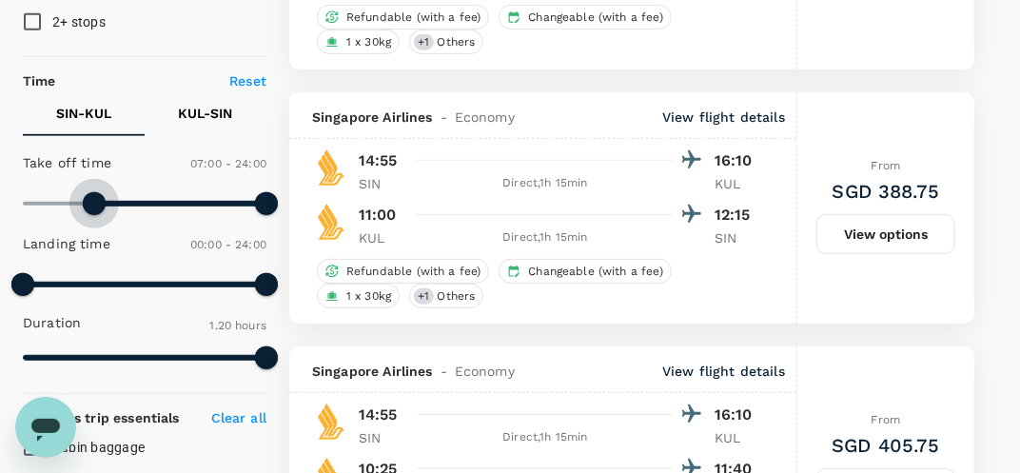
type input "450"
drag, startPoint x: 27, startPoint y: 196, endPoint x: 99, endPoint y: 203, distance: 72.6
click at [99, 203] on span at bounding box center [99, 203] width 23 height 23
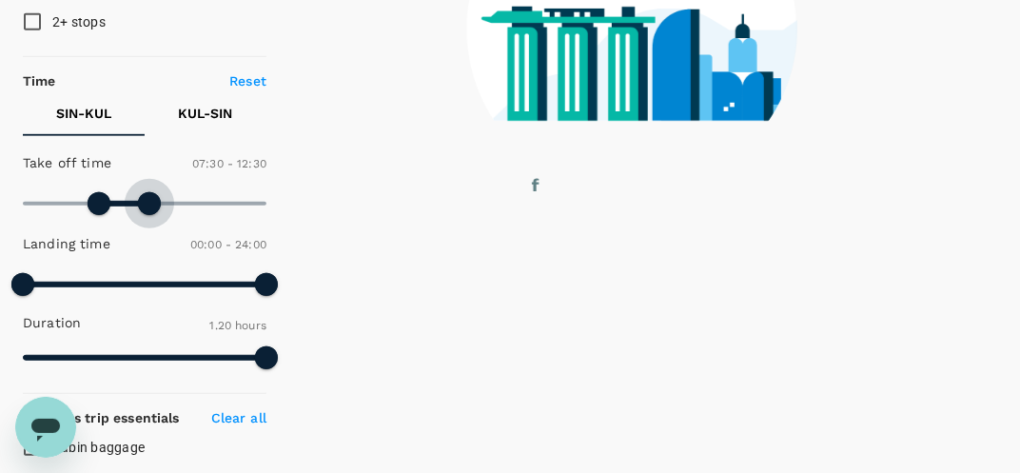
type input "690"
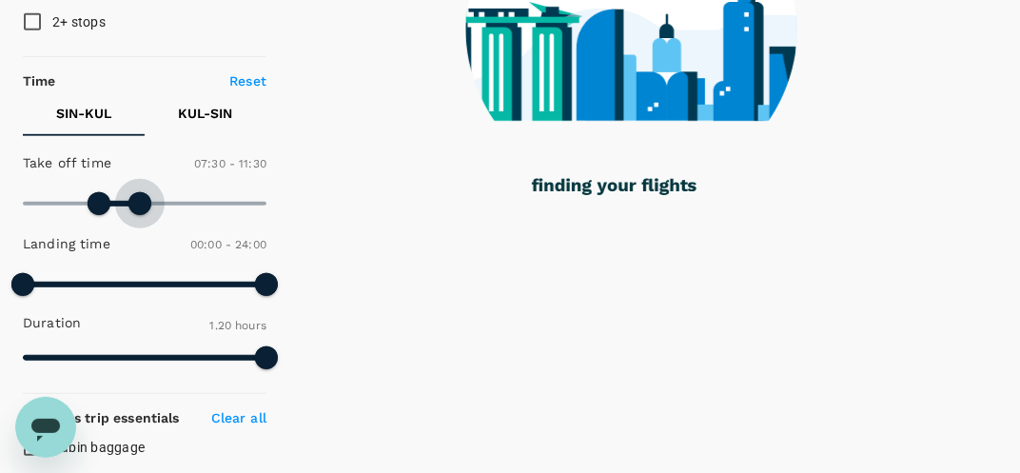
drag, startPoint x: 269, startPoint y: 209, endPoint x: 139, endPoint y: 218, distance: 130.6
click at [139, 215] on span at bounding box center [139, 203] width 23 height 23
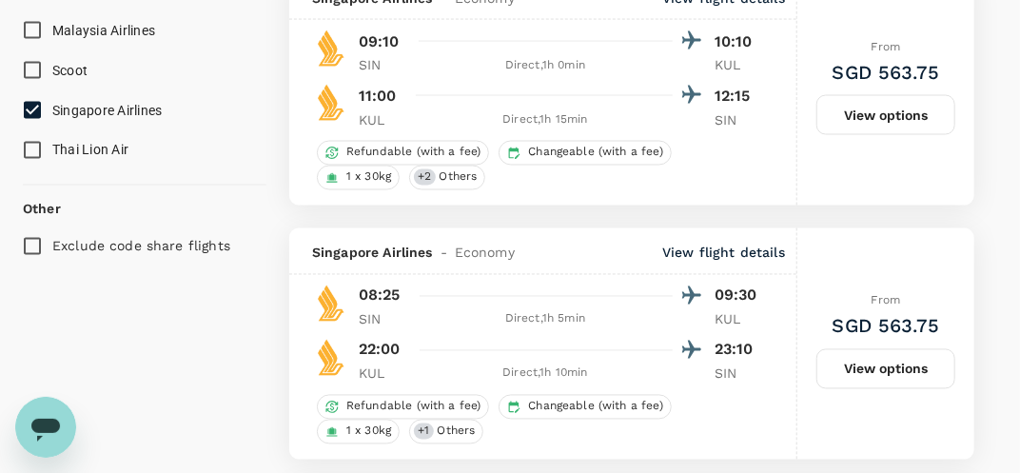
scroll to position [1332, 0]
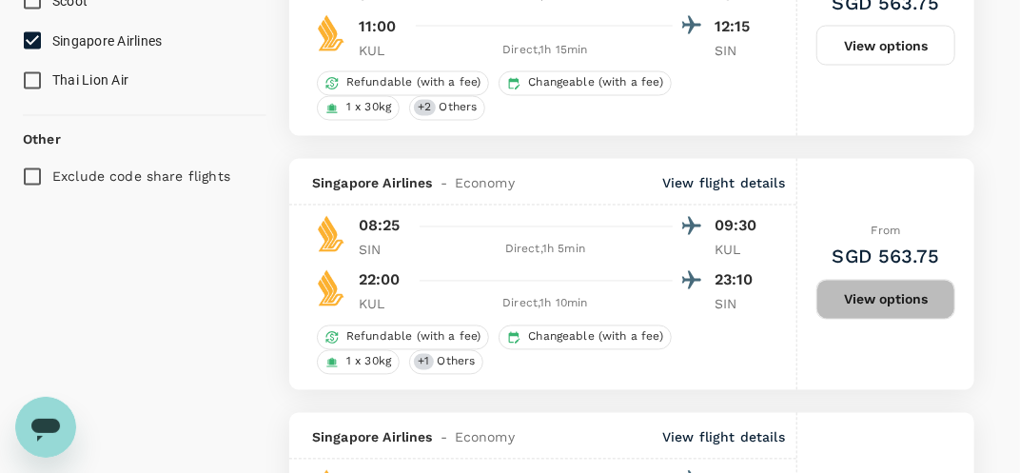
click at [895, 280] on button "View options" at bounding box center [885, 300] width 139 height 40
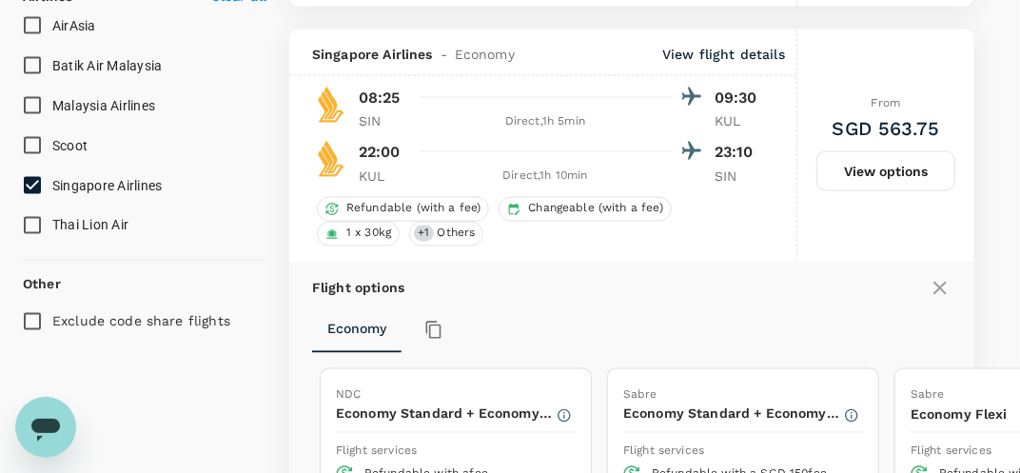
scroll to position [1191, 0]
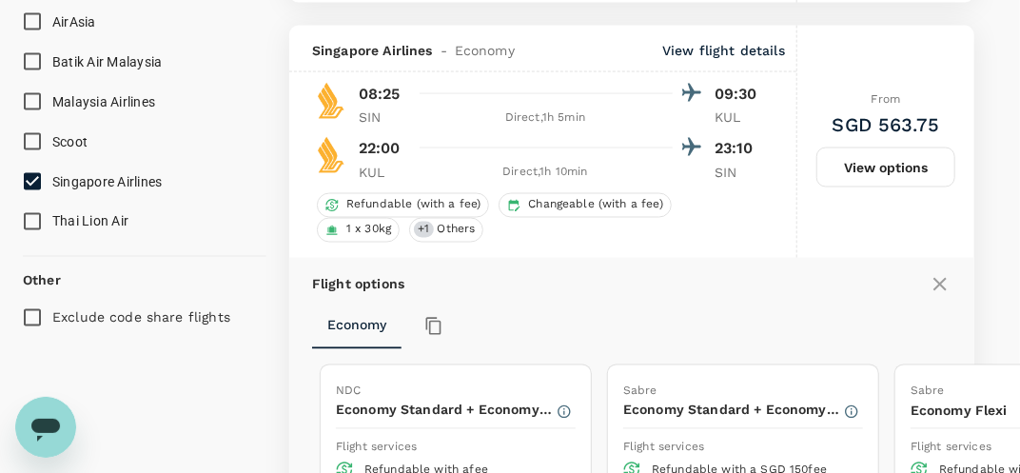
click at [521, 304] on div "Economy" at bounding box center [631, 327] width 639 height 46
click at [875, 166] on button "View options" at bounding box center [885, 167] width 139 height 40
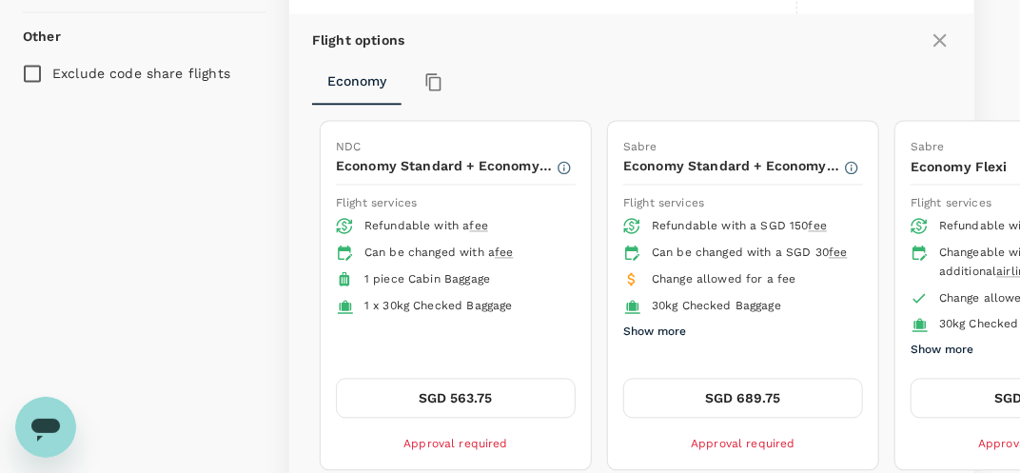
scroll to position [1452, 0]
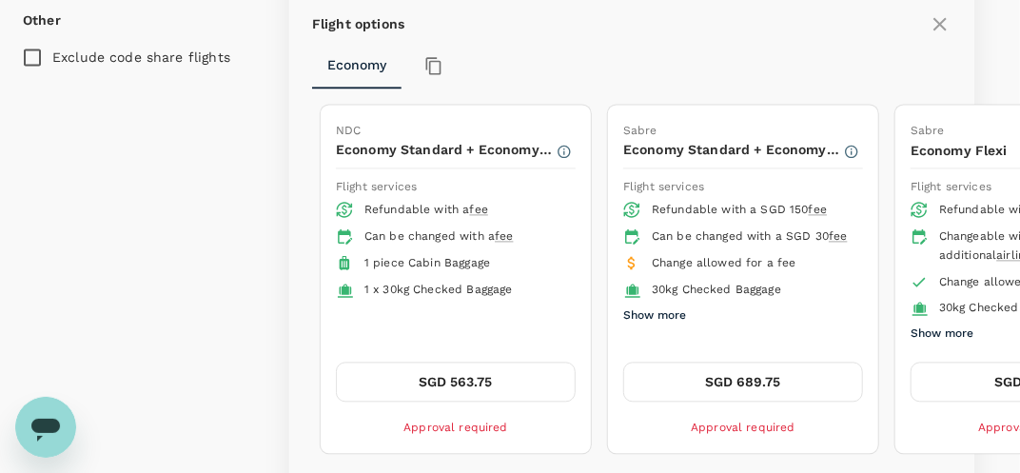
click at [463, 421] on span "Approval required" at bounding box center [455, 427] width 105 height 13
click at [463, 421] on div "Approval required" at bounding box center [455, 427] width 105 height 21
click at [461, 380] on button "SGD 563.75" at bounding box center [456, 382] width 240 height 40
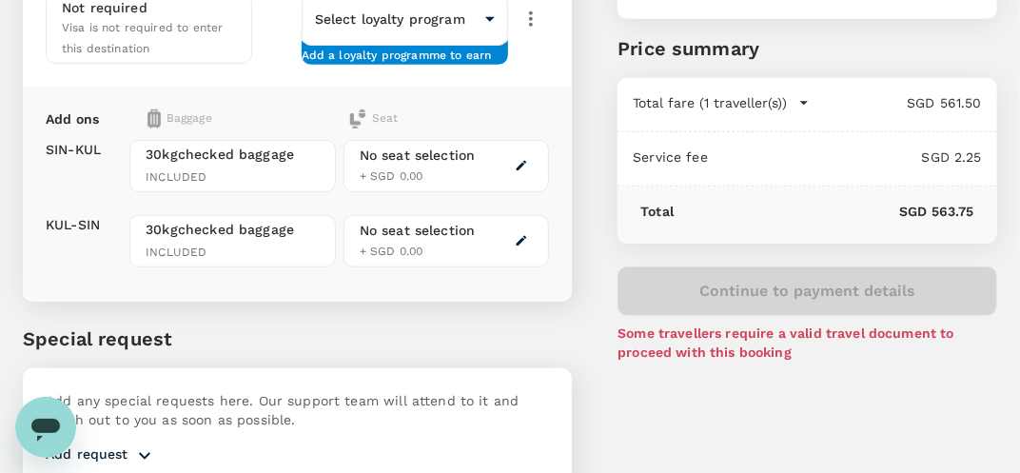
scroll to position [348, 0]
click at [582, 335] on div "You've selected [DATE] 08:25 09:30 SIN Direct , 1h 5min KUL [DATE] 22:00 23:10 …" at bounding box center [784, 94] width 425 height 833
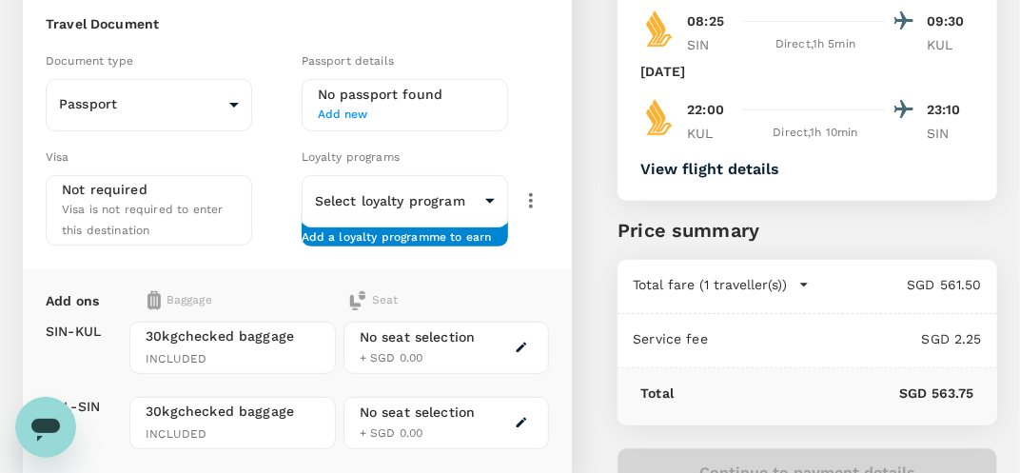
scroll to position [0, 0]
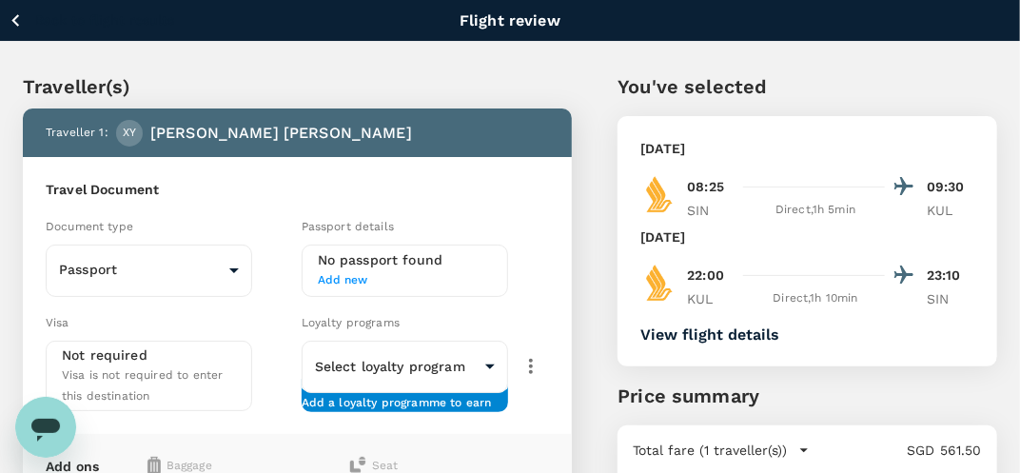
click at [16, 15] on icon "button" at bounding box center [15, 20] width 8 height 12
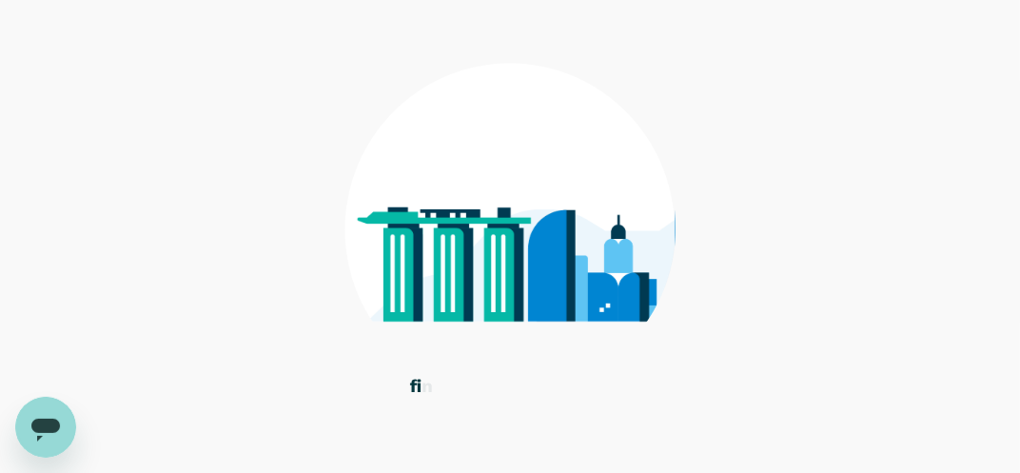
scroll to position [234, 0]
